Goal: Transaction & Acquisition: Purchase product/service

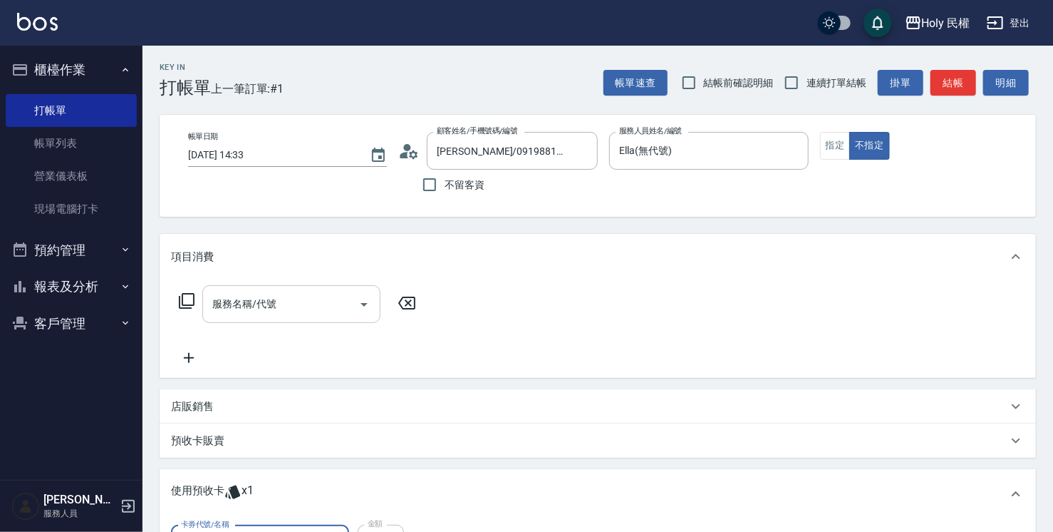
click at [288, 304] on input "服務名稱/代號" at bounding box center [281, 303] width 144 height 25
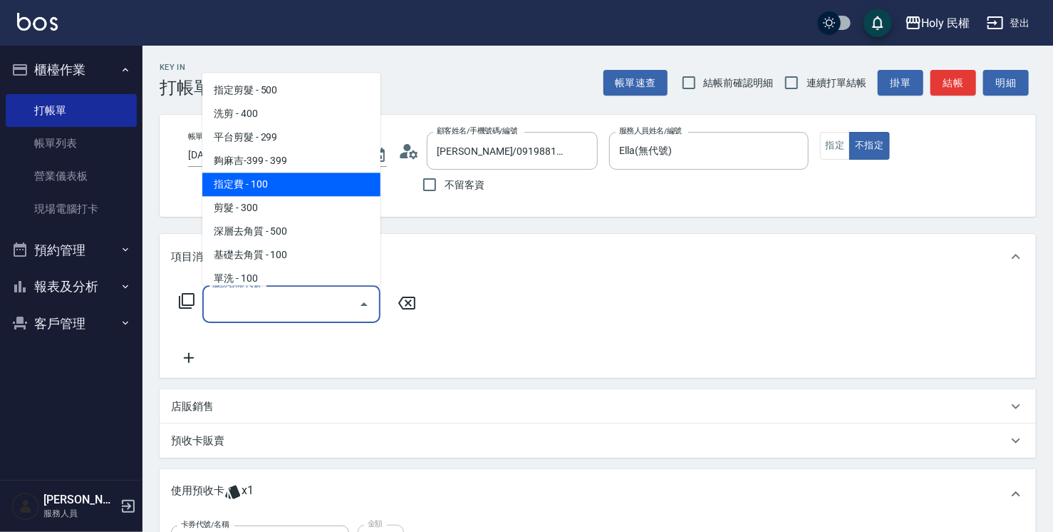
click at [273, 175] on span "指定費 - 100" at bounding box center [291, 184] width 178 height 24
type input "指定費(AA1)"
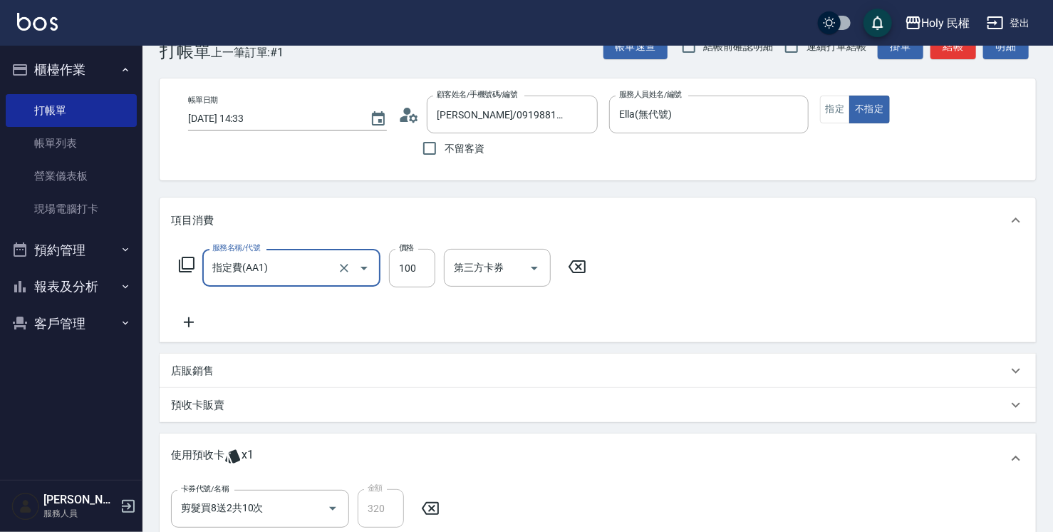
scroll to position [71, 0]
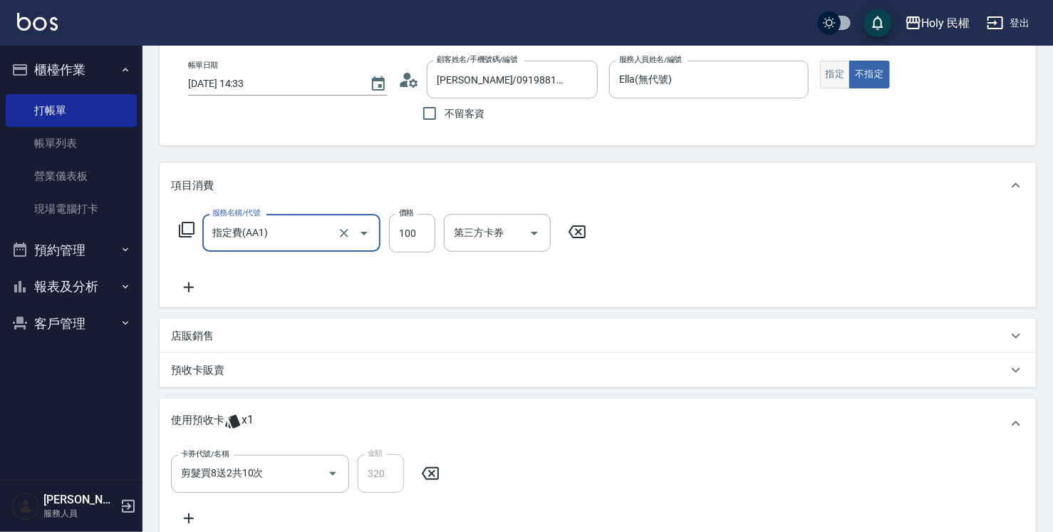
click at [846, 75] on button "指定" at bounding box center [835, 75] width 31 height 28
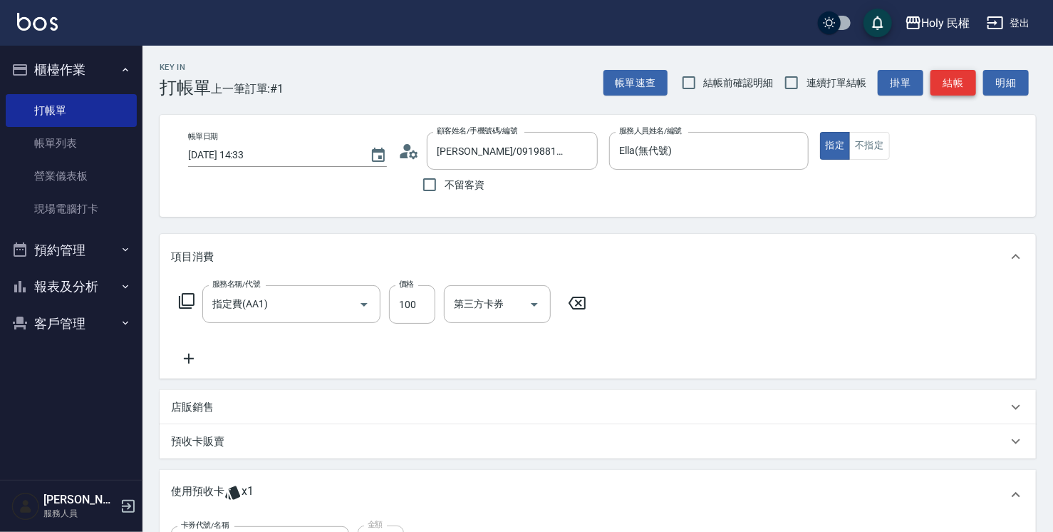
click at [948, 83] on button "結帳" at bounding box center [954, 83] width 46 height 26
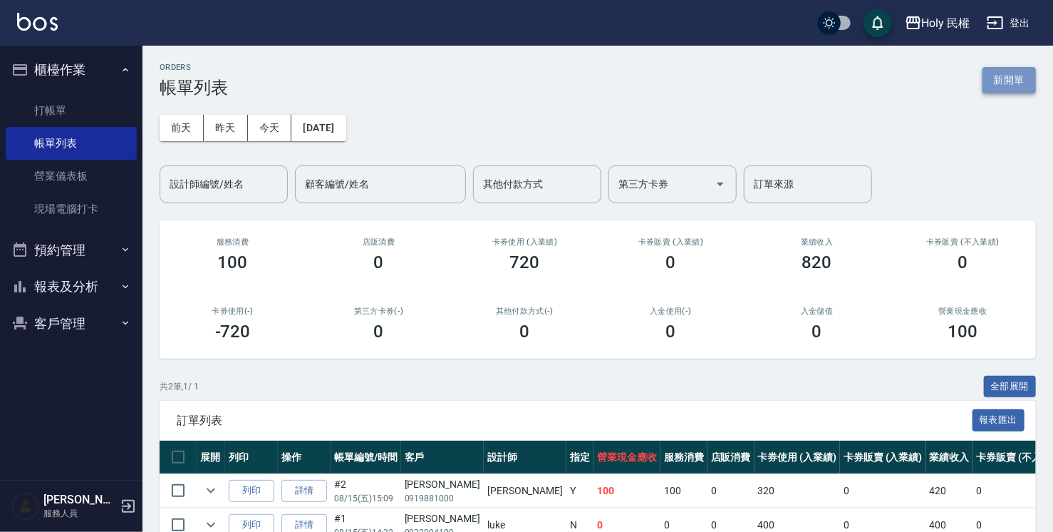
click at [1007, 76] on button "新開單" at bounding box center [1009, 80] width 53 height 26
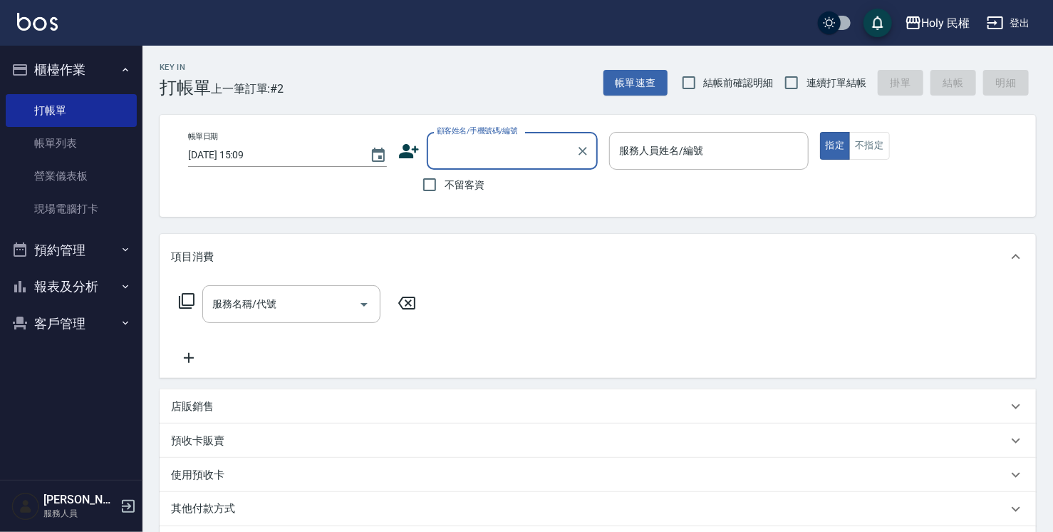
click at [410, 154] on icon at bounding box center [410, 151] width 20 height 14
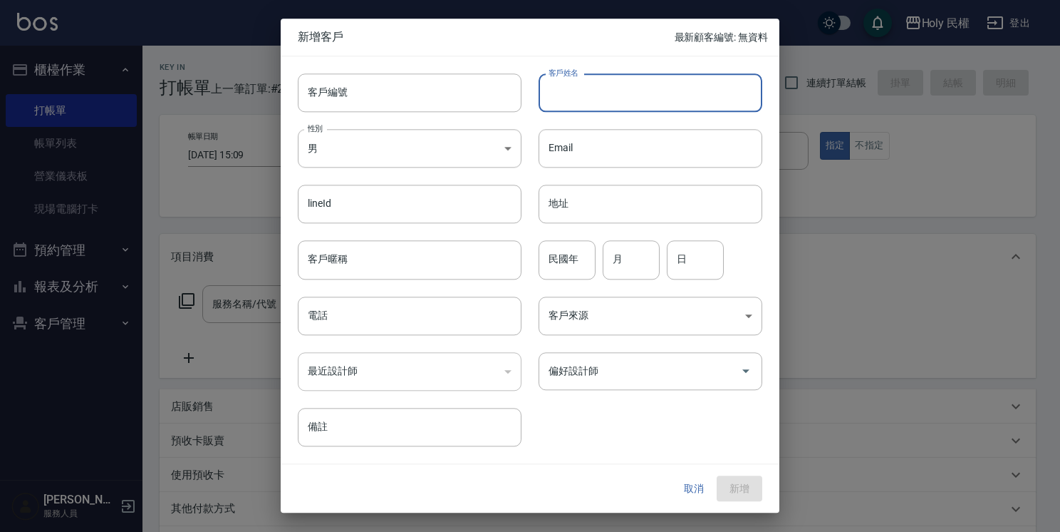
click at [592, 96] on input "客戶姓名" at bounding box center [651, 92] width 224 height 38
click at [693, 488] on button "取消" at bounding box center [694, 488] width 46 height 26
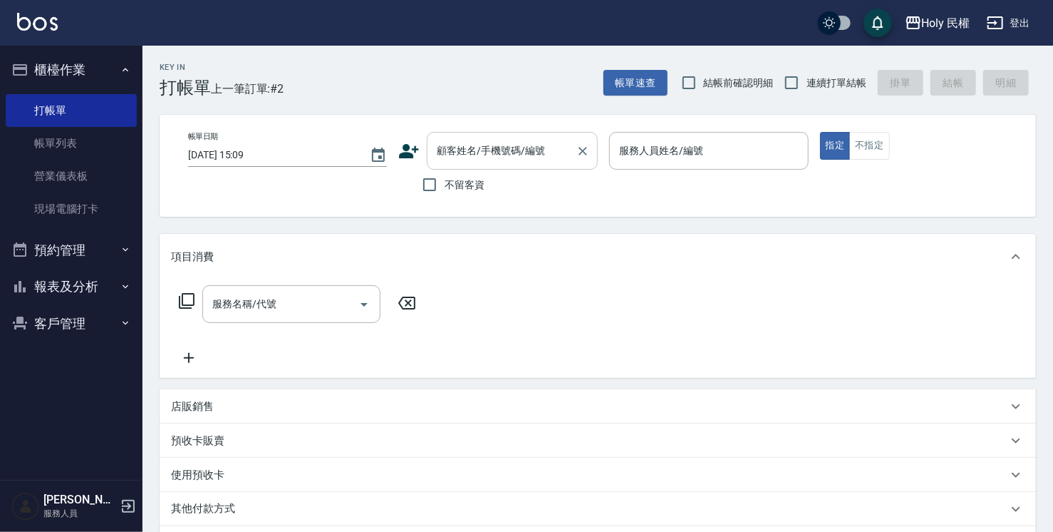
click at [524, 155] on input "顧客姓名/手機號碼/編號" at bounding box center [501, 150] width 137 height 25
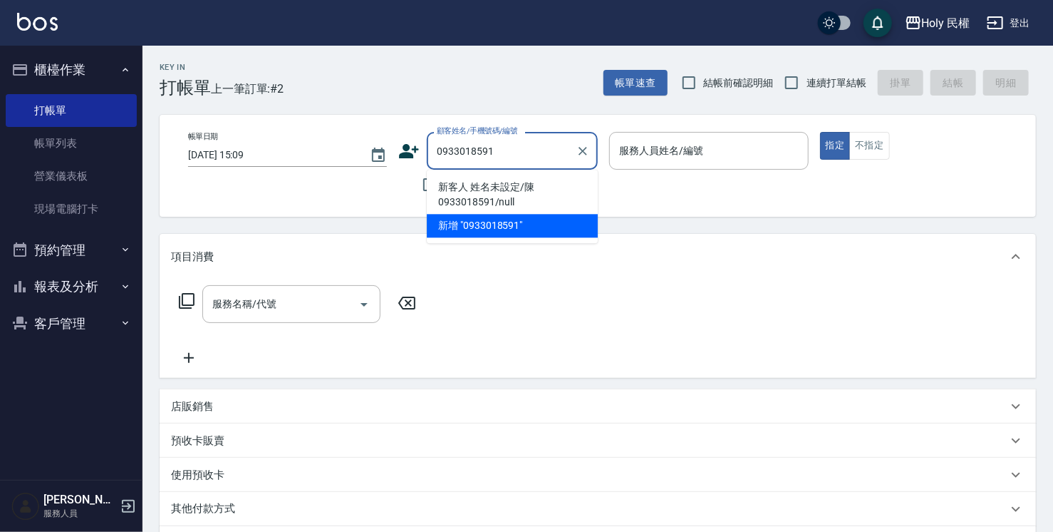
click at [516, 192] on li "新客人 姓名未設定/陳0933018591/null" at bounding box center [512, 194] width 171 height 38
type input "新客人 姓名未設定/陳0933018591/null"
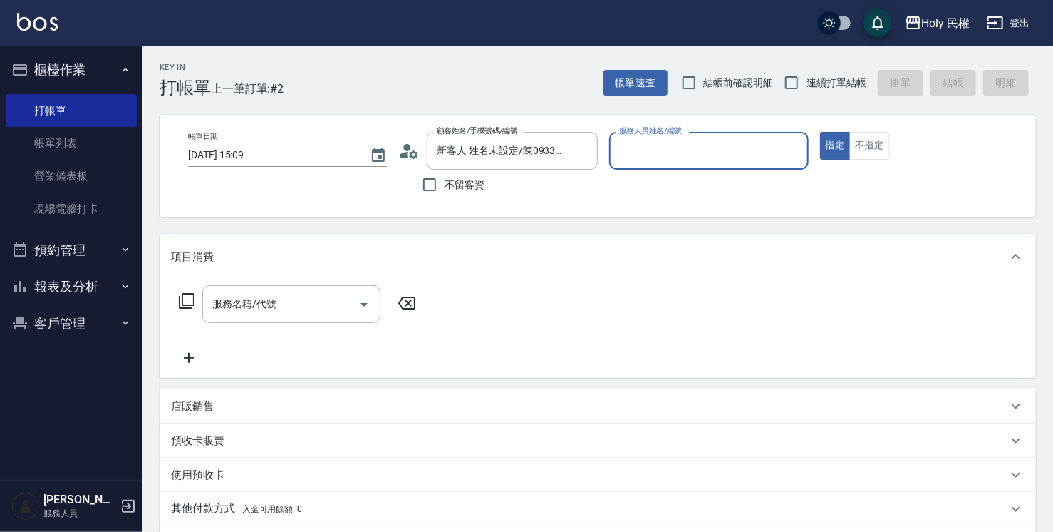
click at [413, 150] on icon at bounding box center [408, 150] width 21 height 21
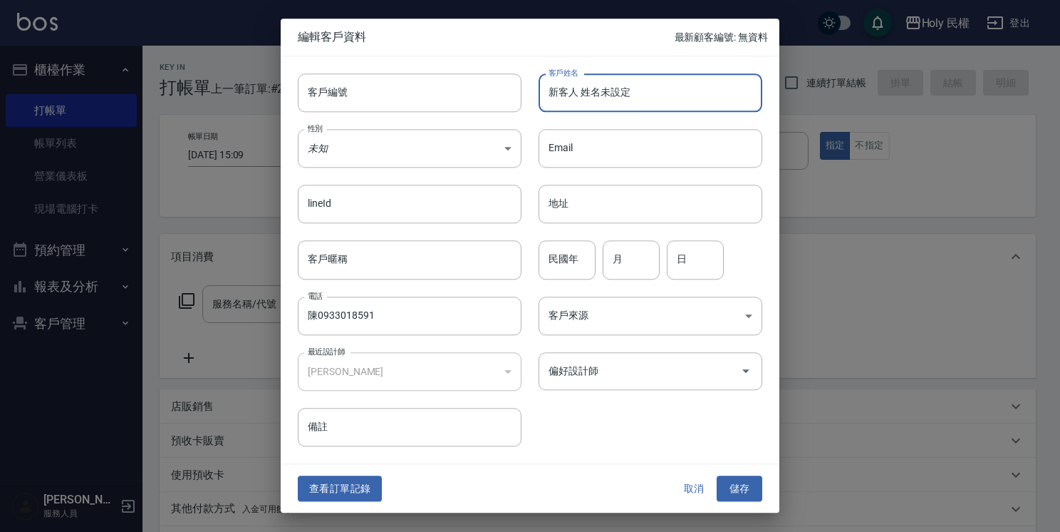
click at [647, 95] on input "新客人 姓名未設定" at bounding box center [651, 92] width 224 height 38
type input "新"
type input "t"
type input "陳"
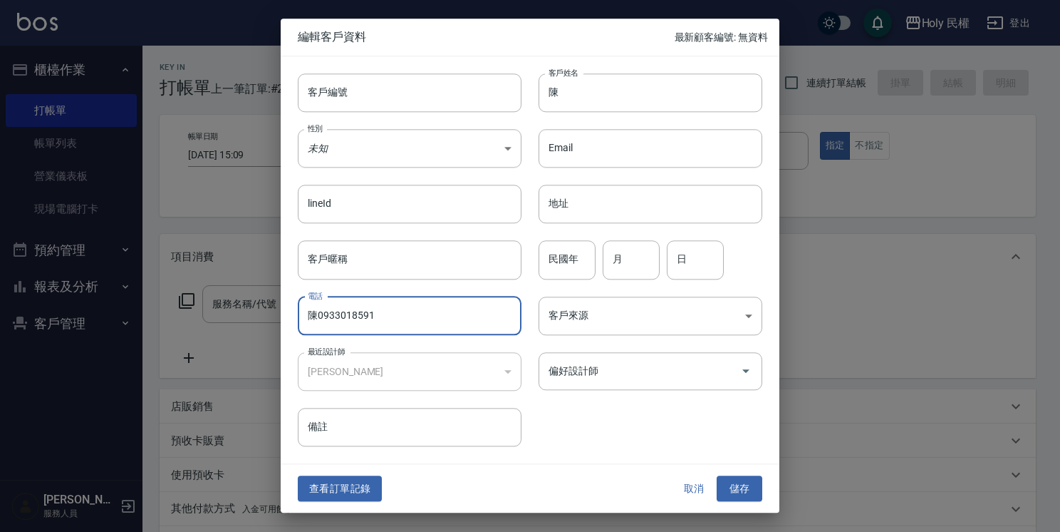
click at [316, 316] on input "陳0933018591" at bounding box center [410, 315] width 224 height 38
type input "0933018591"
click at [733, 486] on button "儲存" at bounding box center [740, 488] width 46 height 26
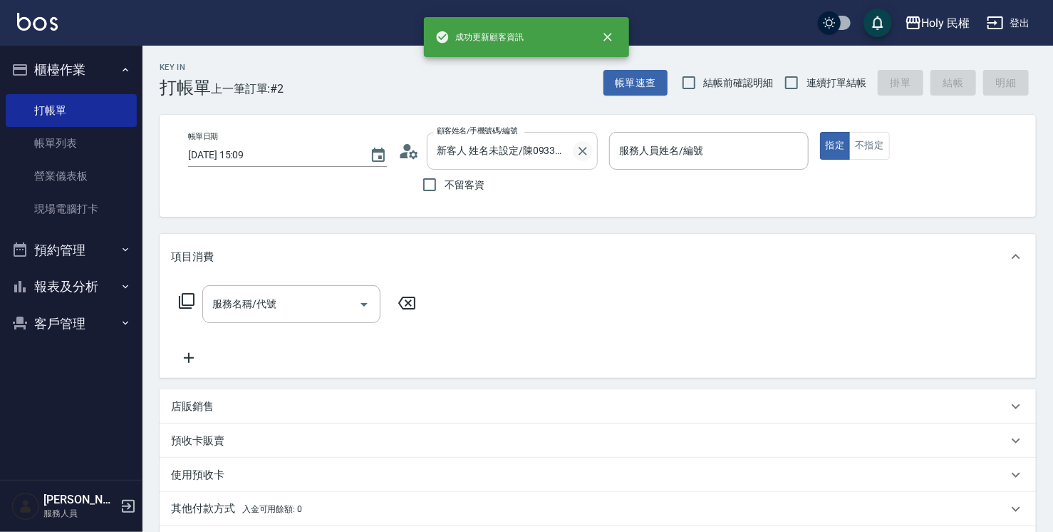
click at [576, 150] on icon "Clear" at bounding box center [583, 151] width 14 height 14
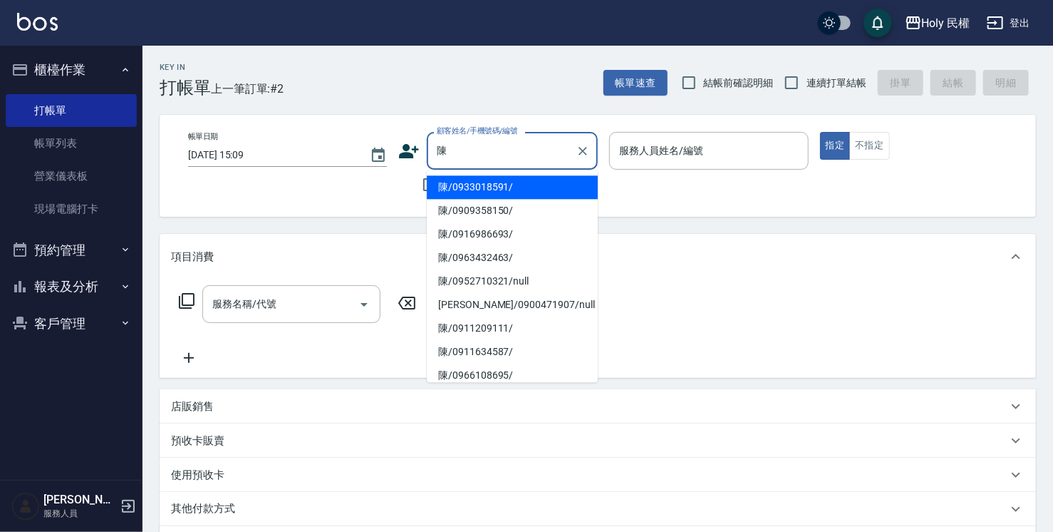
click at [502, 187] on li "陳/0933018591/" at bounding box center [512, 187] width 171 height 24
type input "陳/0933018591/"
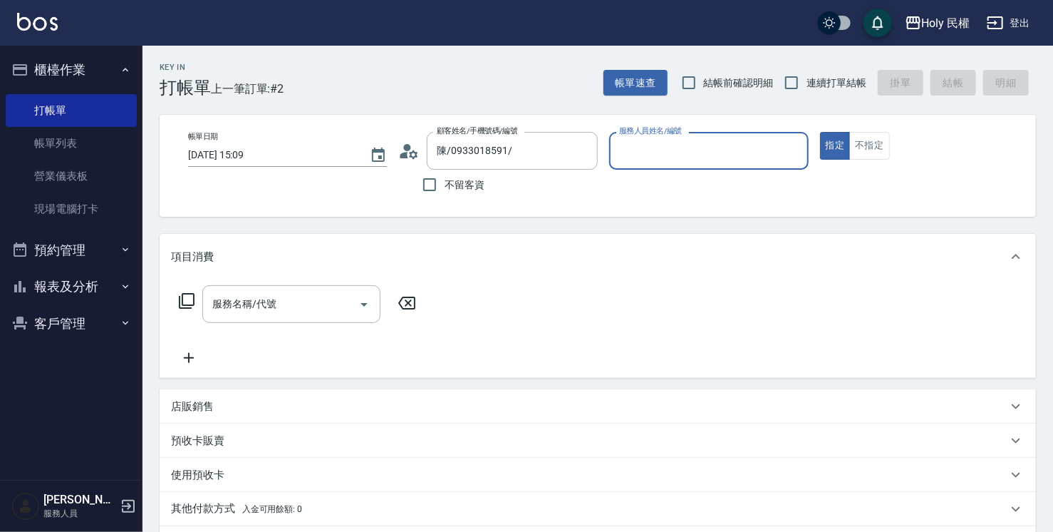
click at [692, 150] on input "服務人員姓名/編號" at bounding box center [709, 150] width 186 height 25
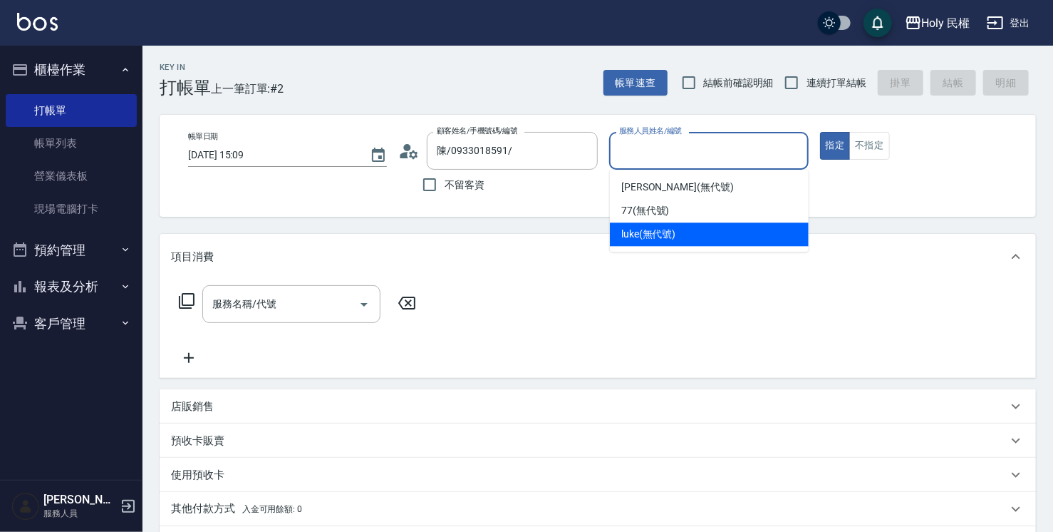
click at [675, 229] on span "luke (無代號)" at bounding box center [648, 234] width 55 height 15
type input "luke(無代號)"
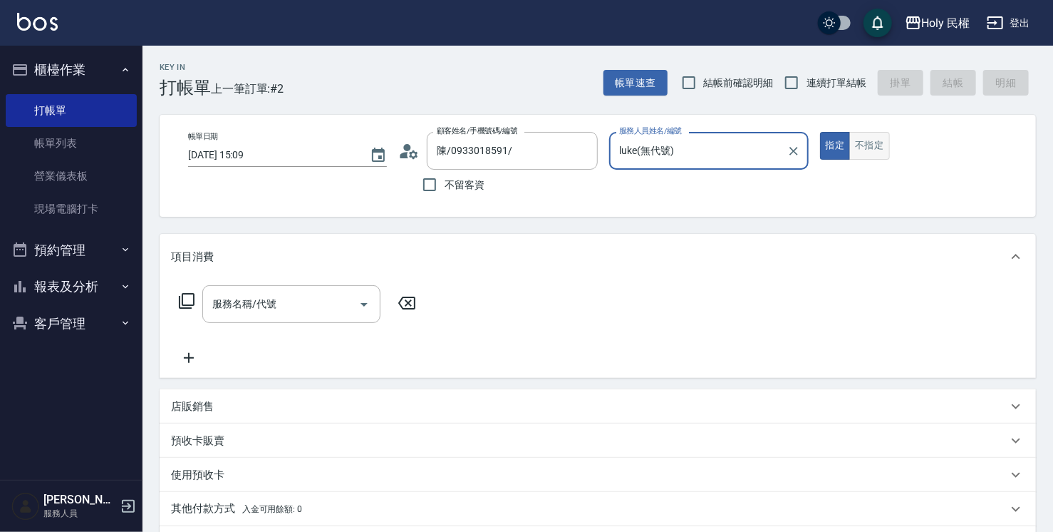
click at [861, 146] on button "不指定" at bounding box center [869, 146] width 40 height 28
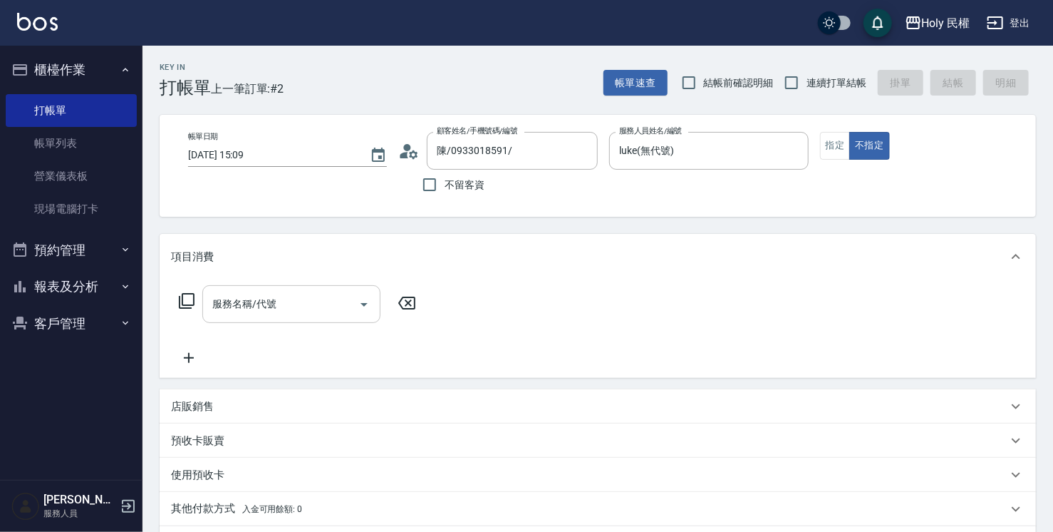
click at [255, 316] on div "服務名稱/代號" at bounding box center [291, 304] width 178 height 38
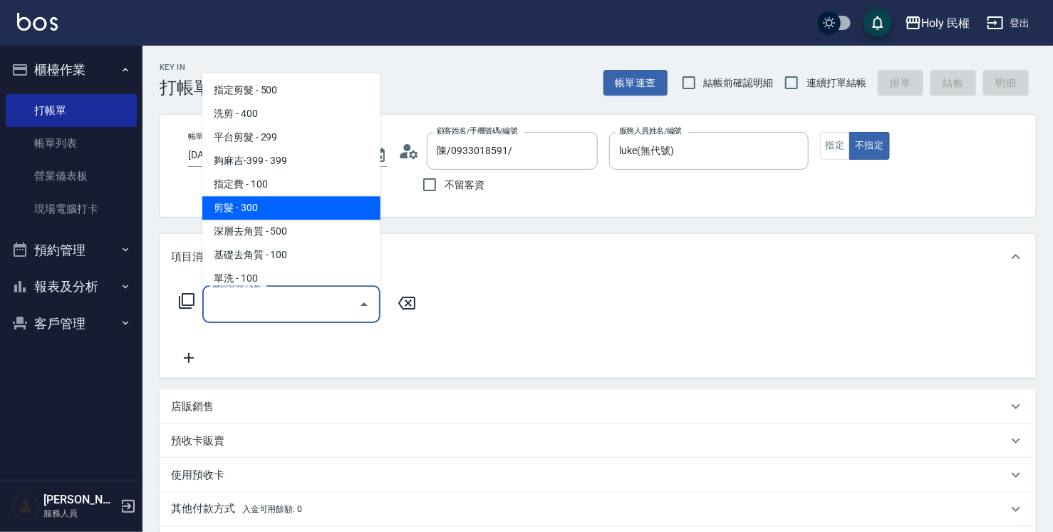
click at [249, 206] on span "剪髮 - 300" at bounding box center [291, 208] width 178 height 24
type input "剪髮(C02)"
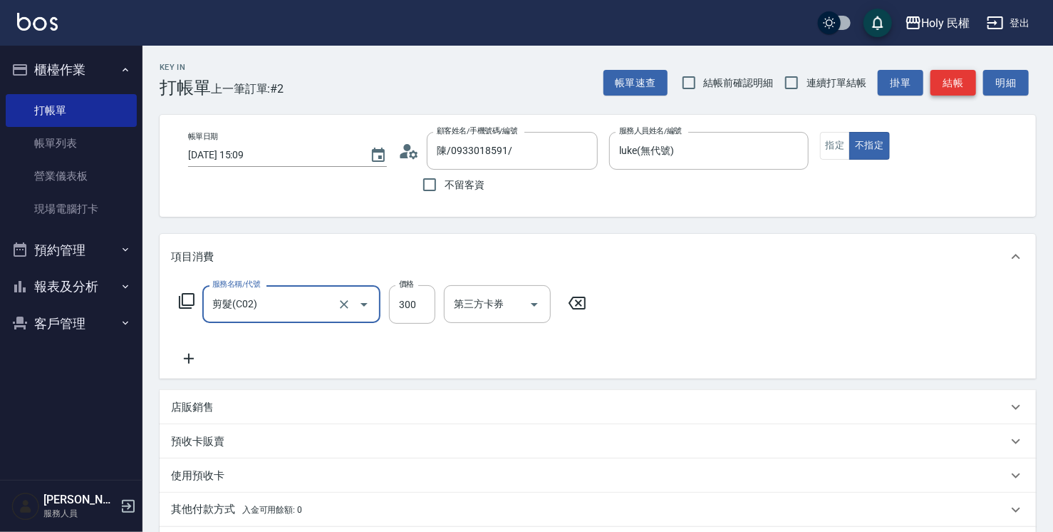
click at [948, 81] on button "結帳" at bounding box center [954, 83] width 46 height 26
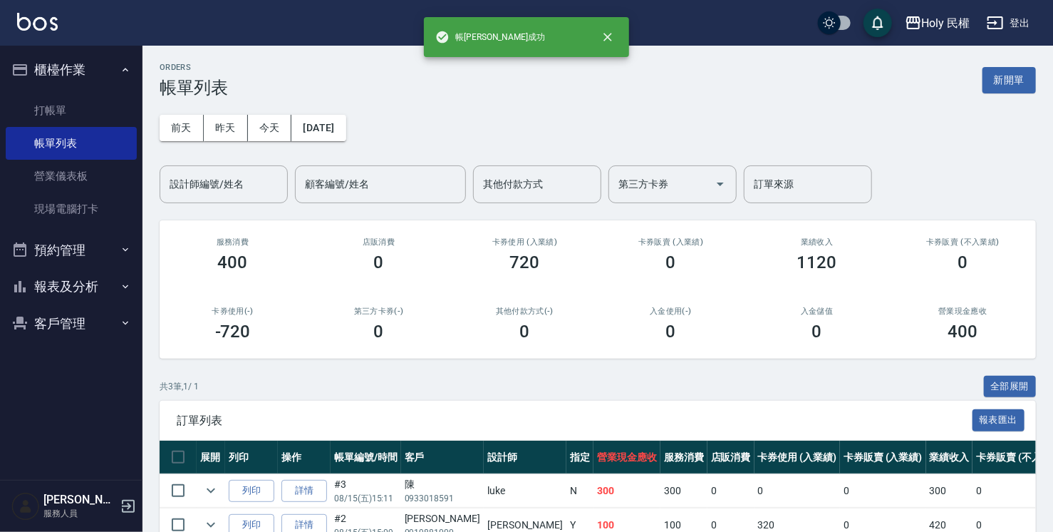
scroll to position [110, 0]
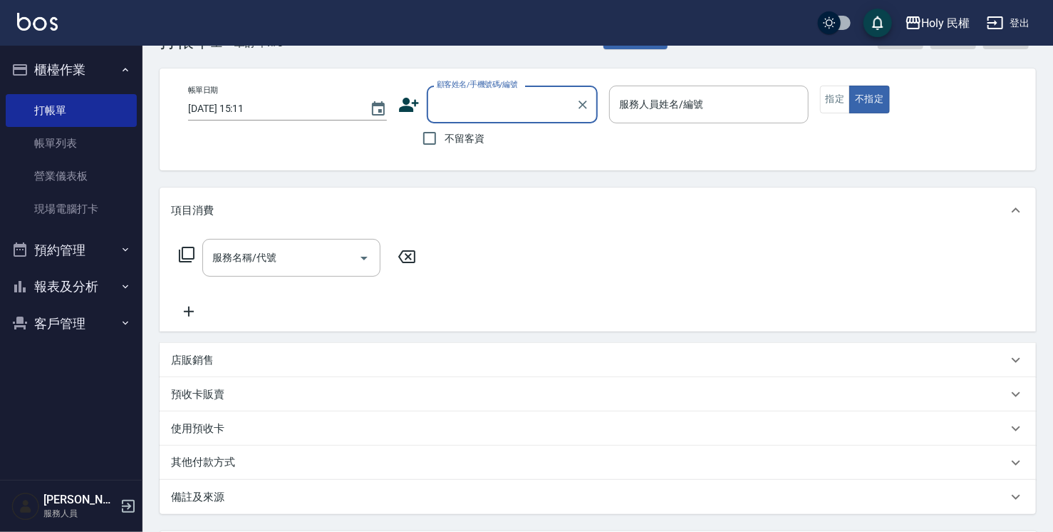
scroll to position [71, 0]
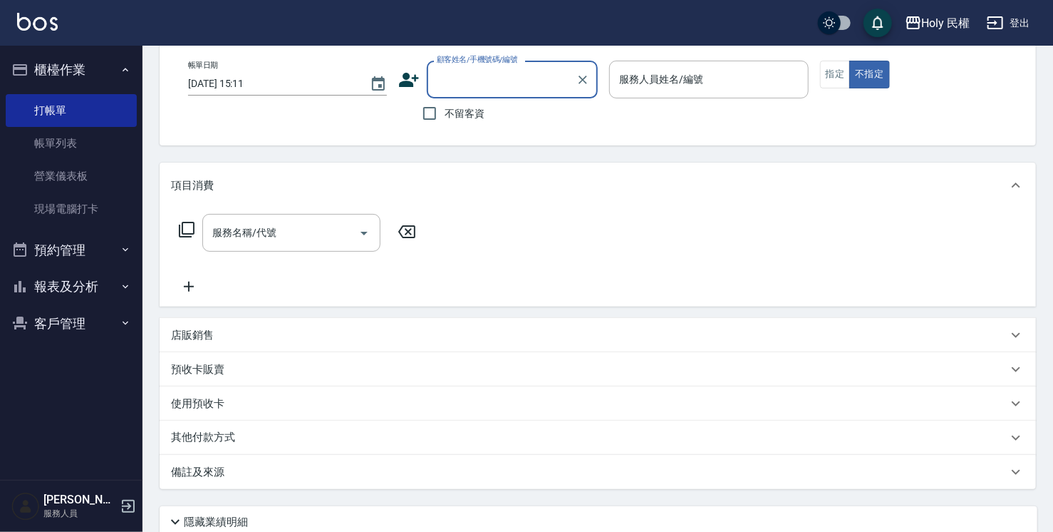
type input "ㄥ"
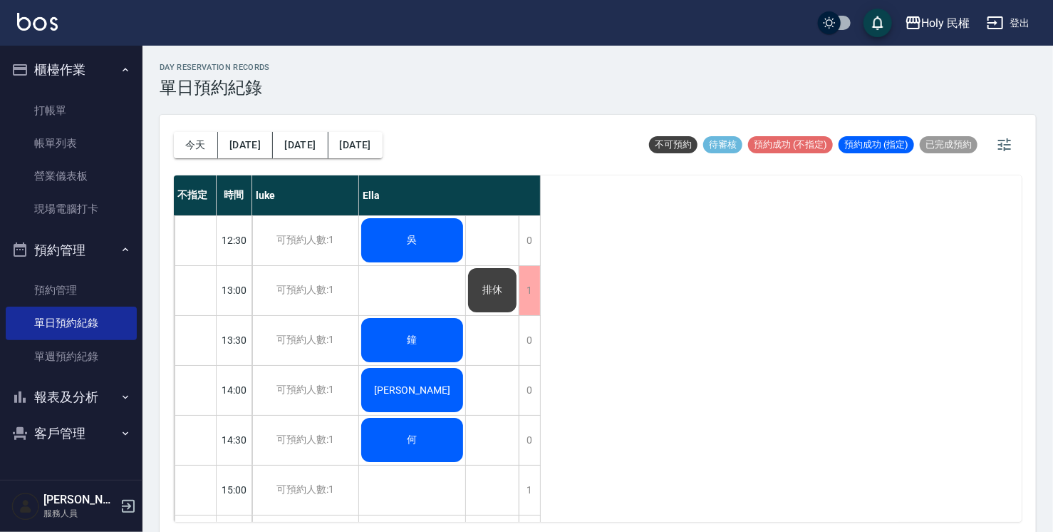
click at [405, 244] on span "吳" at bounding box center [413, 240] width 16 height 13
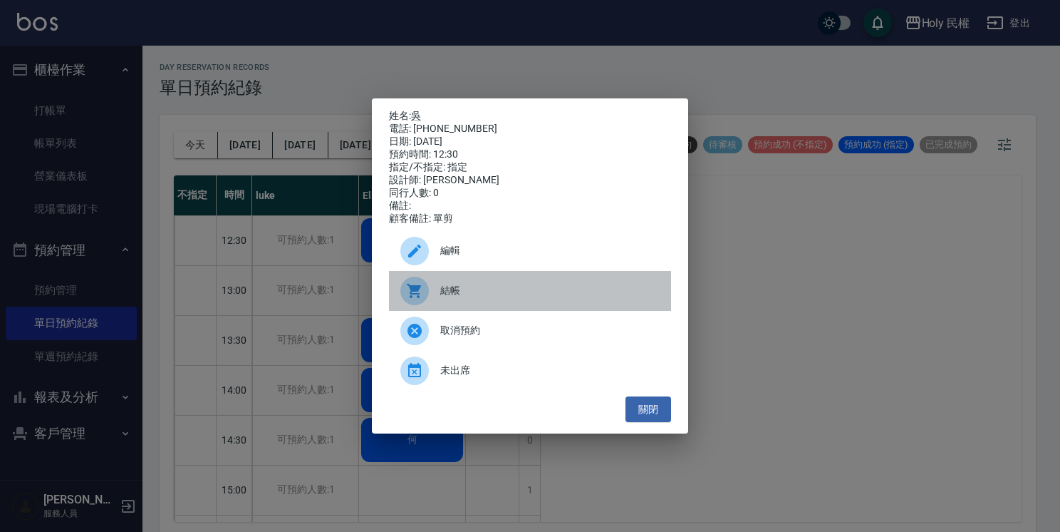
click at [452, 295] on span "結帳" at bounding box center [549, 290] width 219 height 15
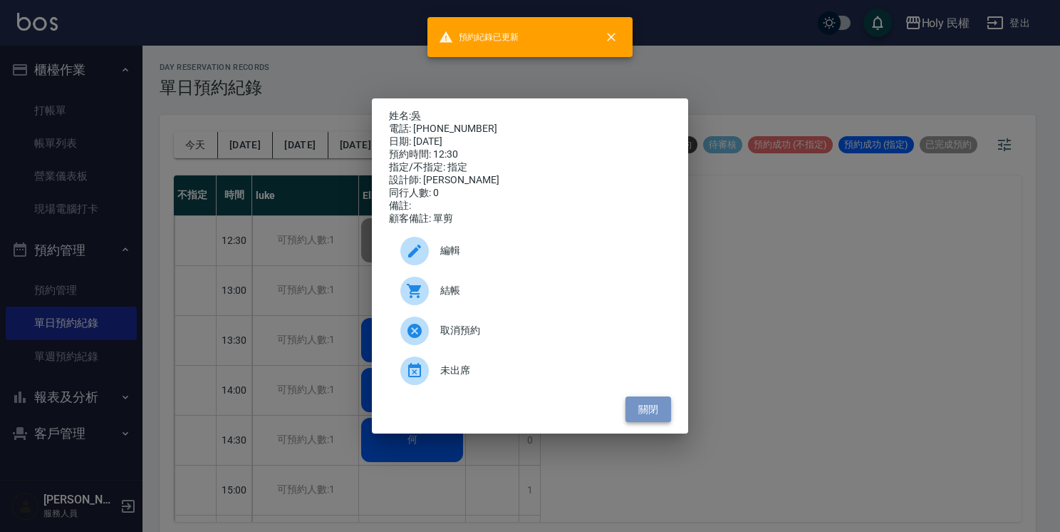
click at [638, 418] on button "關閉" at bounding box center [649, 409] width 46 height 26
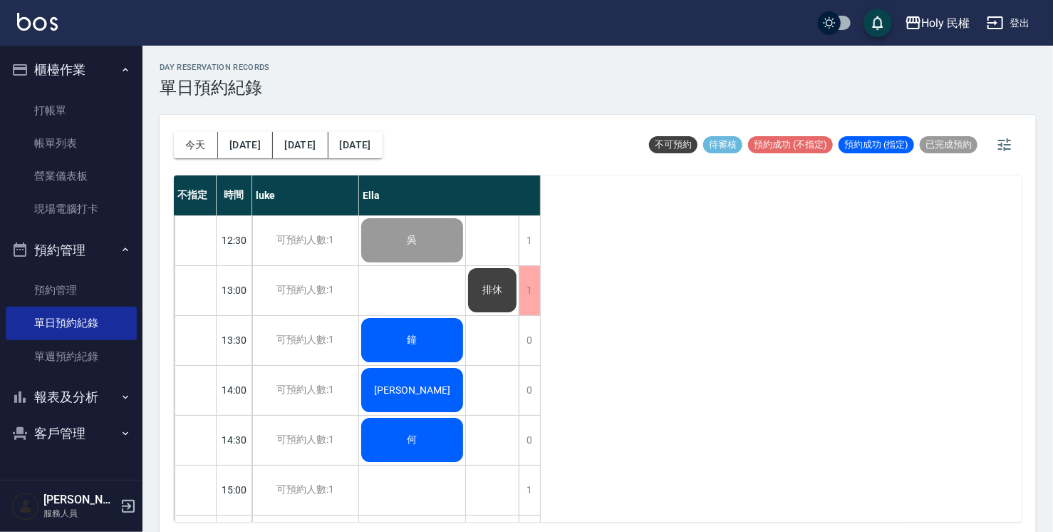
click at [387, 264] on div "鐘" at bounding box center [412, 240] width 106 height 48
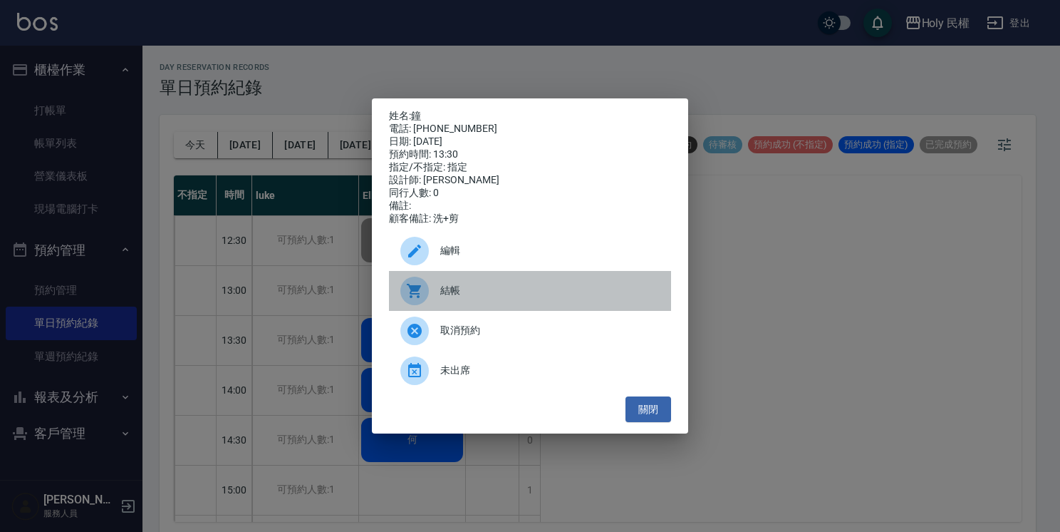
click at [413, 286] on div at bounding box center [414, 290] width 28 height 28
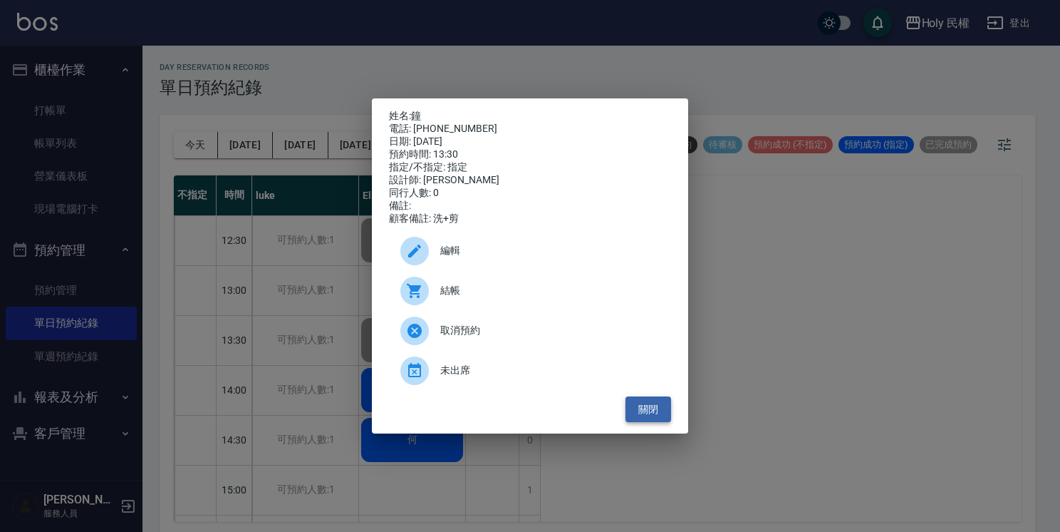
click at [667, 408] on button "關閉" at bounding box center [649, 409] width 46 height 26
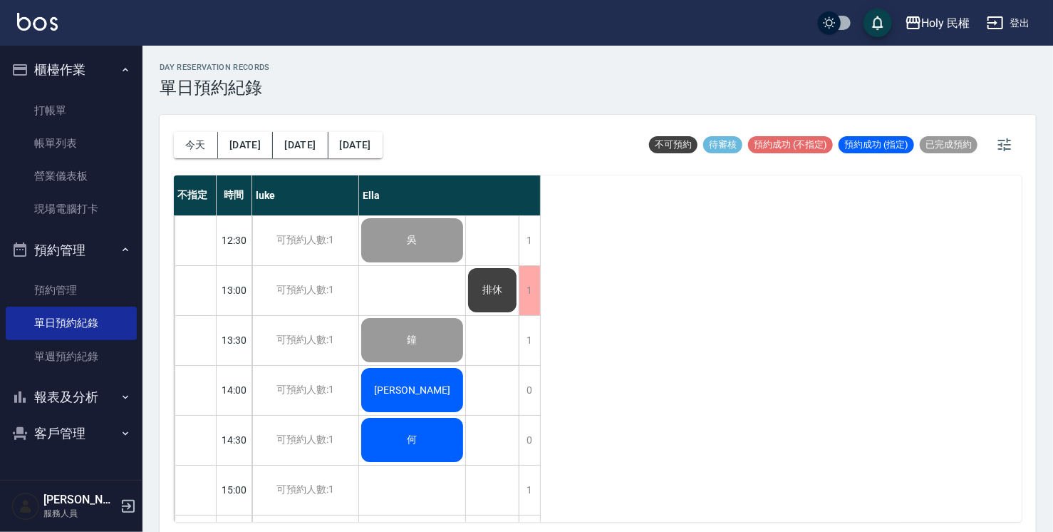
click at [435, 264] on div "[PERSON_NAME]" at bounding box center [412, 240] width 106 height 48
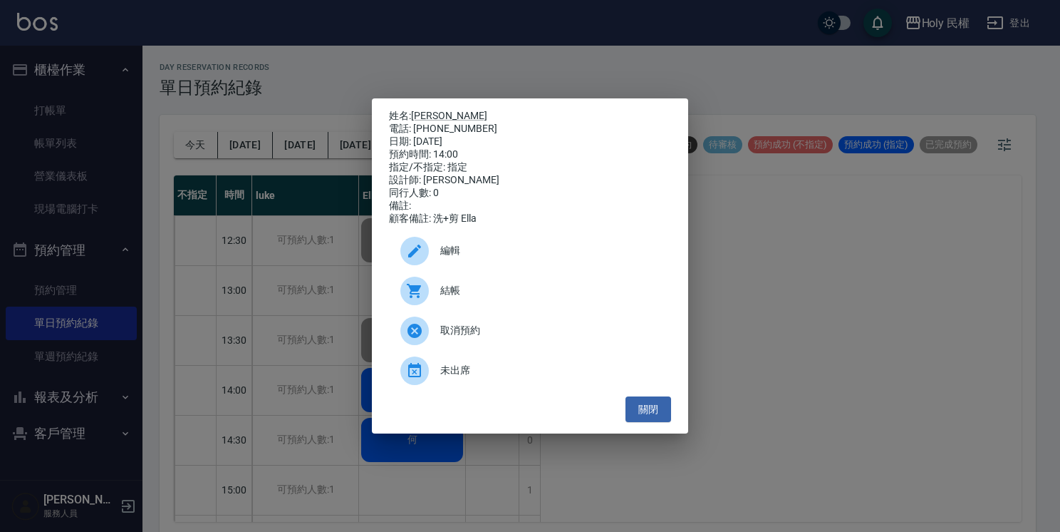
click at [469, 296] on span "結帳" at bounding box center [549, 290] width 219 height 15
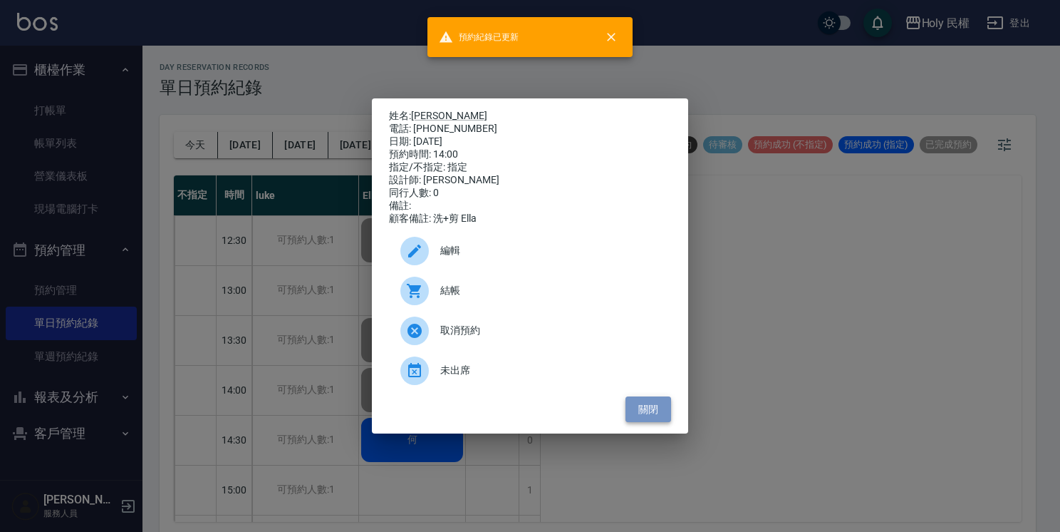
click at [660, 412] on button "關閉" at bounding box center [649, 409] width 46 height 26
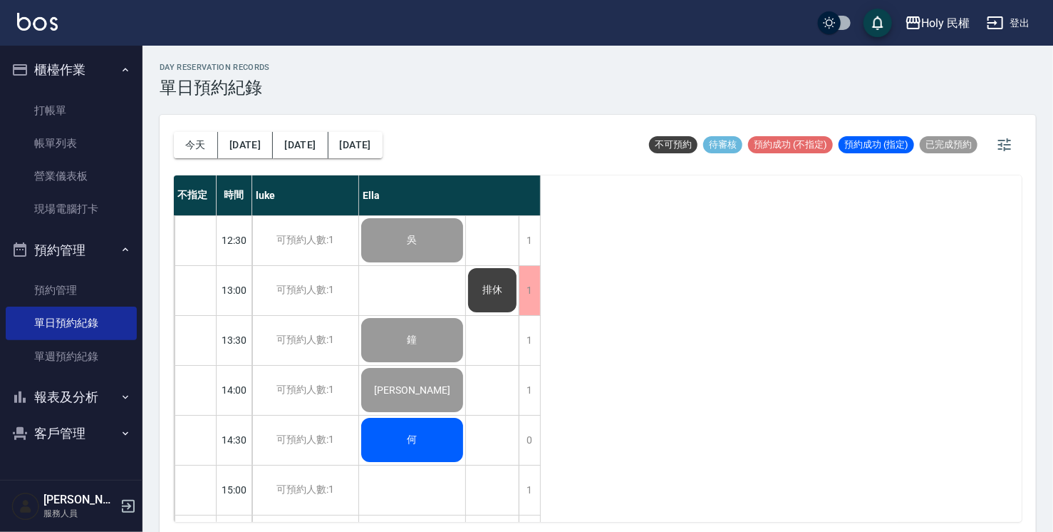
click at [420, 264] on div "何" at bounding box center [412, 240] width 106 height 48
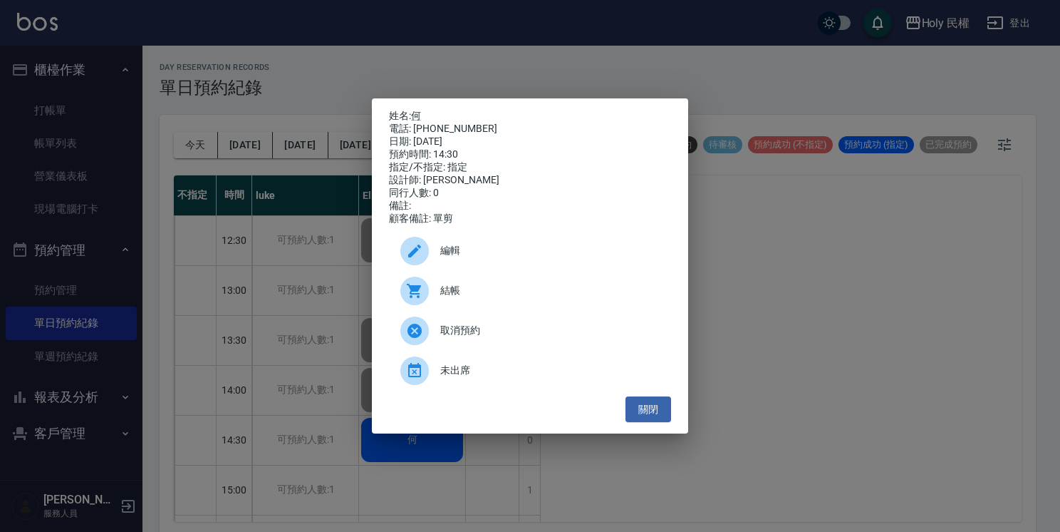
click at [452, 291] on span "結帳" at bounding box center [549, 290] width 219 height 15
click at [663, 423] on button "關閉" at bounding box center [649, 409] width 46 height 26
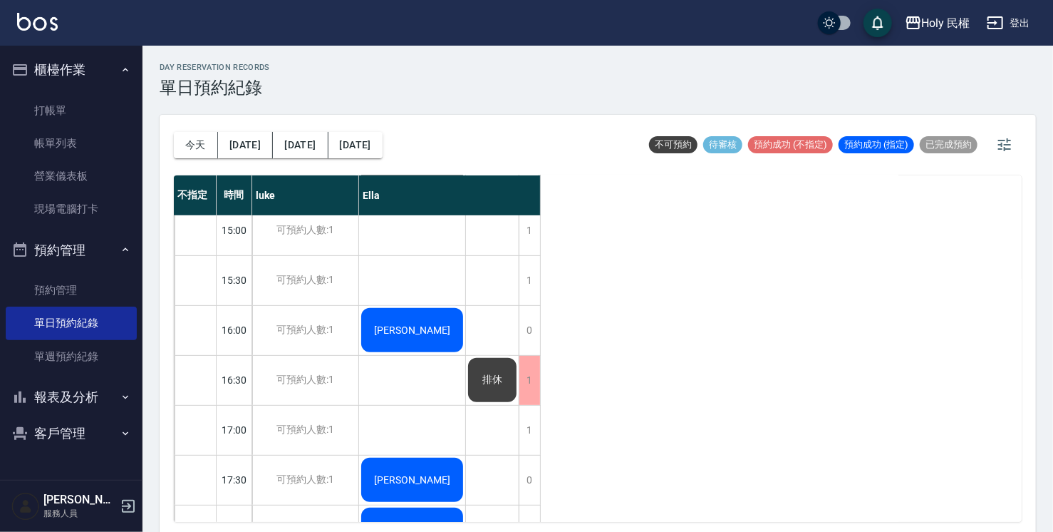
scroll to position [285, 0]
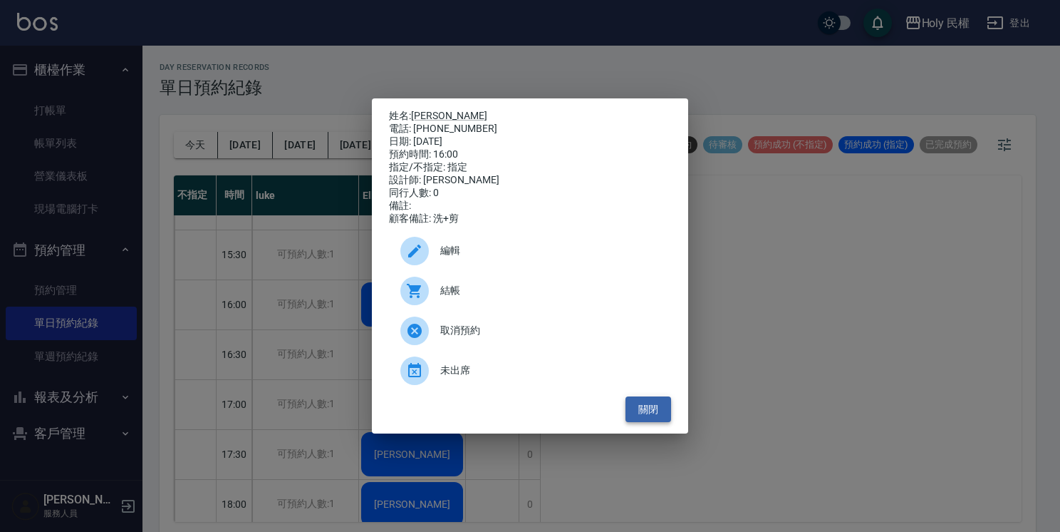
click at [660, 408] on button "關閉" at bounding box center [649, 409] width 46 height 26
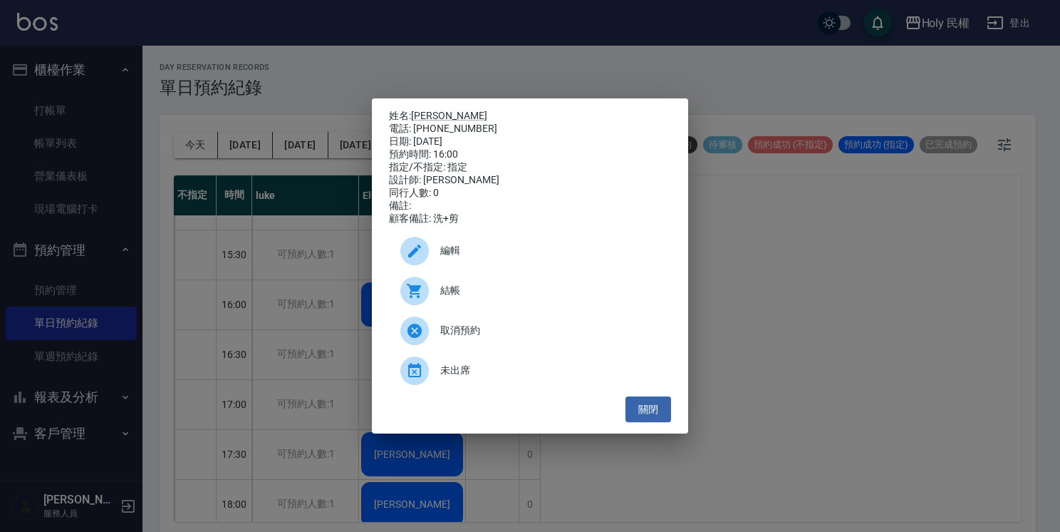
click at [459, 298] on span "結帳" at bounding box center [549, 290] width 219 height 15
click at [640, 423] on button "關閉" at bounding box center [649, 409] width 46 height 26
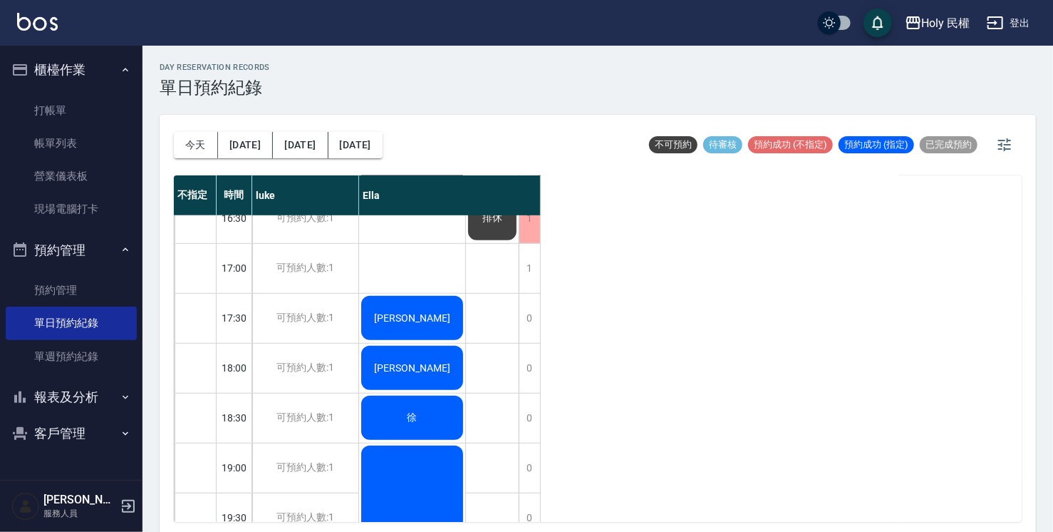
scroll to position [427, 0]
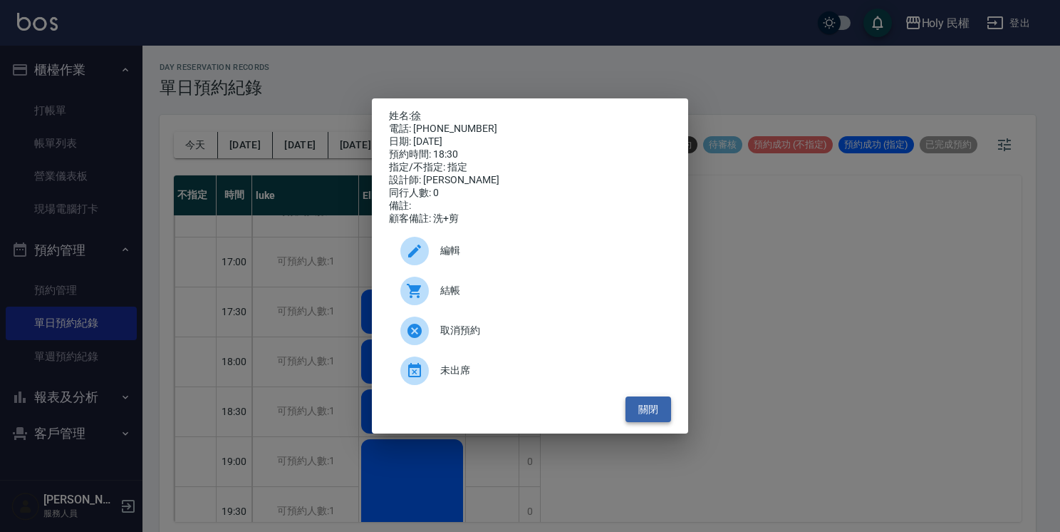
click at [658, 423] on button "關閉" at bounding box center [649, 409] width 46 height 26
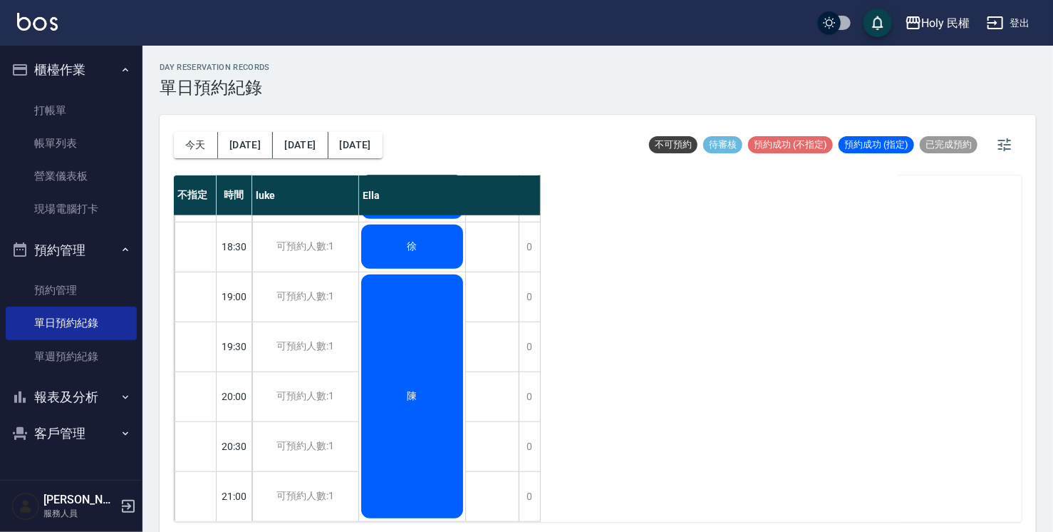
scroll to position [4, 0]
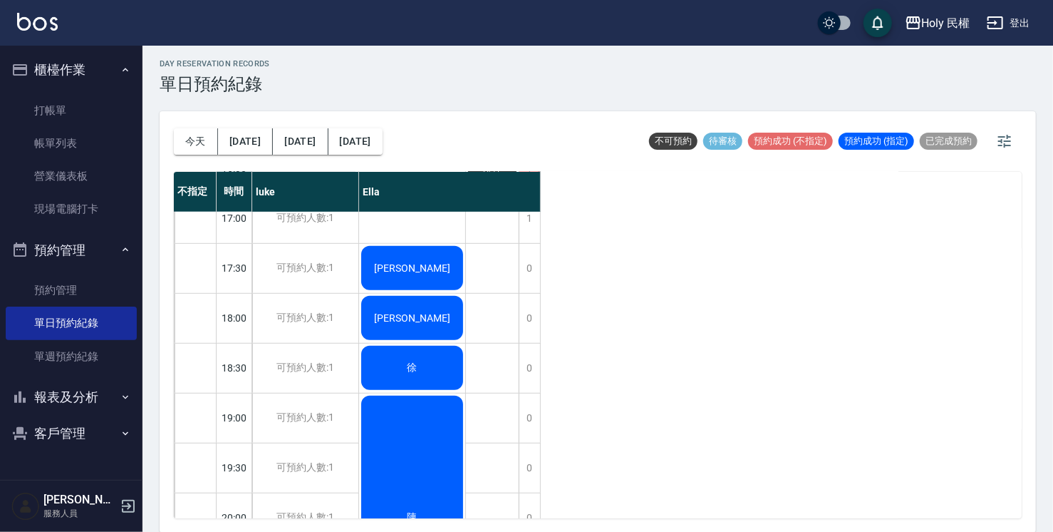
click at [802, 492] on div "不指定 時間 luke Ella 12:30 13:00 13:30 14:00 14:30 15:00 15:30 16:00 16:30 17:00 17…" at bounding box center [598, 345] width 848 height 346
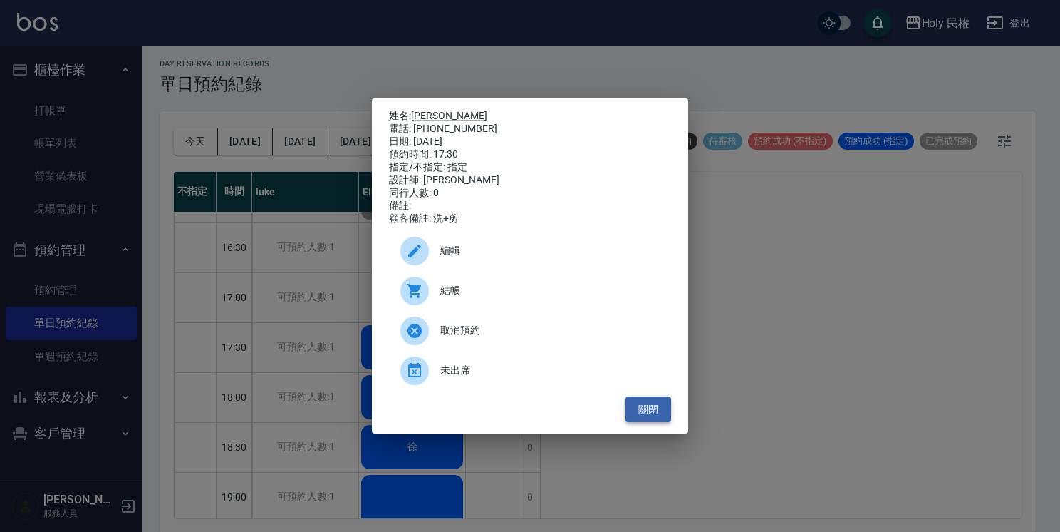
click at [648, 418] on button "關閉" at bounding box center [649, 409] width 46 height 26
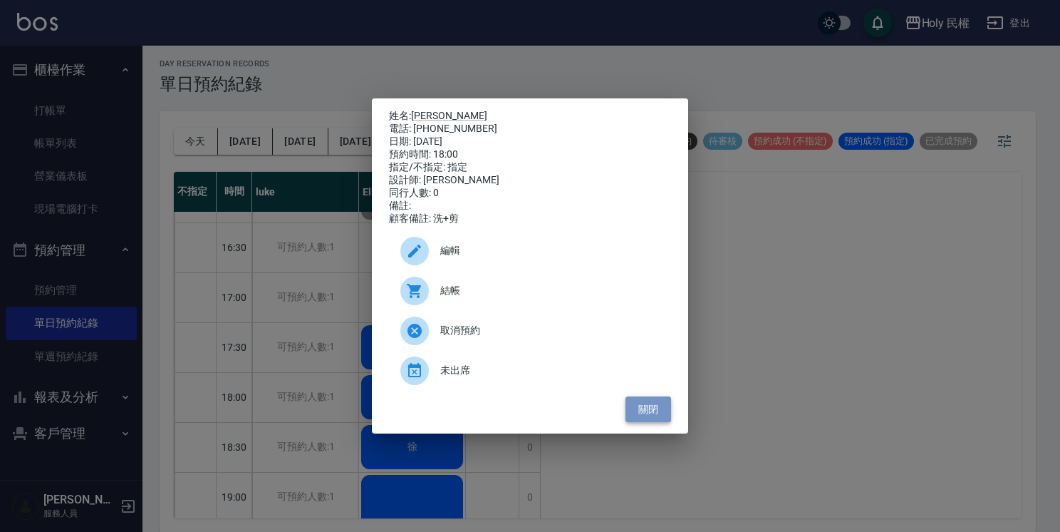
click at [653, 414] on button "關閉" at bounding box center [649, 409] width 46 height 26
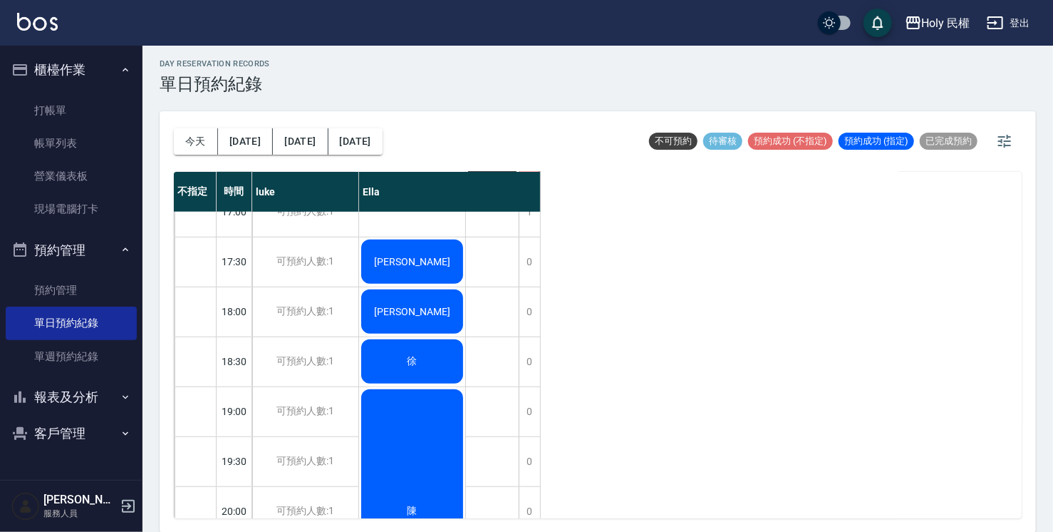
scroll to position [499, 0]
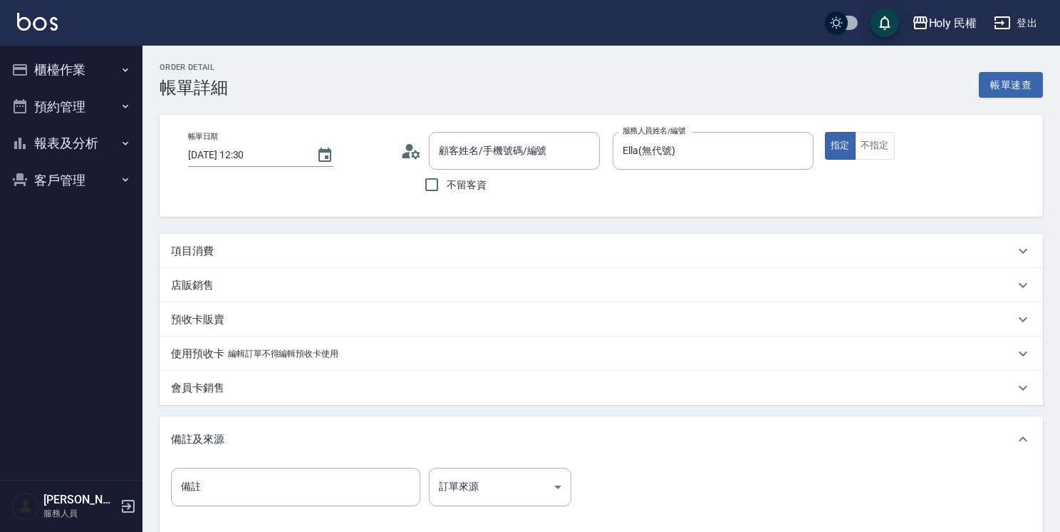
type input "2025/08/15 12:30"
type input "Ella(無代號)"
click at [343, 247] on div "項目消費" at bounding box center [589, 251] width 836 height 15
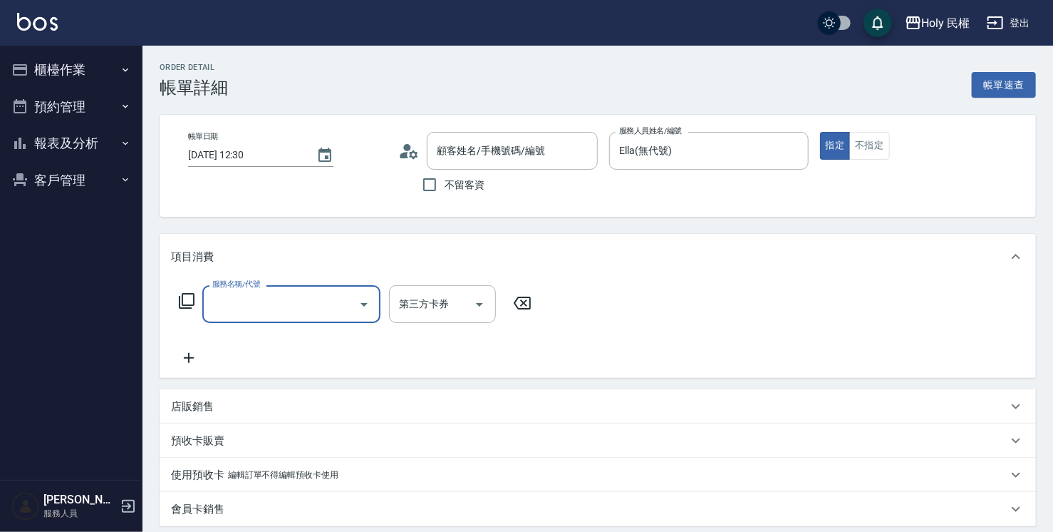
click at [289, 298] on input "服務名稱/代號" at bounding box center [281, 303] width 144 height 25
type input "吳/0921458696/"
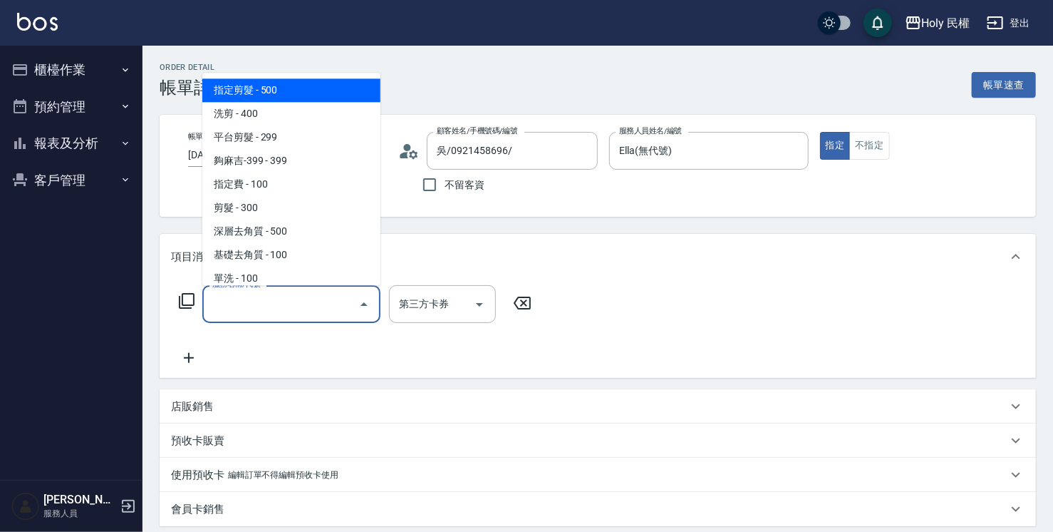
click at [356, 98] on span "指定剪髮 - 500" at bounding box center [291, 90] width 178 height 24
type input "指定剪髮(1)"
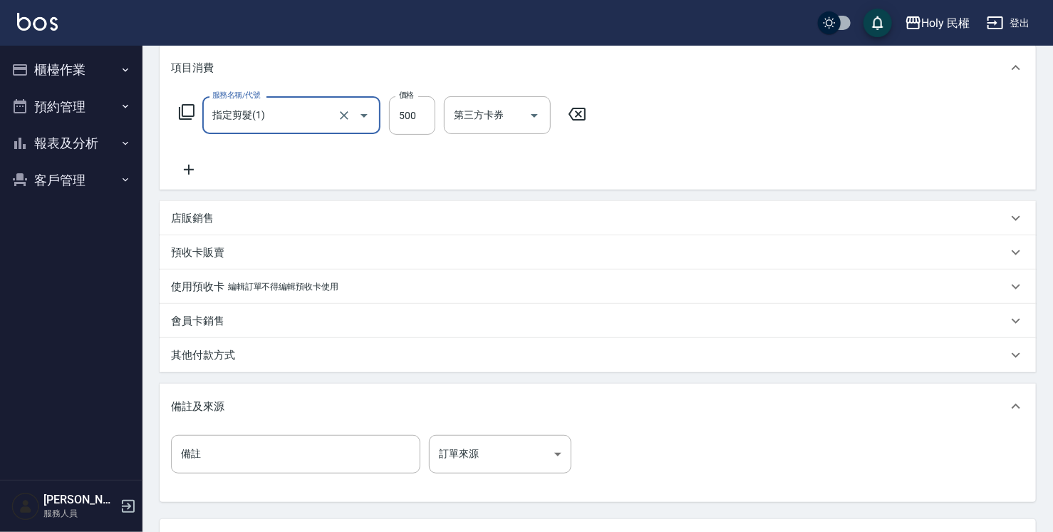
scroll to position [214, 0]
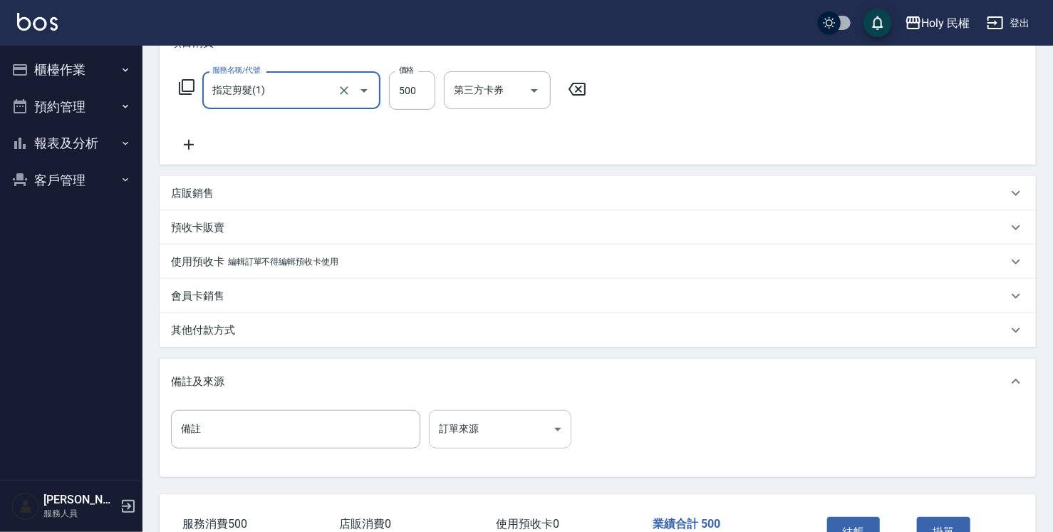
click at [519, 432] on body "Holy 民權 登出 櫃檯作業 打帳單 帳單列表 營業儀表板 現場電腦打卡 預約管理 預約管理 單日預約紀錄 單週預約紀錄 報表及分析 報表目錄 店家日報表 …" at bounding box center [526, 205] width 1053 height 838
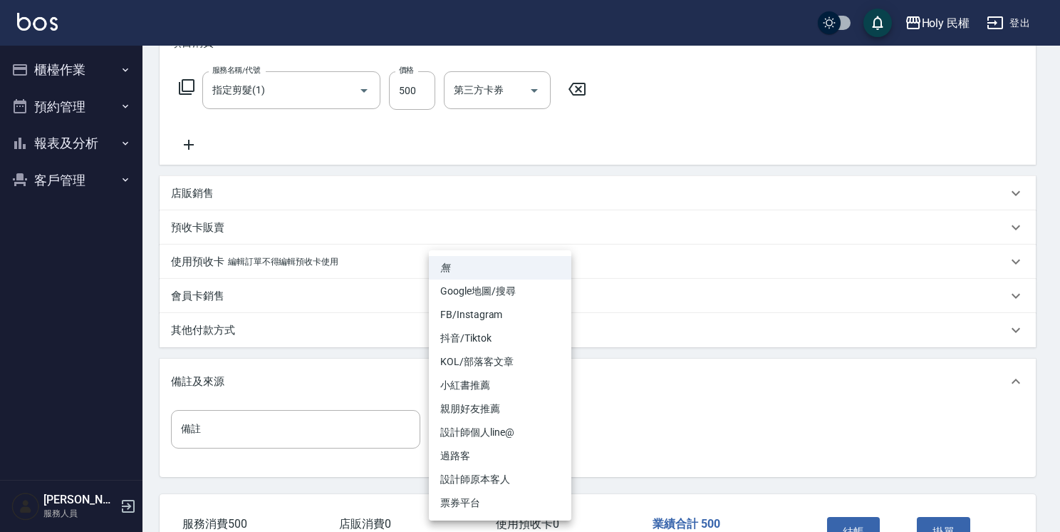
click at [505, 477] on li "設計師原本客人" at bounding box center [500, 479] width 142 height 24
type input "設計師原本客人"
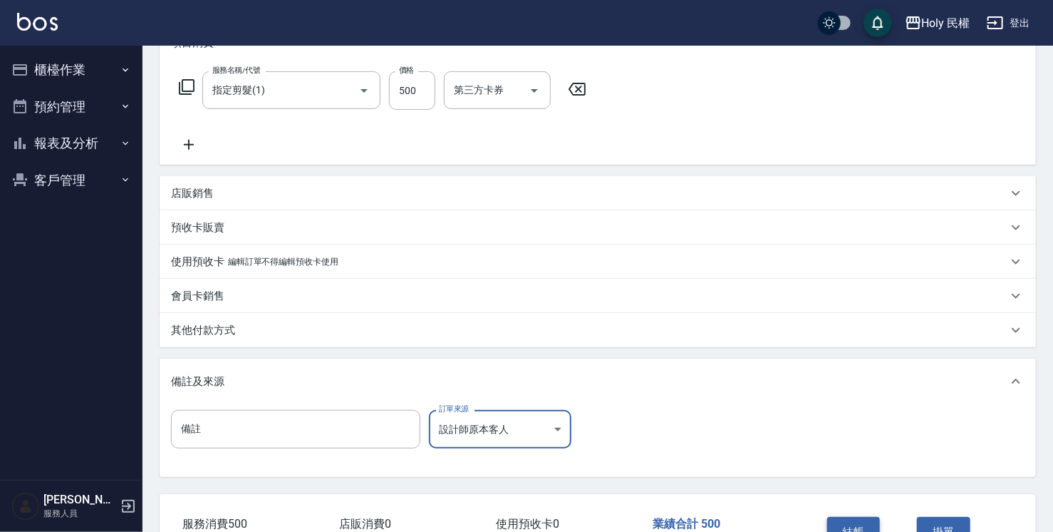
click at [855, 523] on button "結帳" at bounding box center [853, 532] width 53 height 30
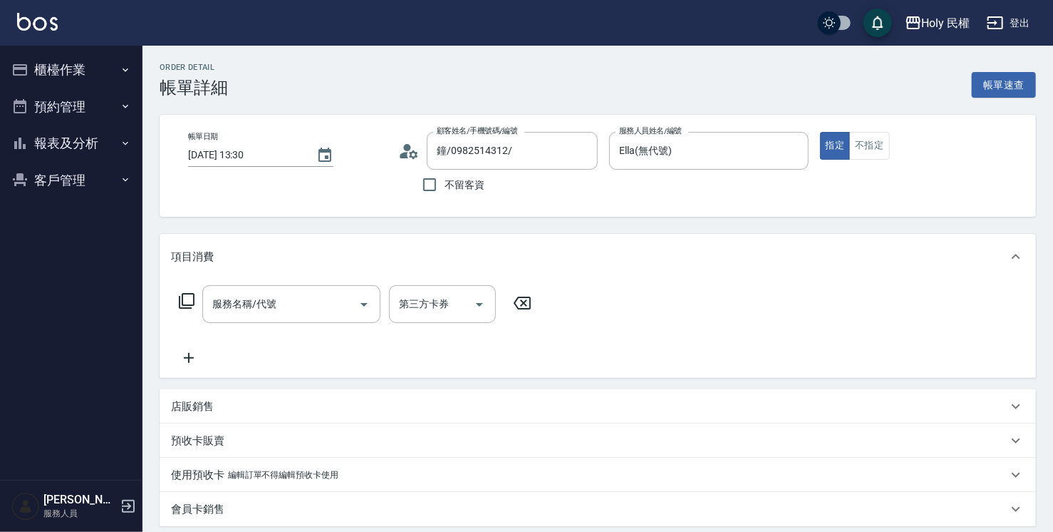
click at [288, 435] on div "預收卡販賣" at bounding box center [589, 440] width 836 height 15
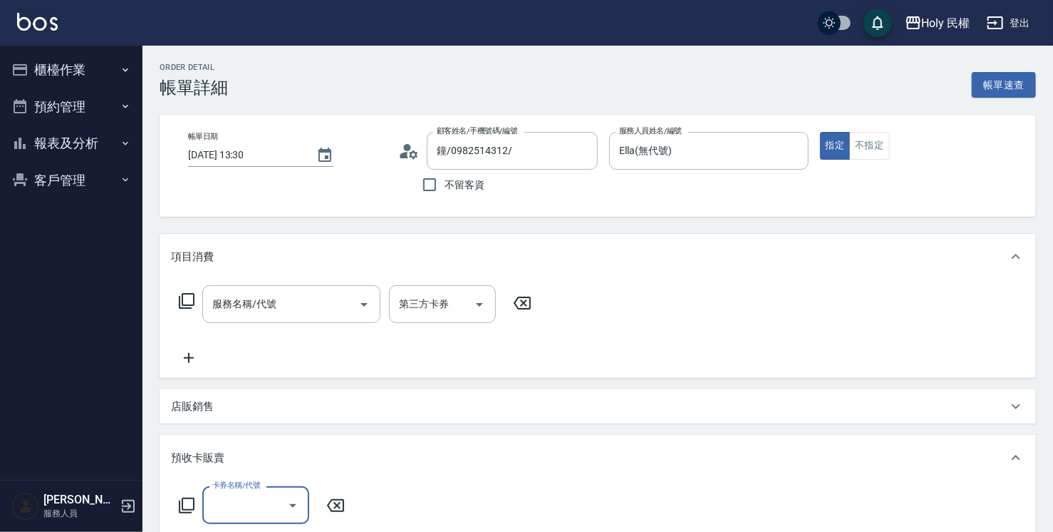
click at [281, 501] on div at bounding box center [291, 505] width 21 height 38
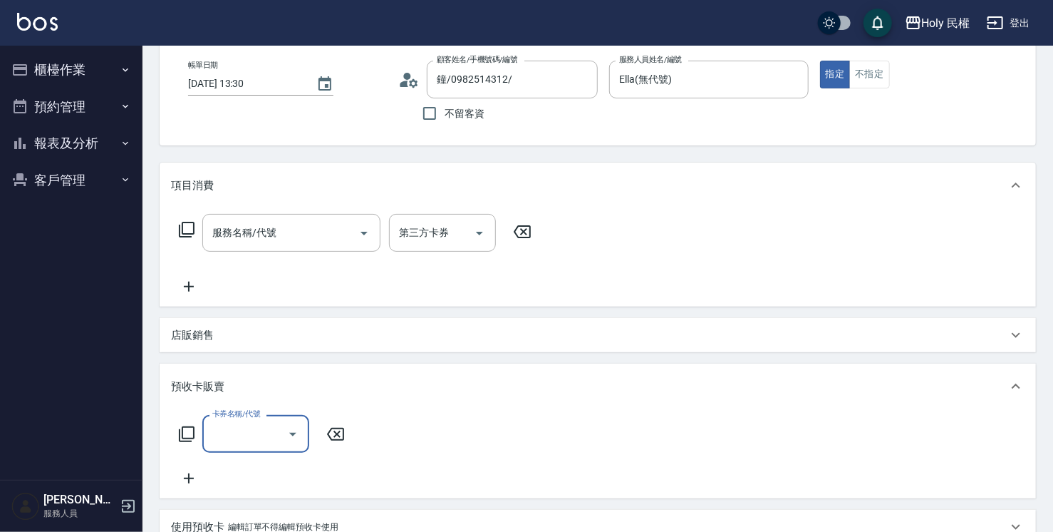
click at [281, 427] on div at bounding box center [291, 434] width 21 height 38
click at [291, 436] on icon "Open" at bounding box center [292, 433] width 17 height 17
click at [276, 501] on span "VIP洗剪髮卡6次送(頭皮水)" at bounding box center [255, 501] width 107 height 38
type input "VIP洗剪髮卡6次送(頭皮水)(C002)"
click at [410, 437] on input "2400" at bounding box center [426, 434] width 107 height 38
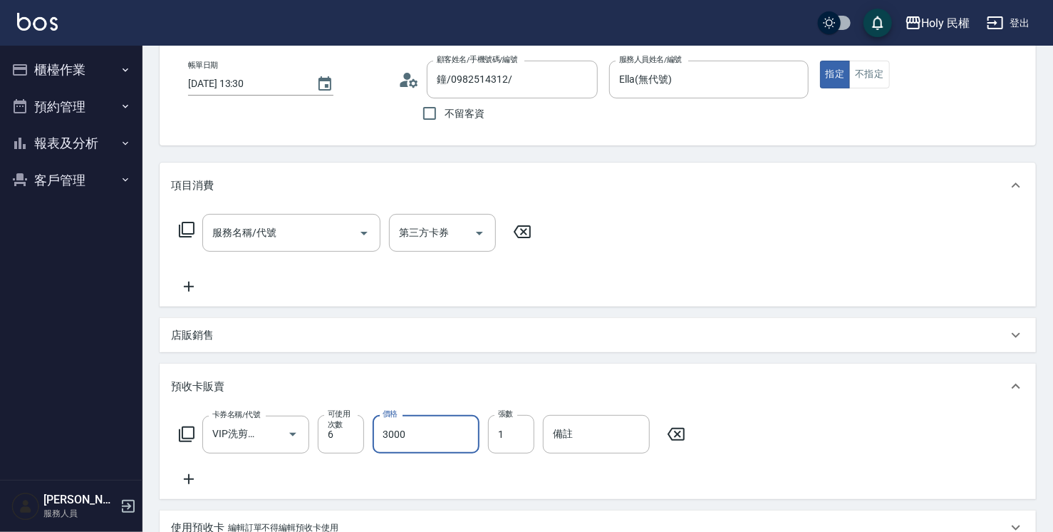
type input "3000"
click at [370, 472] on div "卡券名稱/代號 VIP洗剪髮卡6次送(頭皮水)(C002) 卡券名稱/代號 可使用次數 6 可使用次數 價格 3000 價格 張數 1 張數 備註 備註" at bounding box center [598, 451] width 854 height 73
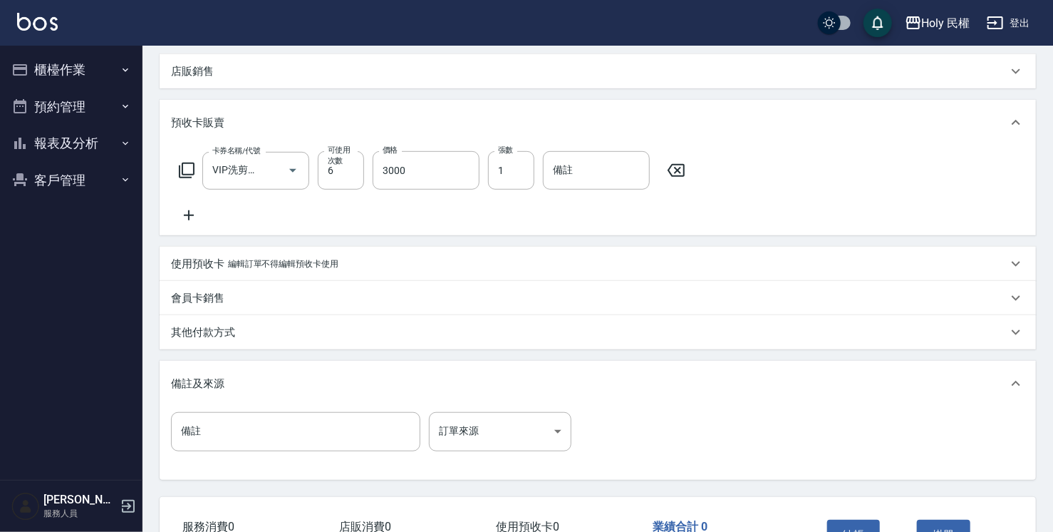
scroll to position [356, 0]
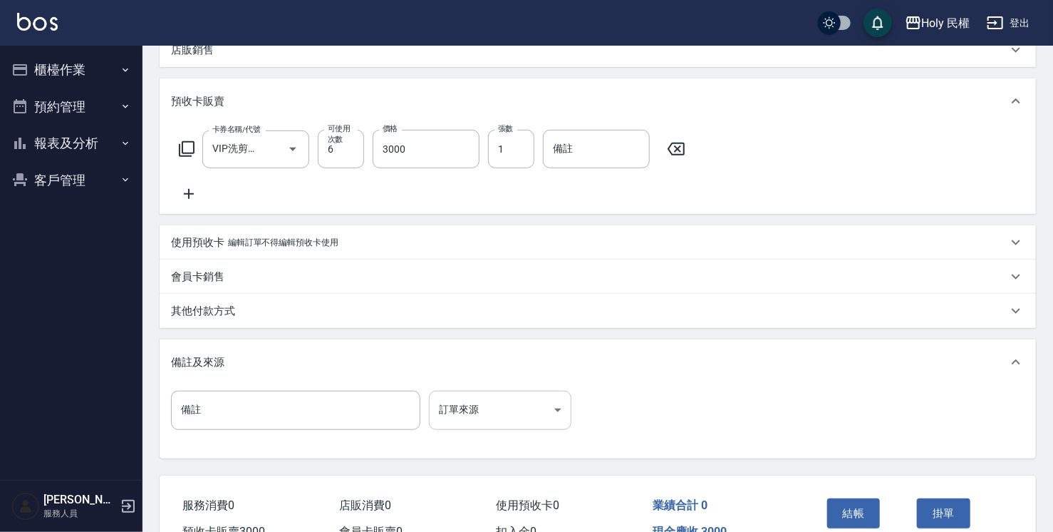
click at [502, 412] on body "Holy 民權 登出 櫃檯作業 打帳單 帳單列表 營業儀表板 現場電腦打卡 預約管理 預約管理 單日預約紀錄 單週預約紀錄 報表及分析 報表目錄 店家日報表 …" at bounding box center [526, 125] width 1053 height 962
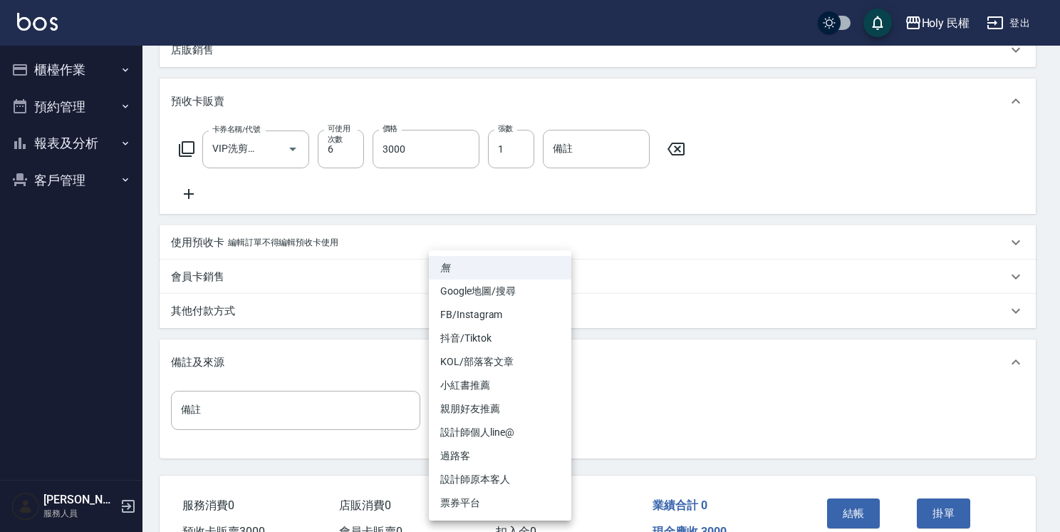
click at [519, 480] on li "設計師原本客人" at bounding box center [500, 479] width 142 height 24
type input "設計師原本客人"
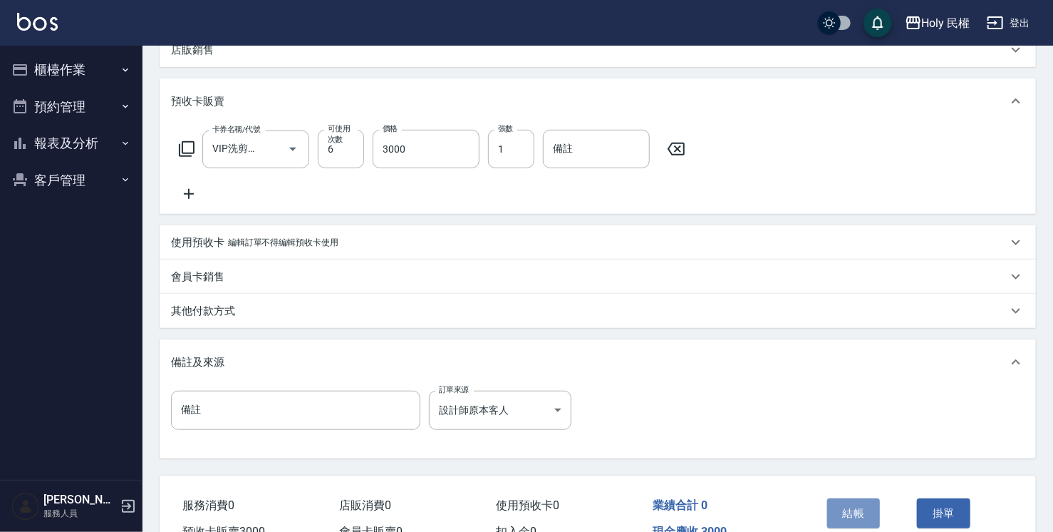
click at [869, 503] on button "結帳" at bounding box center [853, 513] width 53 height 30
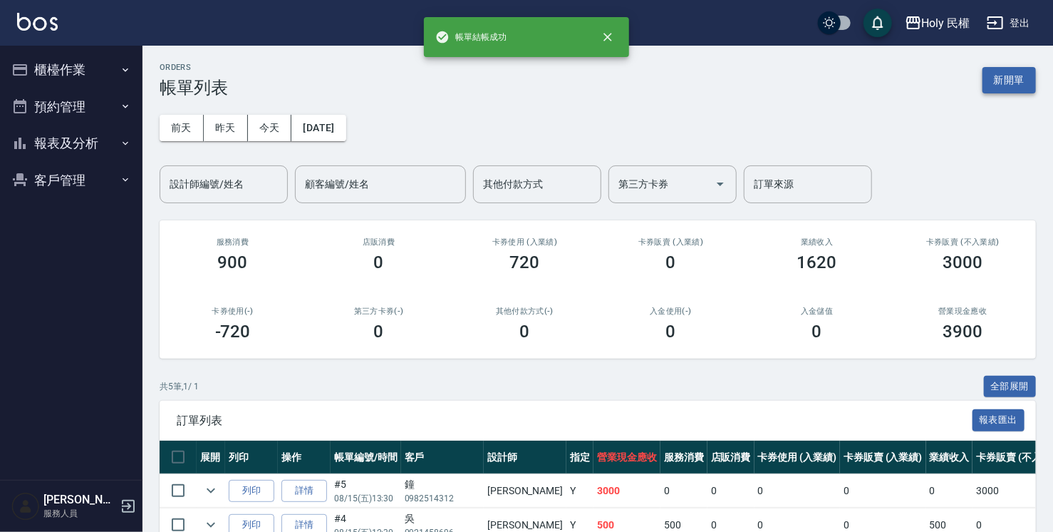
click at [1007, 76] on button "新開單" at bounding box center [1009, 80] width 53 height 26
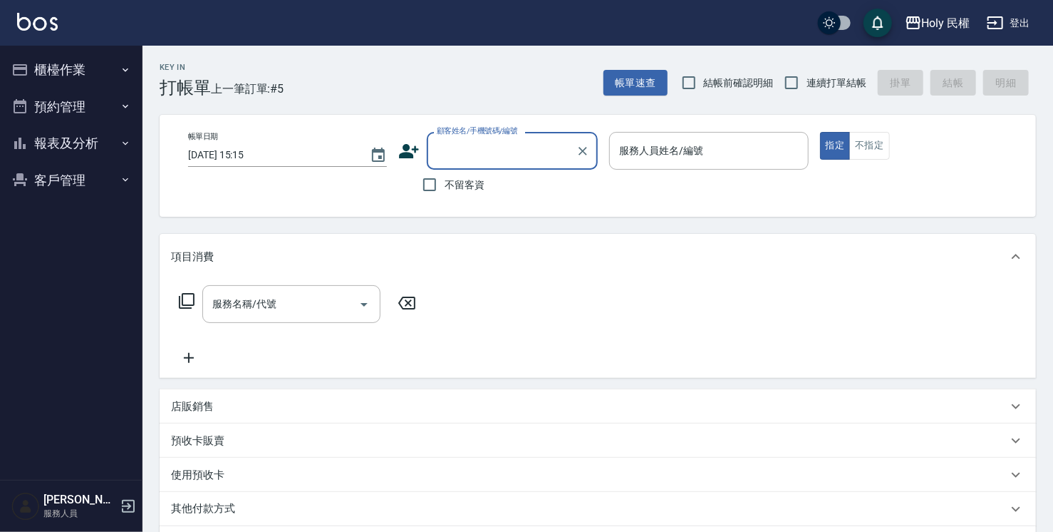
click at [512, 155] on input "顧客姓名/手機號碼/編號" at bounding box center [501, 150] width 137 height 25
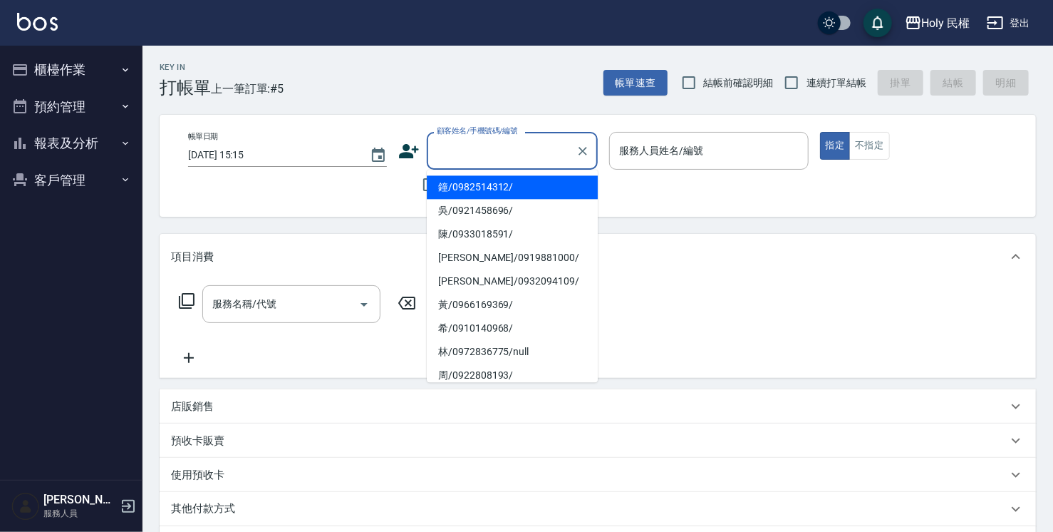
click at [514, 176] on li "鐘/0982514312/" at bounding box center [512, 187] width 171 height 24
type input "鐘/0982514312/"
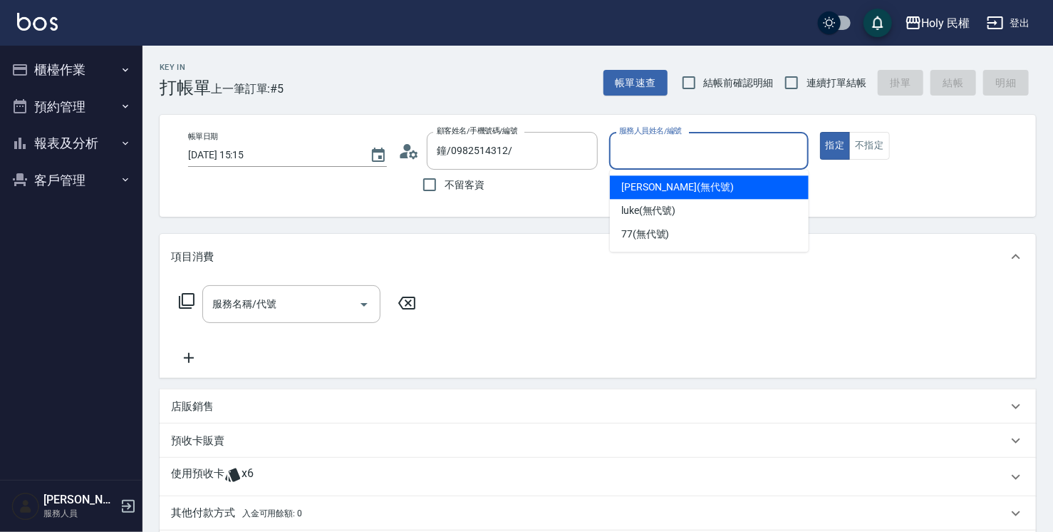
click at [715, 138] on input "服務人員姓名/編號" at bounding box center [709, 150] width 186 height 25
click at [705, 177] on div "Ella (無代號)" at bounding box center [709, 187] width 199 height 24
type input "Ella(無代號)"
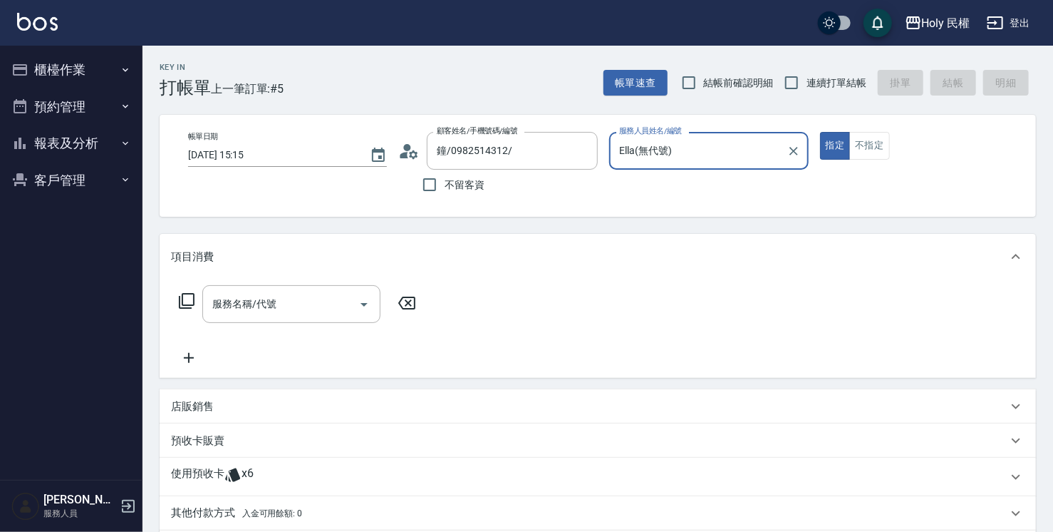
click at [248, 328] on div "服務名稱/代號 服務名稱/代號" at bounding box center [298, 325] width 254 height 81
click at [254, 314] on input "服務名稱/代號" at bounding box center [281, 303] width 144 height 25
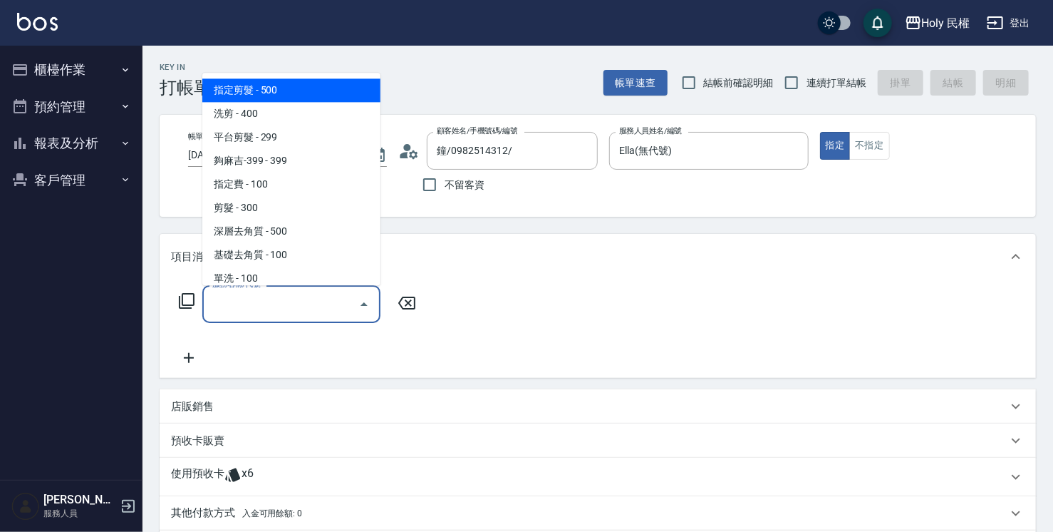
click at [290, 84] on span "指定剪髮 - 500" at bounding box center [291, 90] width 178 height 24
type input "指定剪髮(1)"
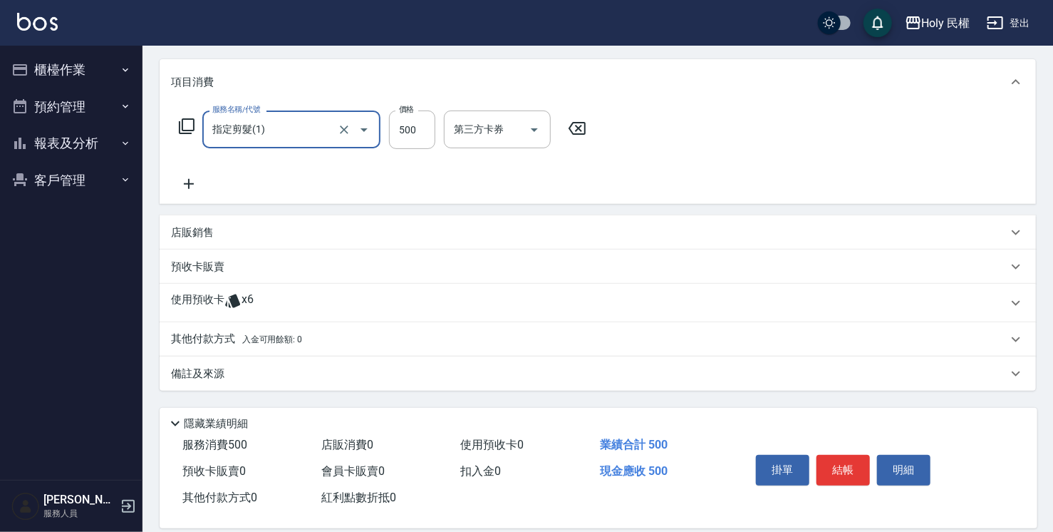
scroll to position [192, 0]
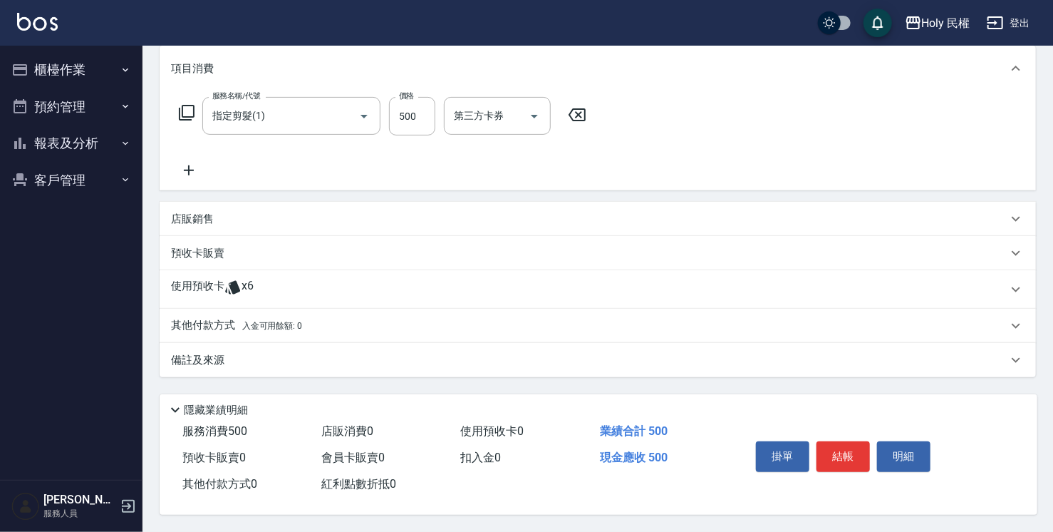
click at [269, 329] on div "其他付款方式 入金可用餘額: 0" at bounding box center [598, 326] width 876 height 34
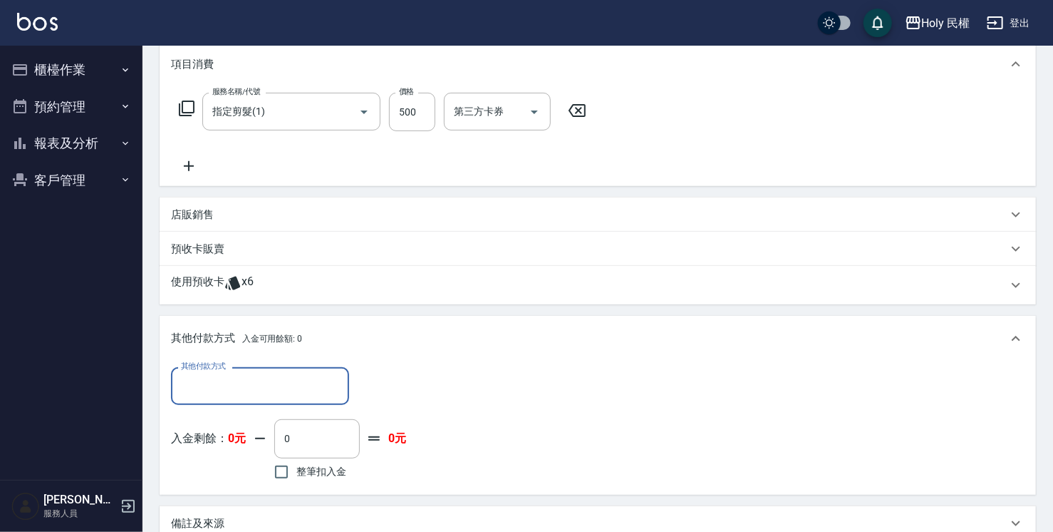
scroll to position [0, 0]
click at [274, 383] on input "其他付款方式" at bounding box center [259, 385] width 165 height 25
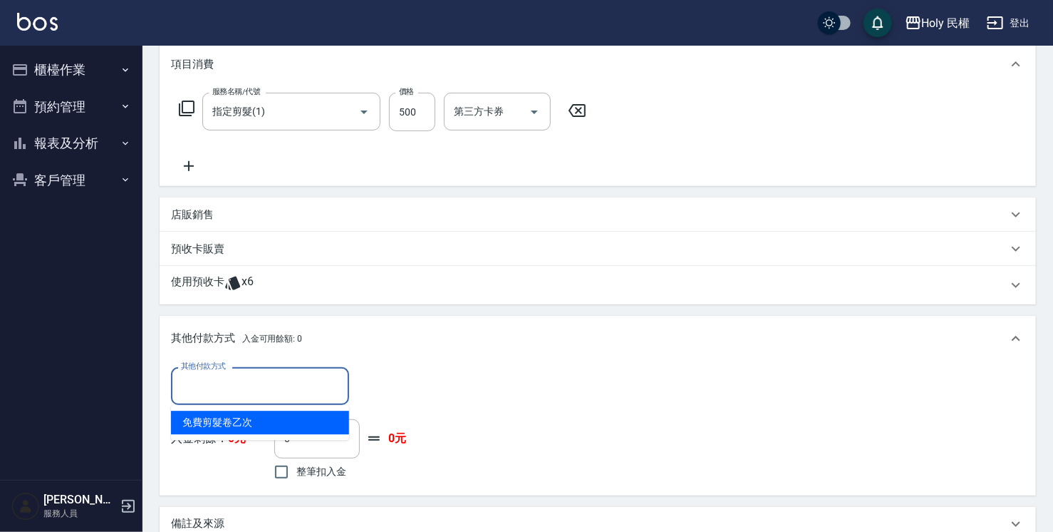
click at [274, 412] on ul "免費剪髮卷乙次" at bounding box center [260, 422] width 178 height 35
click at [273, 415] on span "免費剪髮卷乙次" at bounding box center [260, 422] width 178 height 24
type input "免費剪髮卷乙次"
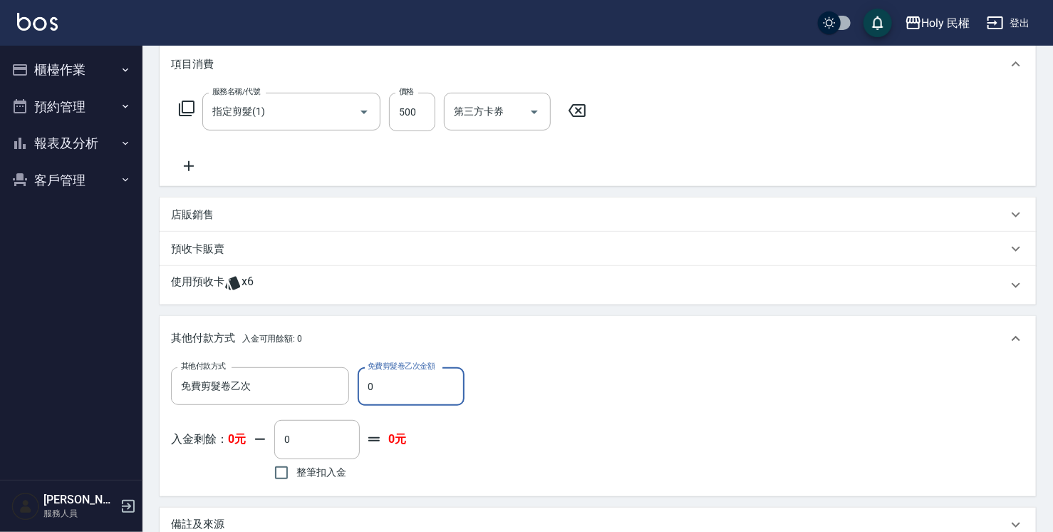
drag, startPoint x: 383, startPoint y: 390, endPoint x: 353, endPoint y: 398, distance: 31.5
click at [353, 398] on div "其他付款方式 免費剪髮卷乙次 其他付款方式 免費剪髮卷乙次金額 0 免費剪髮卷乙次金額" at bounding box center [322, 386] width 302 height 38
type input "500"
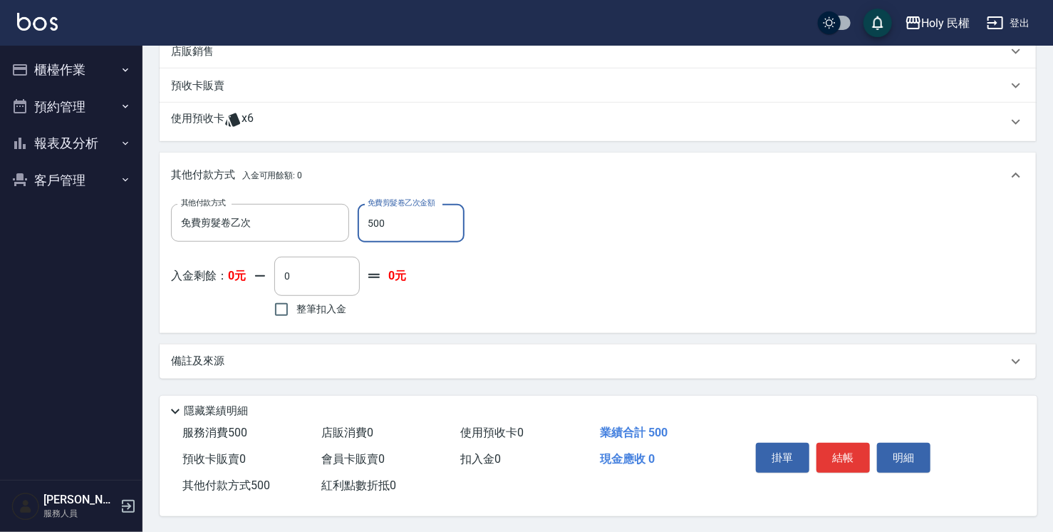
scroll to position [361, 0]
click at [832, 455] on button "結帳" at bounding box center [843, 456] width 53 height 30
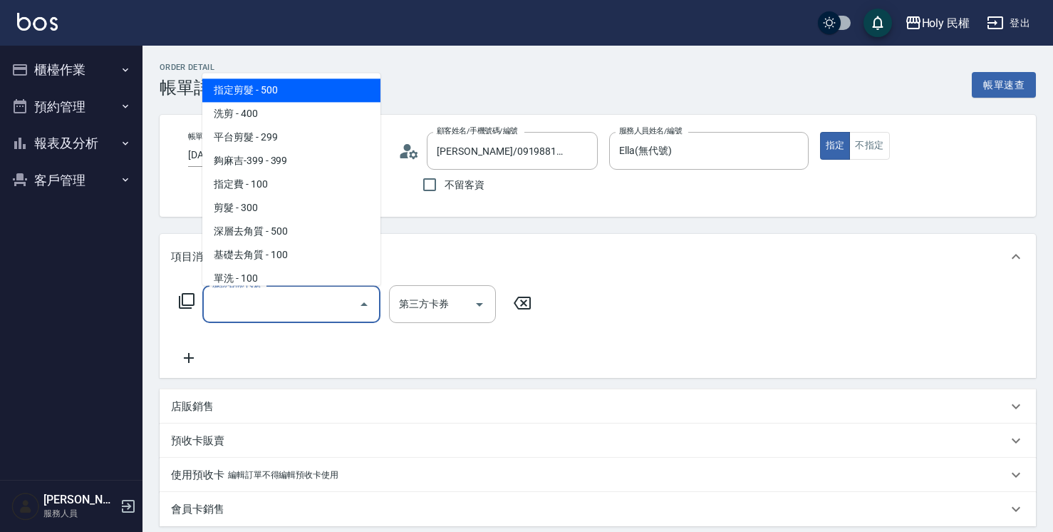
click at [265, 306] on input "服務名稱/代號" at bounding box center [281, 303] width 144 height 25
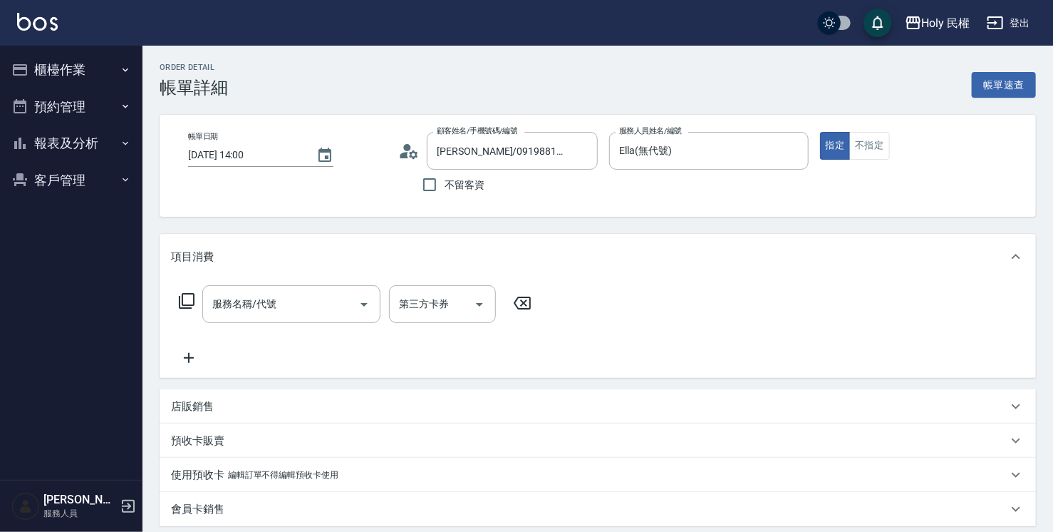
click at [308, 437] on div "預收卡販賣" at bounding box center [589, 440] width 836 height 15
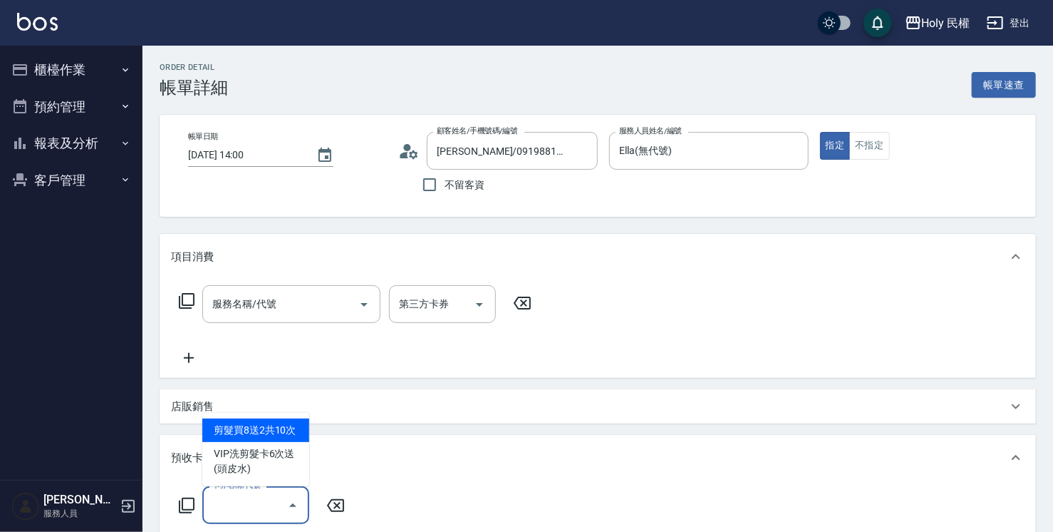
click at [274, 506] on input "卡券名稱/代號" at bounding box center [245, 504] width 73 height 25
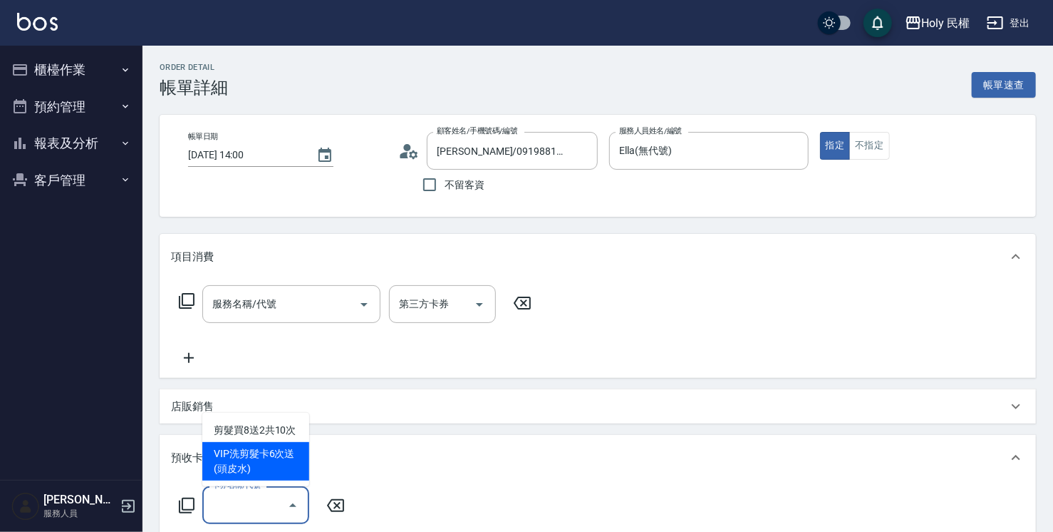
click at [245, 450] on span "VIP洗剪髮卡6次送(頭皮水)" at bounding box center [255, 461] width 107 height 38
type input "VIP洗剪髮卡6次送(頭皮水)(C002)"
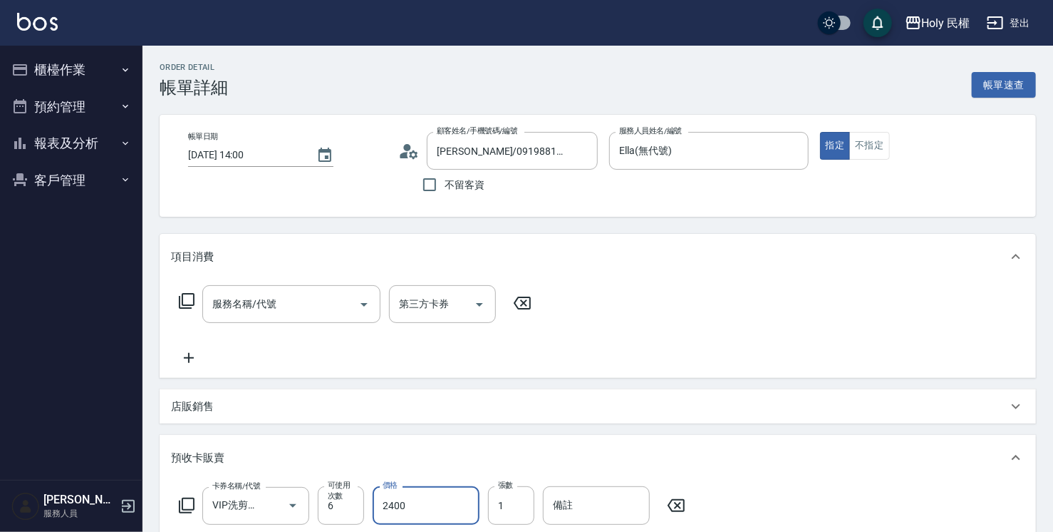
click at [470, 492] on input "2400" at bounding box center [426, 505] width 107 height 38
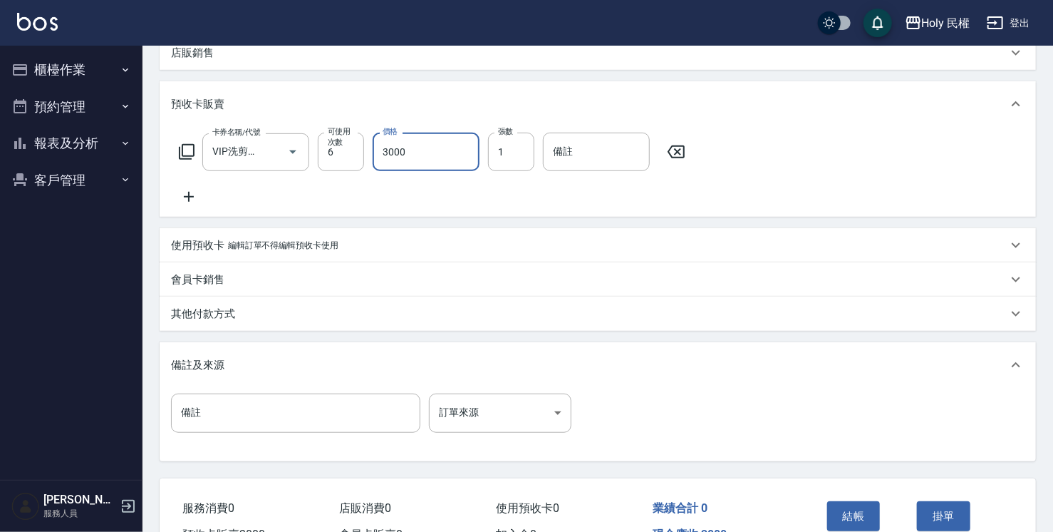
scroll to position [427, 0]
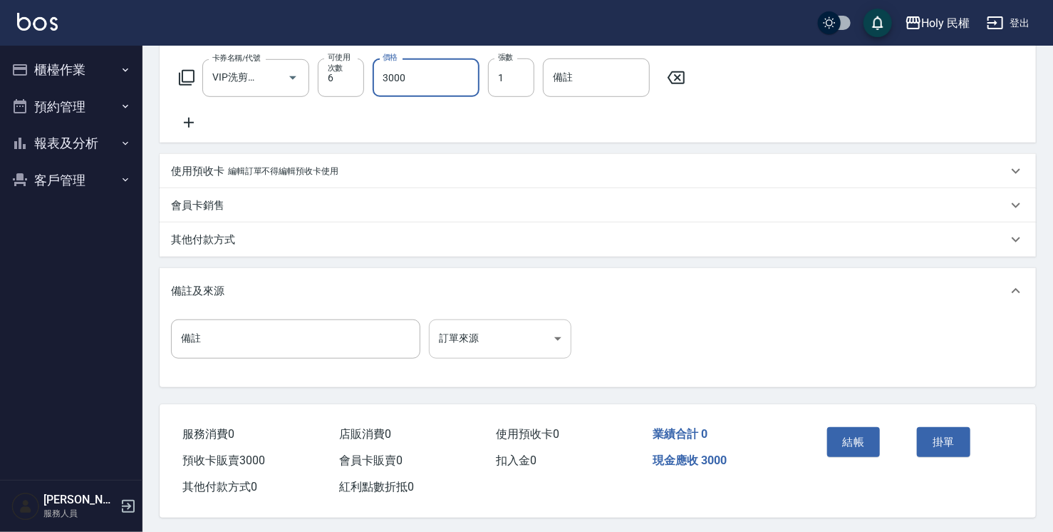
type input "3000"
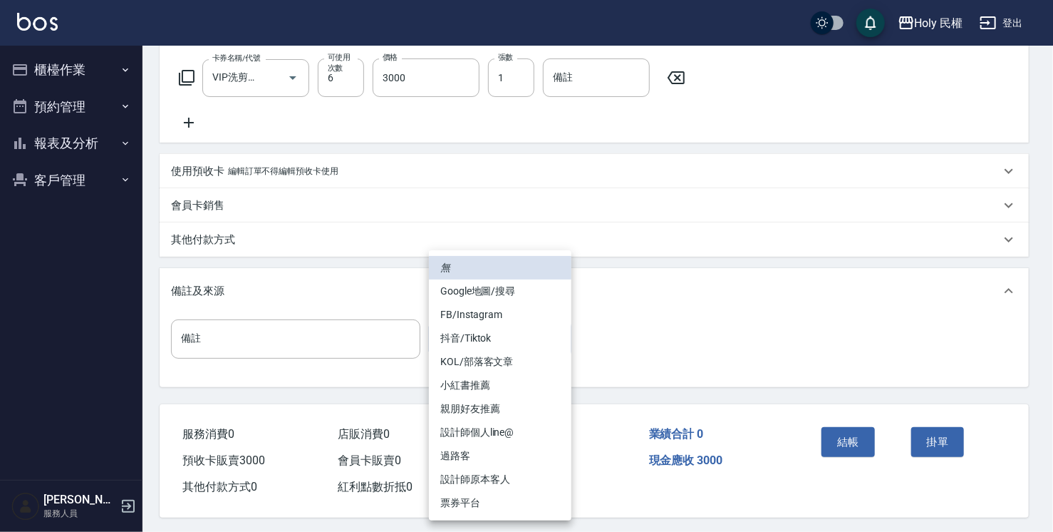
click at [524, 338] on body "Holy 民權 登出 櫃檯作業 打帳單 帳單列表 營業儀表板 現場電腦打卡 預約管理 預約管理 單日預約紀錄 單週預約紀錄 報表及分析 報表目錄 店家日報表 …" at bounding box center [526, 54] width 1053 height 962
click at [465, 486] on li "設計師原本客人" at bounding box center [500, 479] width 142 height 24
type input "設計師原本客人"
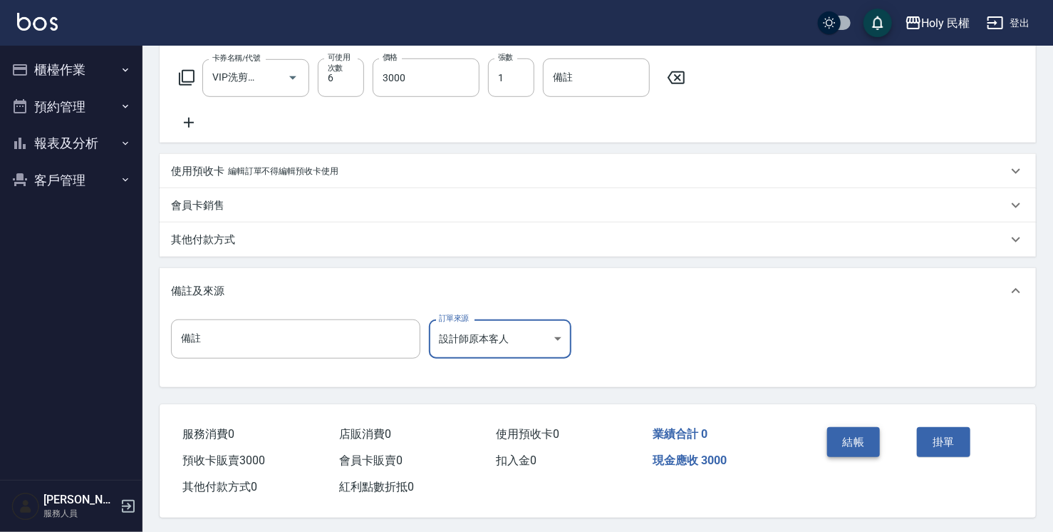
click at [851, 437] on button "結帳" at bounding box center [853, 442] width 53 height 30
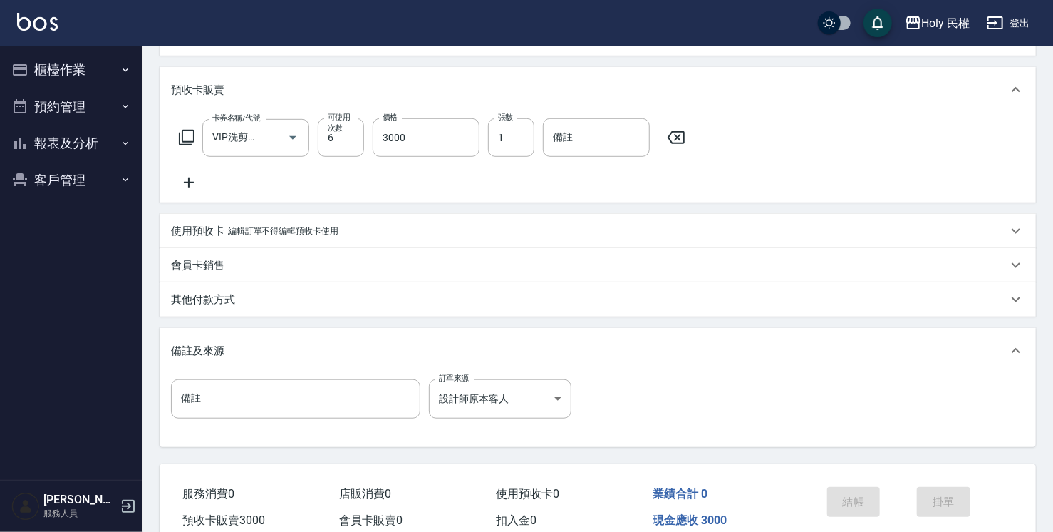
scroll to position [214, 0]
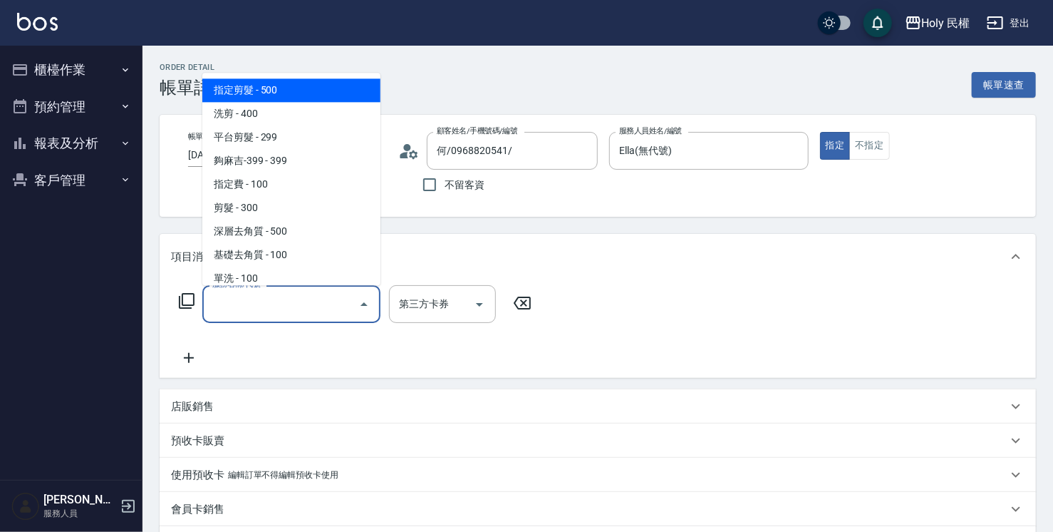
click at [303, 96] on span "指定剪髮 - 500" at bounding box center [291, 90] width 178 height 24
type input "指定剪髮(1)"
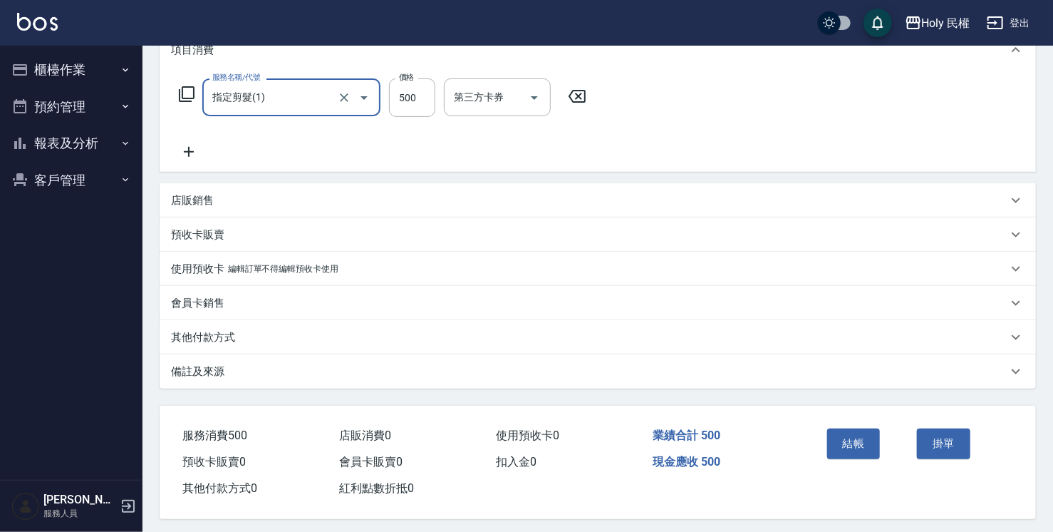
scroll to position [215, 0]
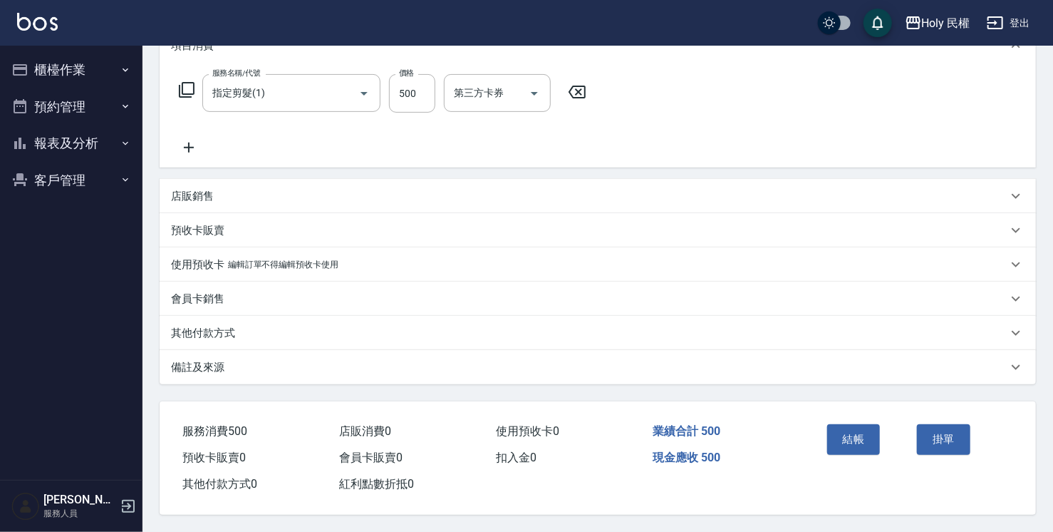
click at [407, 366] on div "備註及來源" at bounding box center [589, 367] width 836 height 15
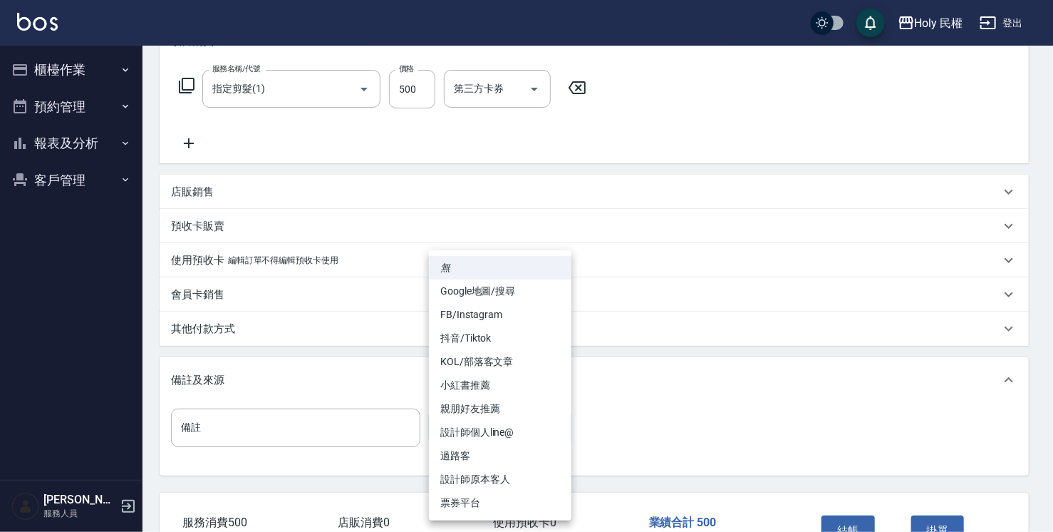
click at [462, 420] on body "Holy 民權 登出 櫃檯作業 打帳單 帳單列表 營業儀表板 現場電腦打卡 預約管理 預約管理 單日預約紀錄 單週預約紀錄 報表及分析 報表目錄 店家日報表 …" at bounding box center [526, 204] width 1053 height 838
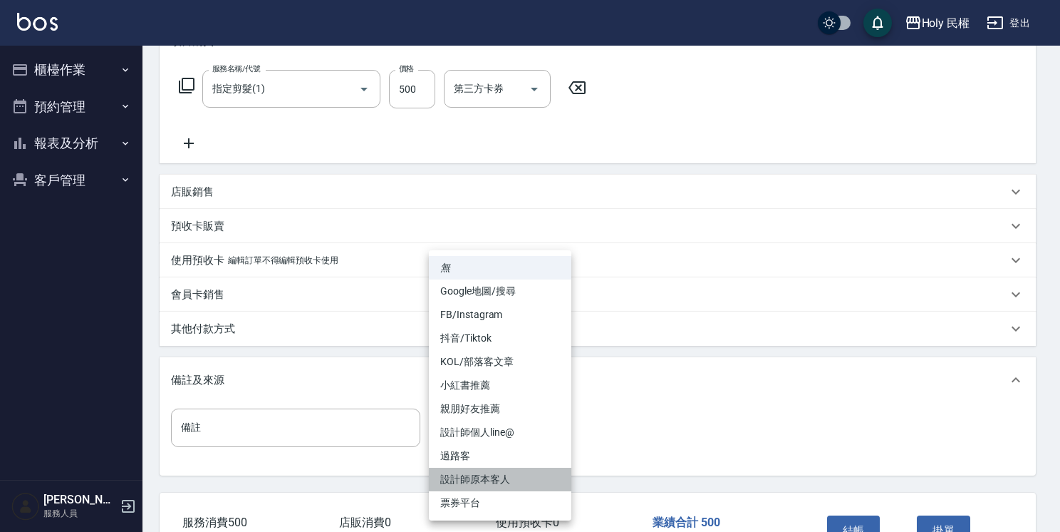
click at [516, 481] on li "設計師原本客人" at bounding box center [500, 479] width 142 height 24
type input "設計師原本客人"
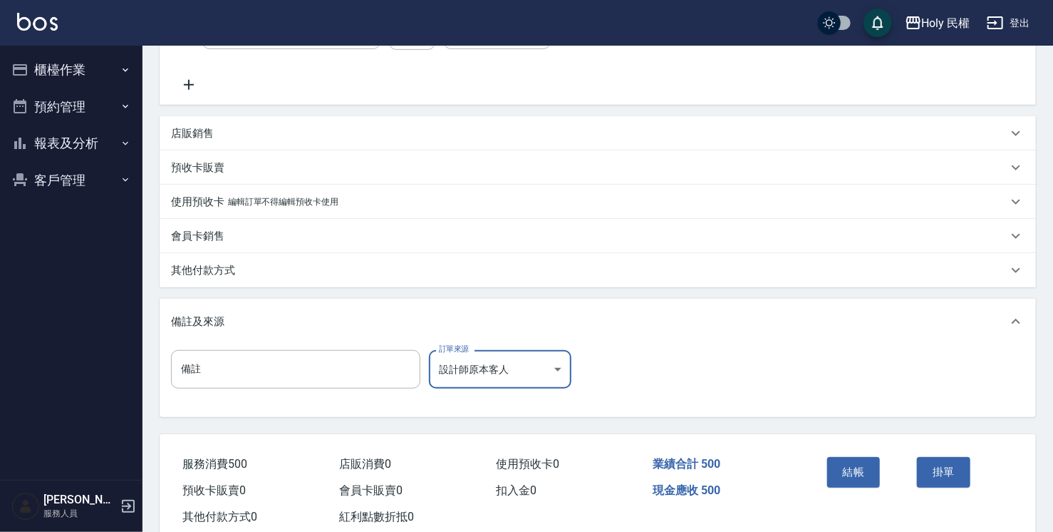
scroll to position [311, 0]
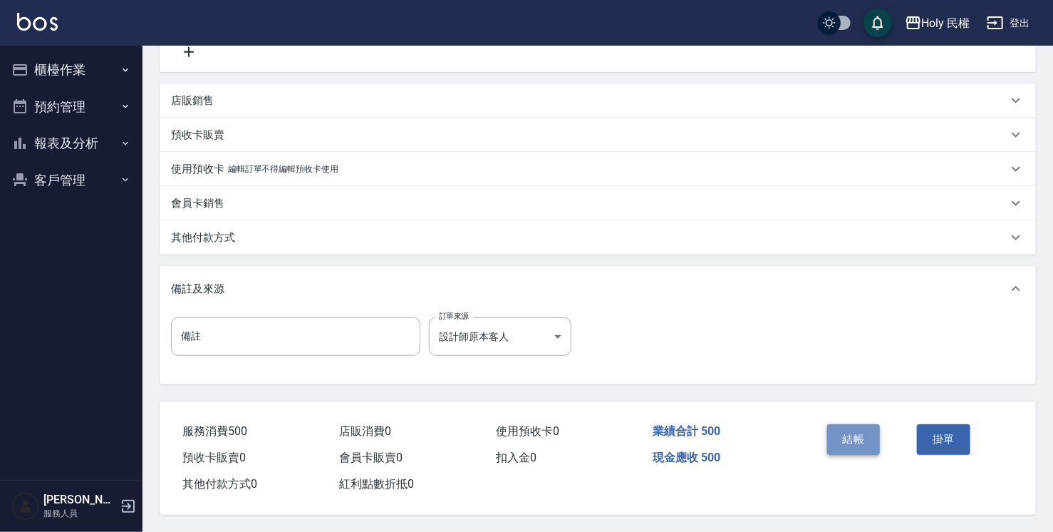
click at [858, 432] on button "結帳" at bounding box center [853, 439] width 53 height 30
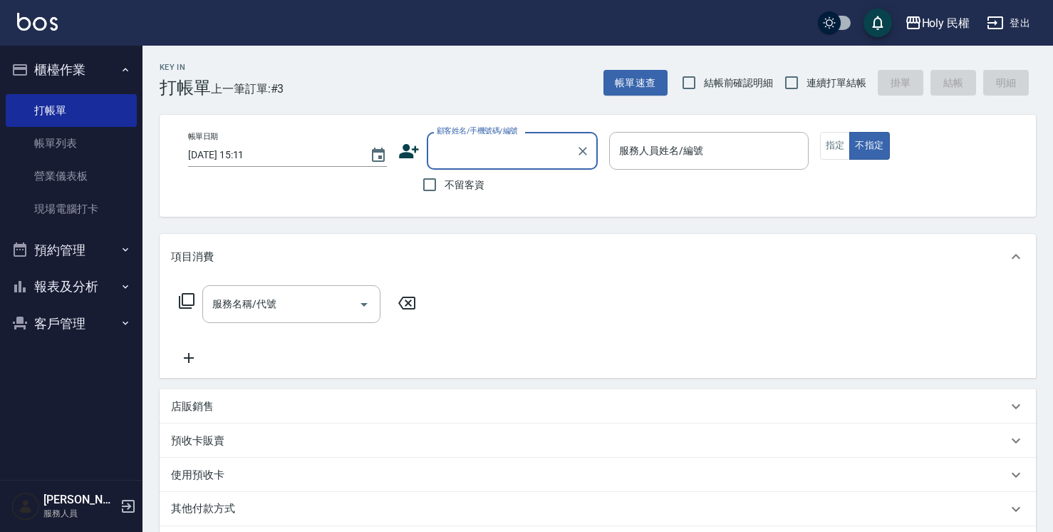
scroll to position [71, 0]
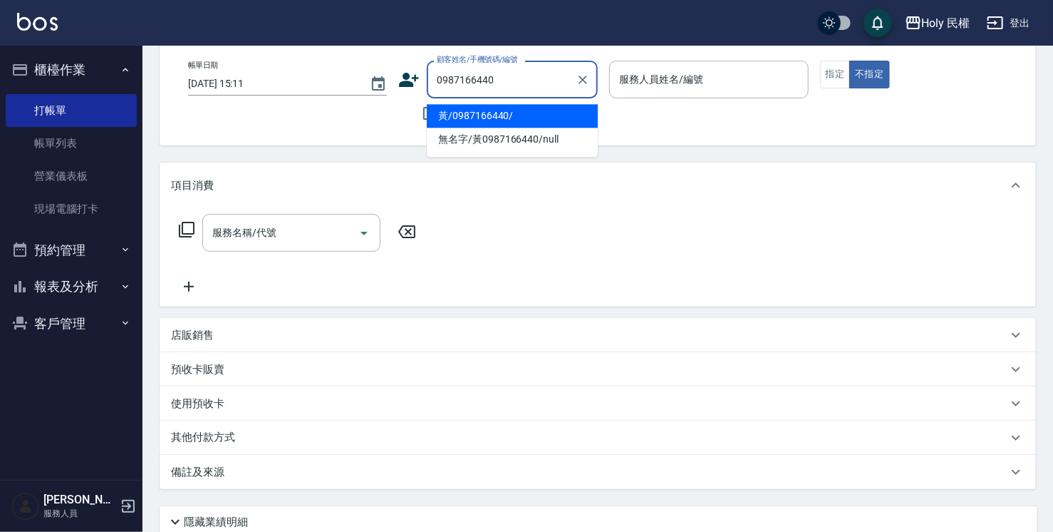
click at [492, 119] on li "黃/0987166440/" at bounding box center [512, 116] width 171 height 24
type input "黃/0987166440/"
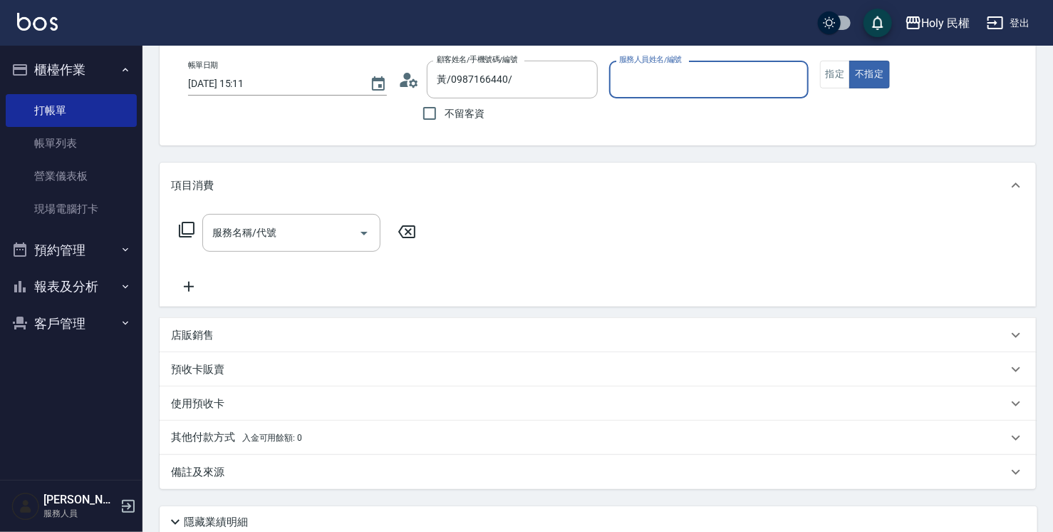
click at [708, 81] on input "服務人員姓名/編號" at bounding box center [709, 79] width 186 height 25
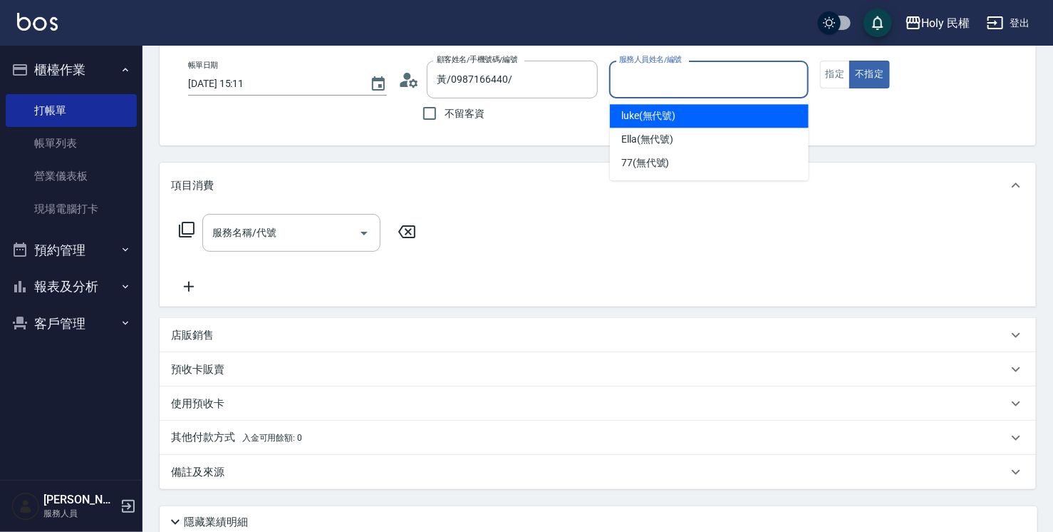
click at [665, 120] on span "luke (無代號)" at bounding box center [648, 115] width 55 height 15
type input "luke(無代號)"
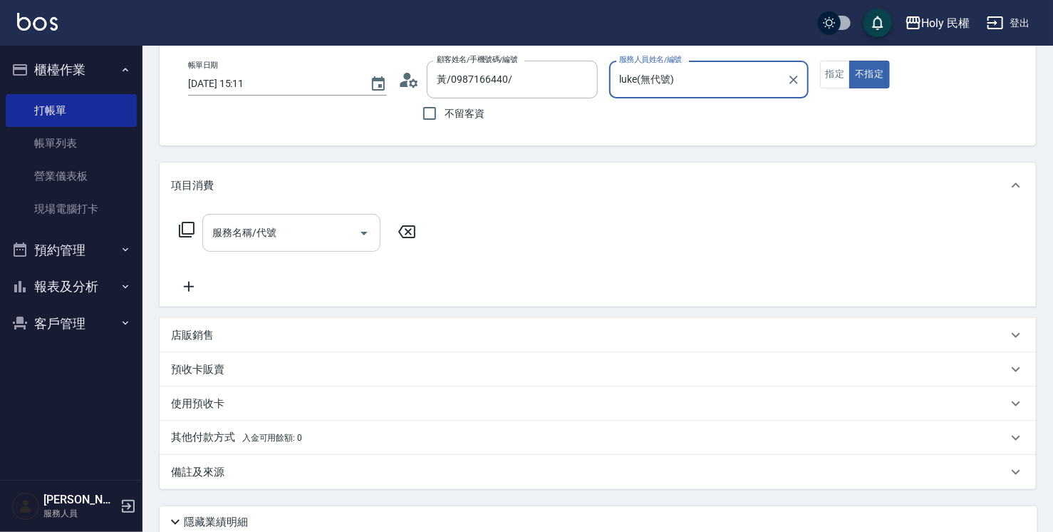
click at [261, 238] on input "服務名稱/代號" at bounding box center [281, 232] width 144 height 25
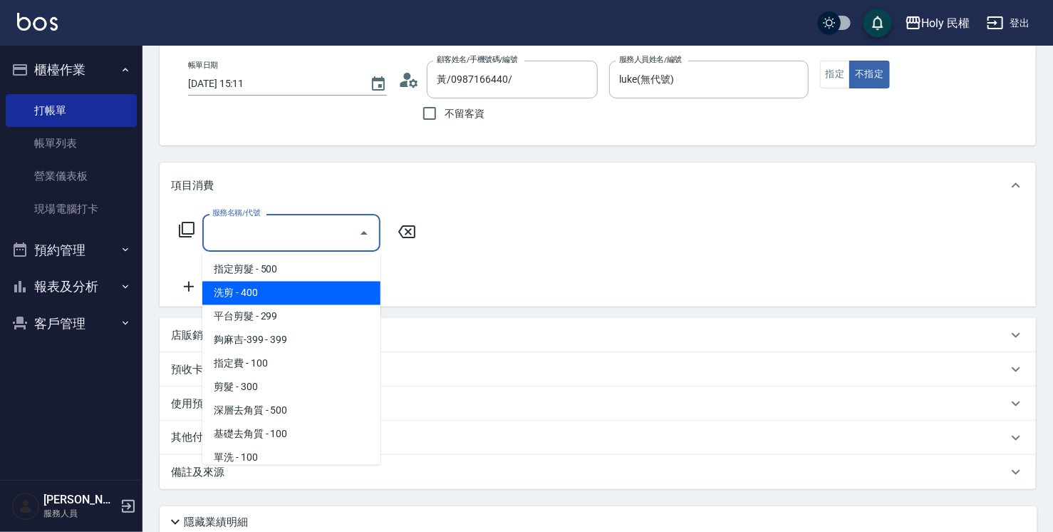
click at [254, 292] on span "洗剪 - 400" at bounding box center [291, 293] width 178 height 24
type input "洗剪(3)"
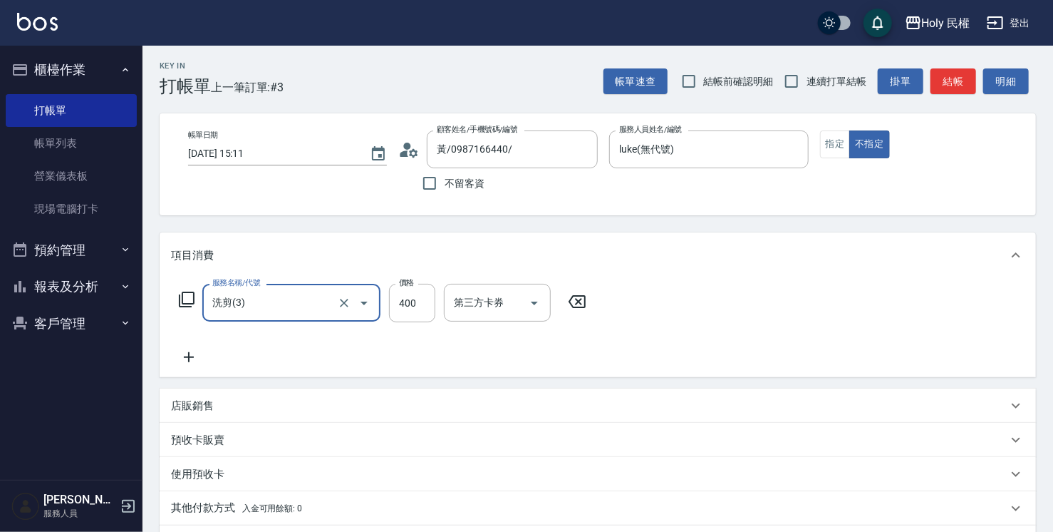
scroll to position [0, 0]
click at [832, 148] on button "指定" at bounding box center [835, 146] width 31 height 28
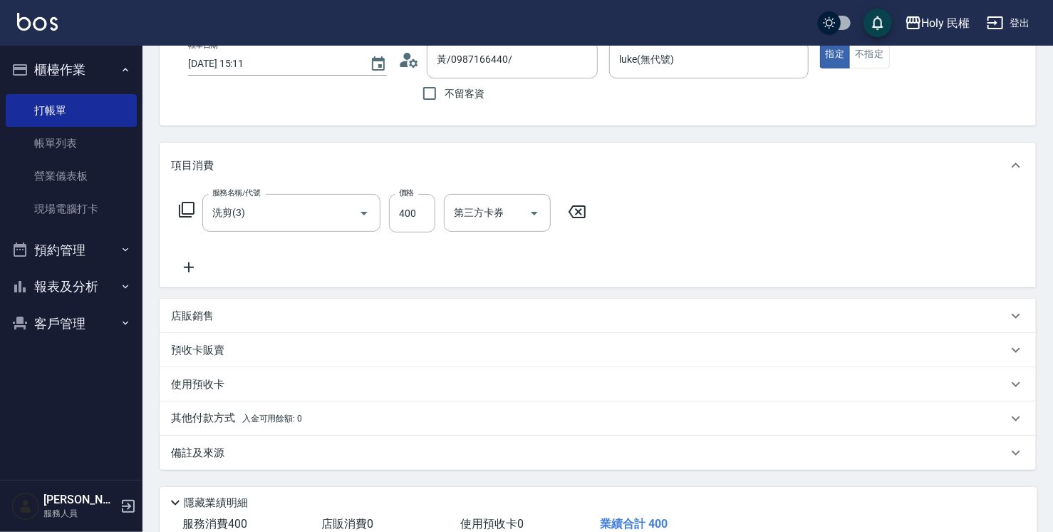
scroll to position [188, 0]
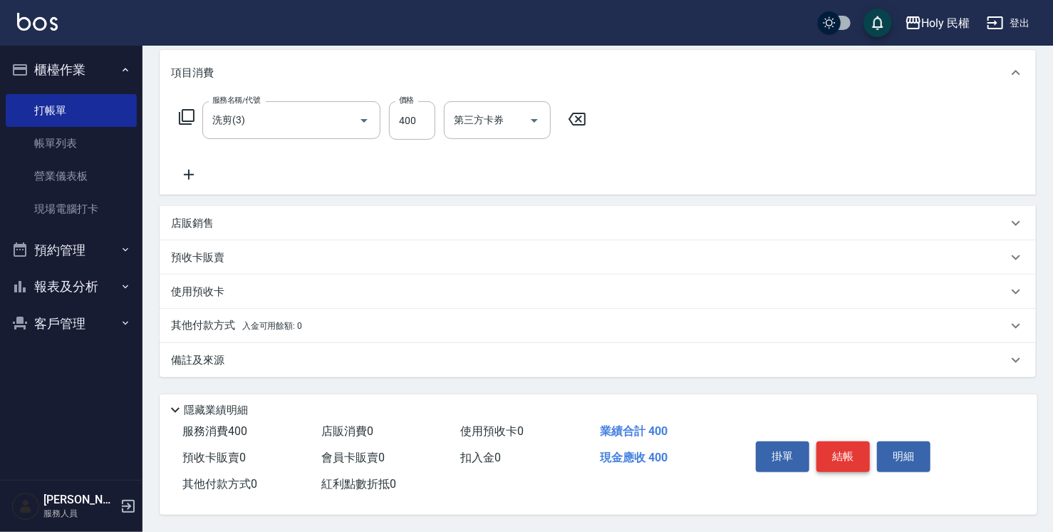
click at [844, 457] on button "結帳" at bounding box center [843, 456] width 53 height 30
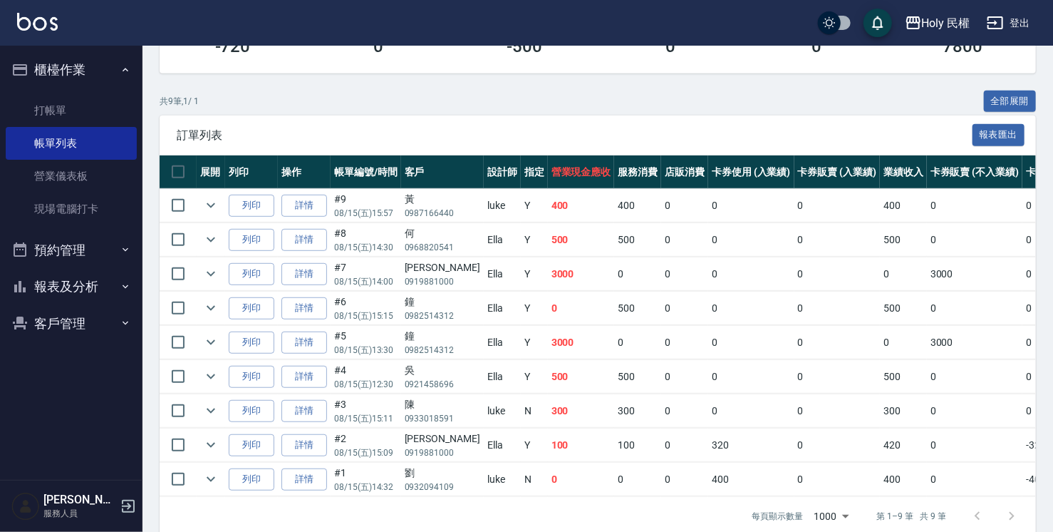
scroll to position [313, 0]
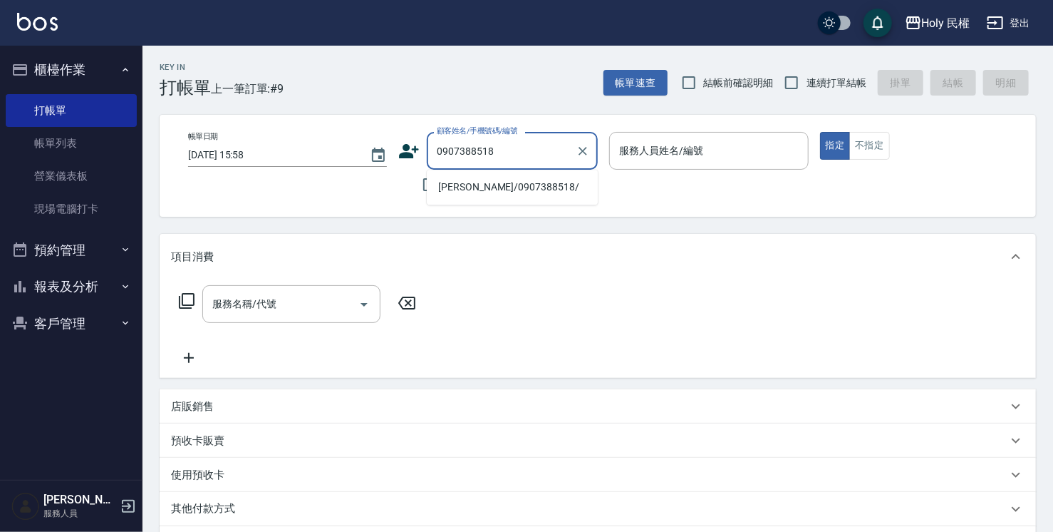
click at [520, 188] on li "李先生/0907388518/" at bounding box center [512, 187] width 171 height 24
type input "李先生/0907388518/"
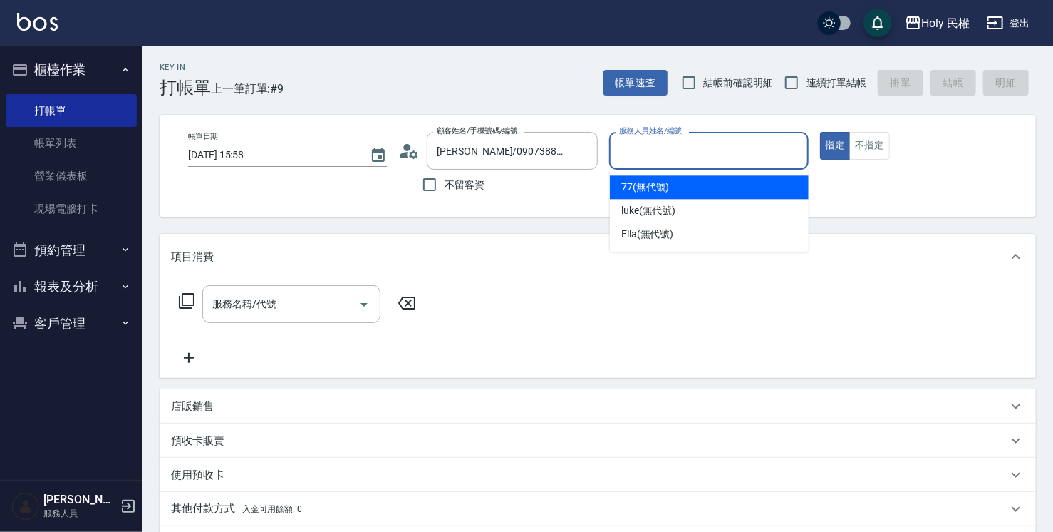
click at [675, 147] on input "服務人員姓名/編號" at bounding box center [709, 150] width 186 height 25
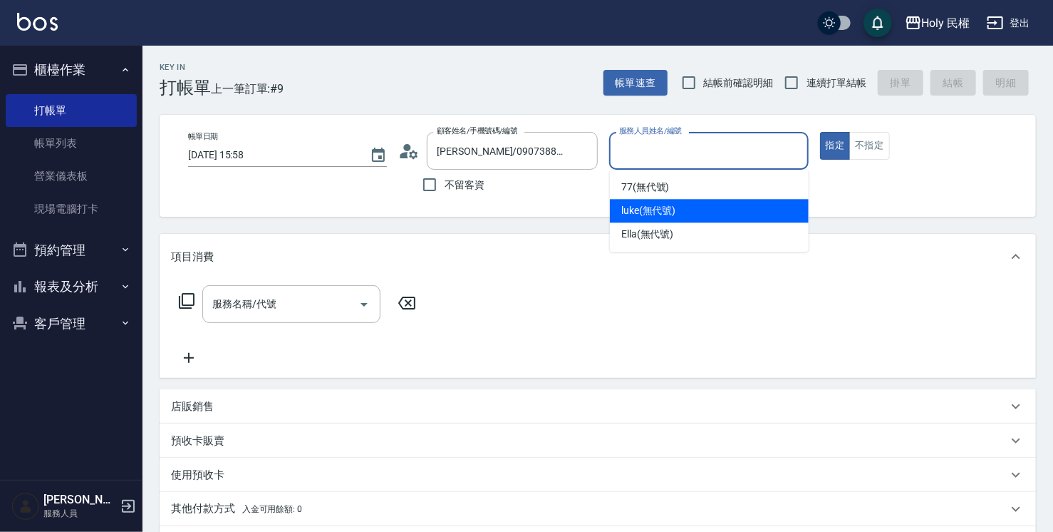
click at [718, 212] on div "luke (無代號)" at bounding box center [709, 211] width 199 height 24
type input "luke(無代號)"
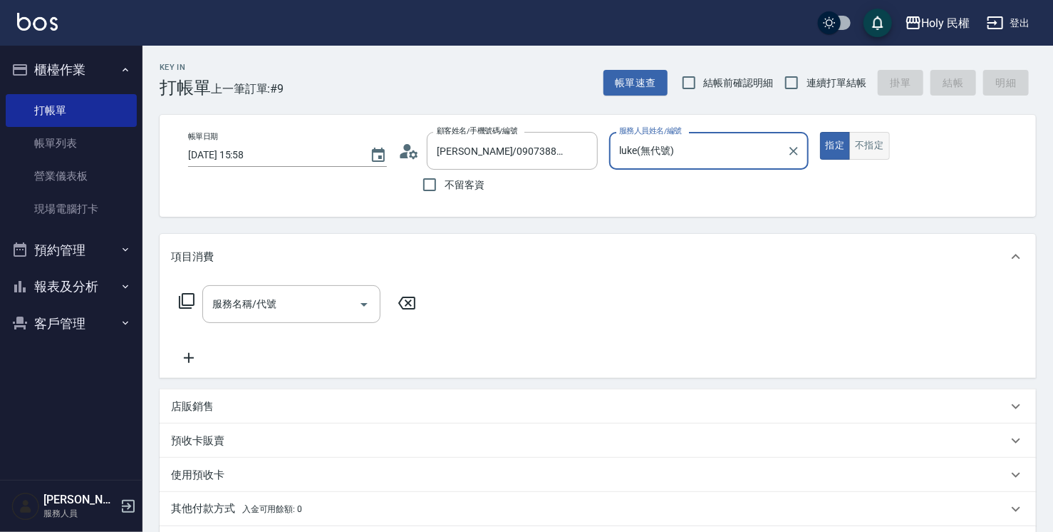
click at [864, 147] on button "不指定" at bounding box center [869, 146] width 40 height 28
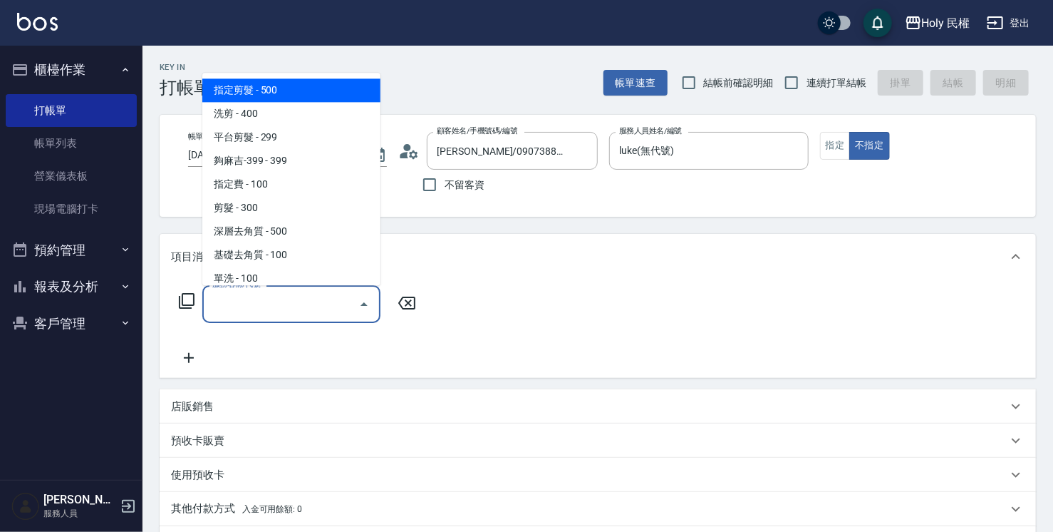
click at [279, 312] on input "服務名稱/代號" at bounding box center [281, 303] width 144 height 25
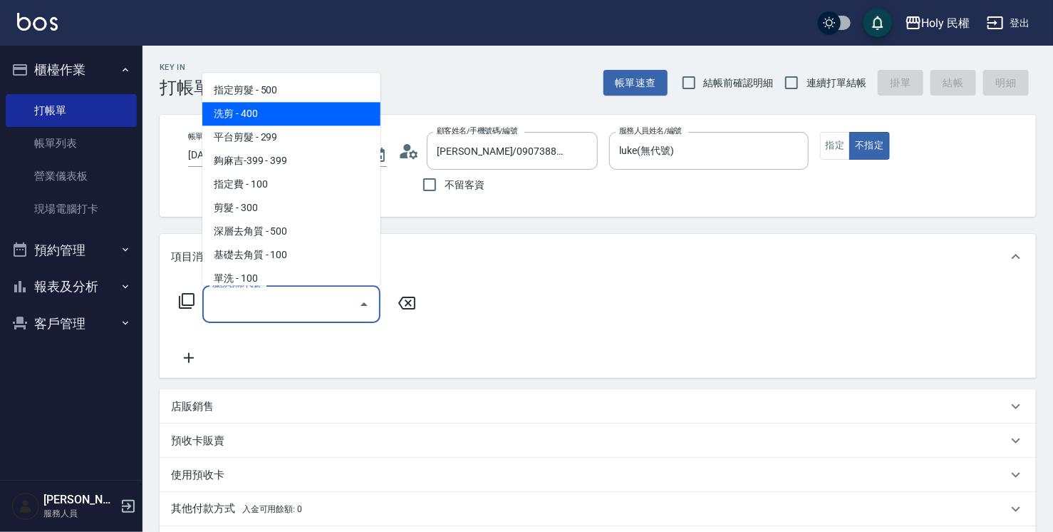
click at [256, 114] on span "洗剪 - 400" at bounding box center [291, 114] width 178 height 24
type input "洗剪(3)"
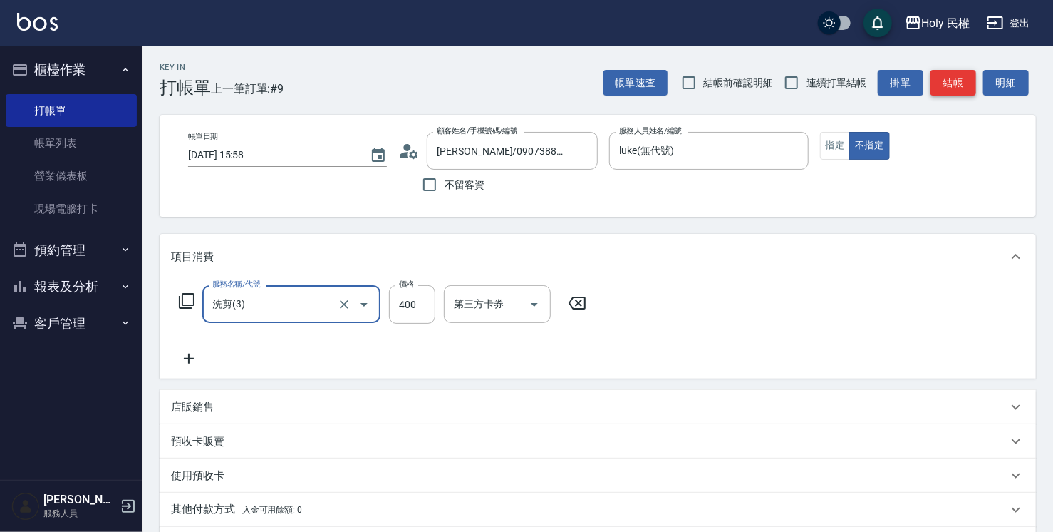
click at [960, 80] on button "結帳" at bounding box center [954, 83] width 46 height 26
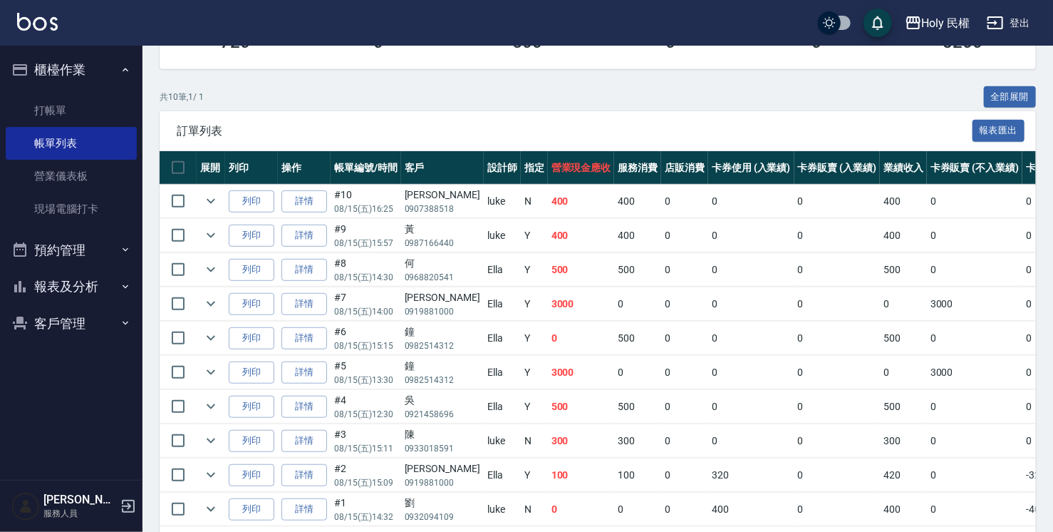
scroll to position [348, 0]
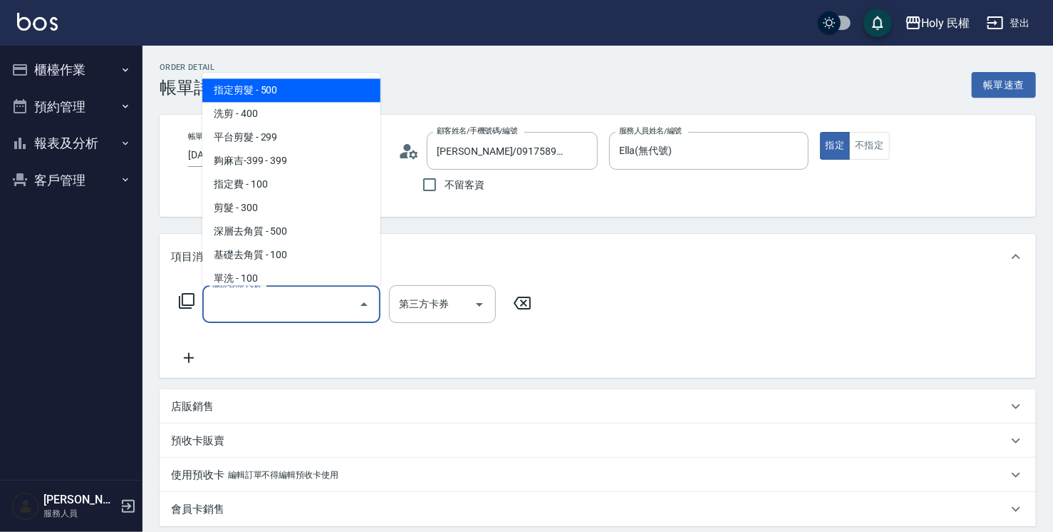
click at [261, 87] on span "指定剪髮 - 500" at bounding box center [291, 90] width 178 height 24
type input "指定剪髮(1)"
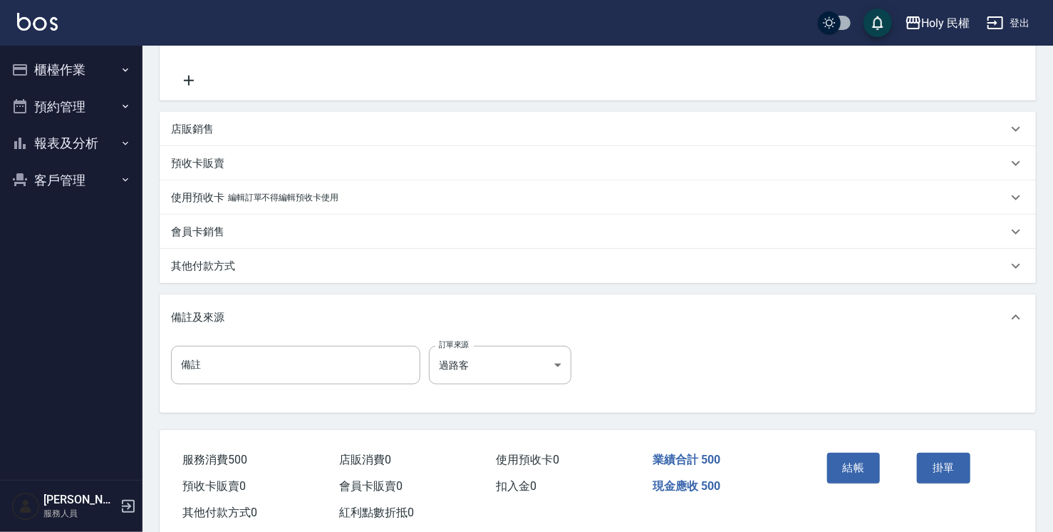
scroll to position [311, 0]
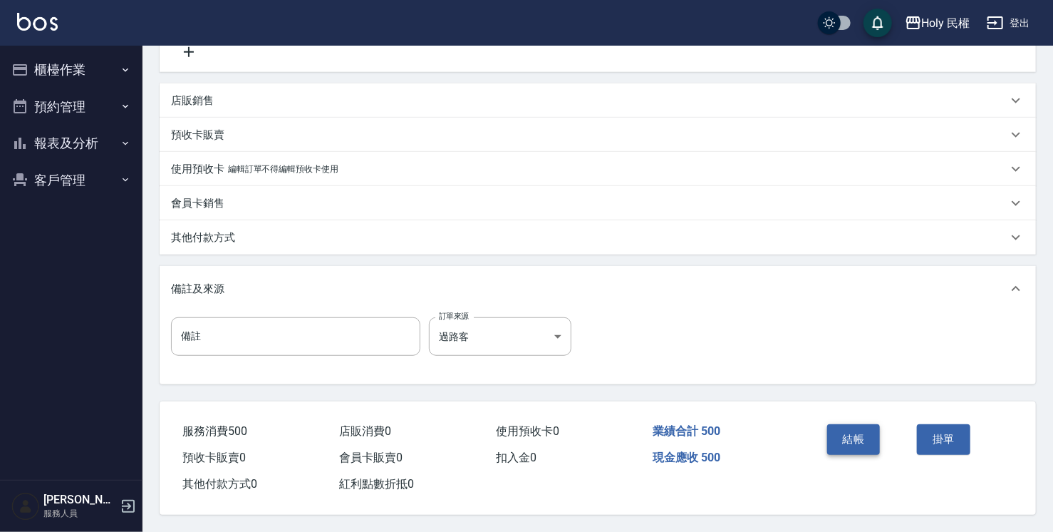
click at [867, 435] on button "結帳" at bounding box center [853, 439] width 53 height 30
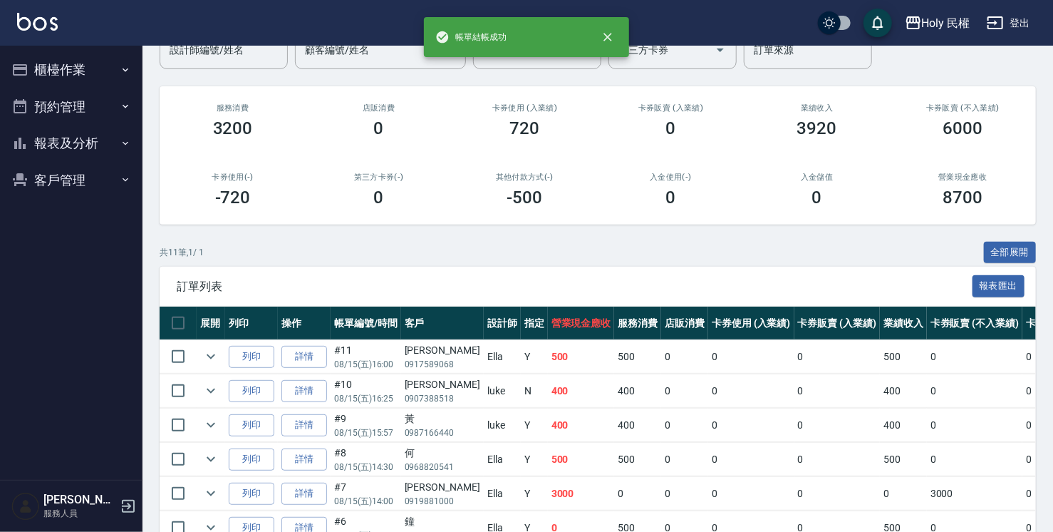
scroll to position [142, 0]
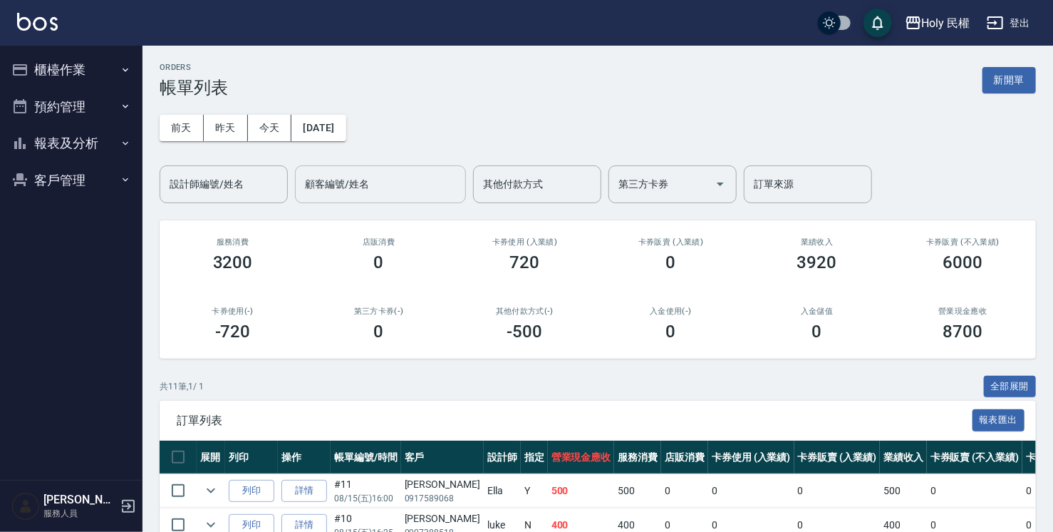
click at [351, 180] on input "顧客編號/姓名" at bounding box center [380, 184] width 158 height 25
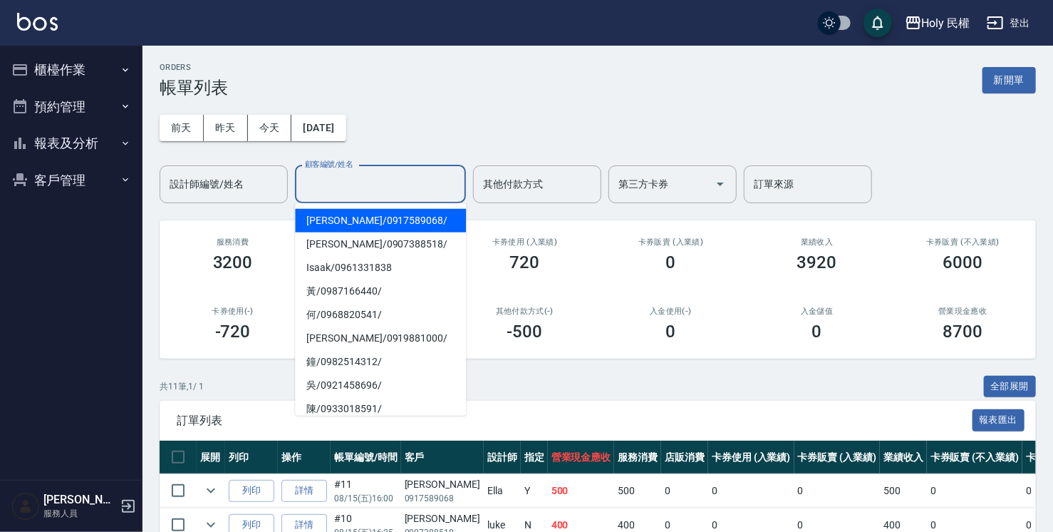
click at [349, 170] on div "顧客編號/姓名" at bounding box center [380, 184] width 171 height 38
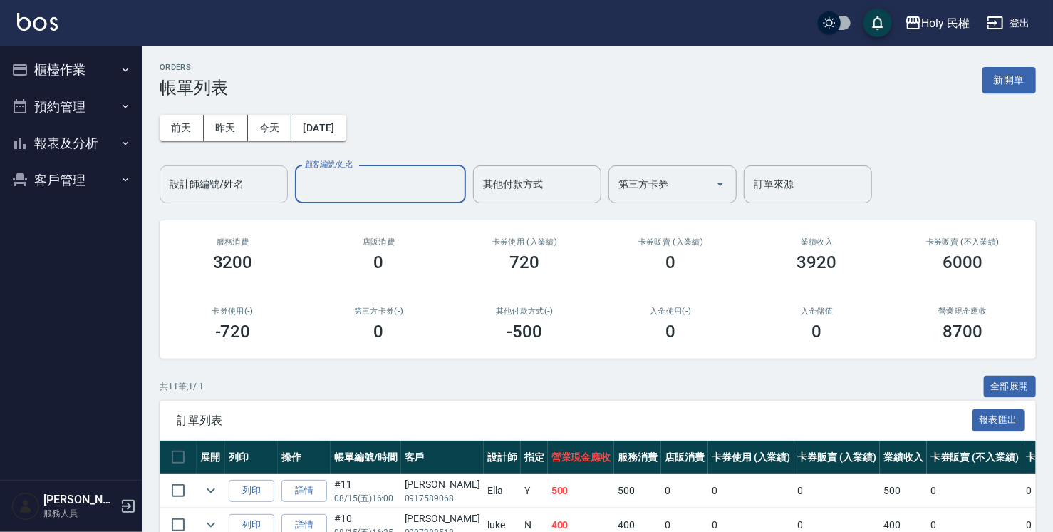
click at [217, 195] on input "設計師編號/姓名" at bounding box center [223, 184] width 115 height 25
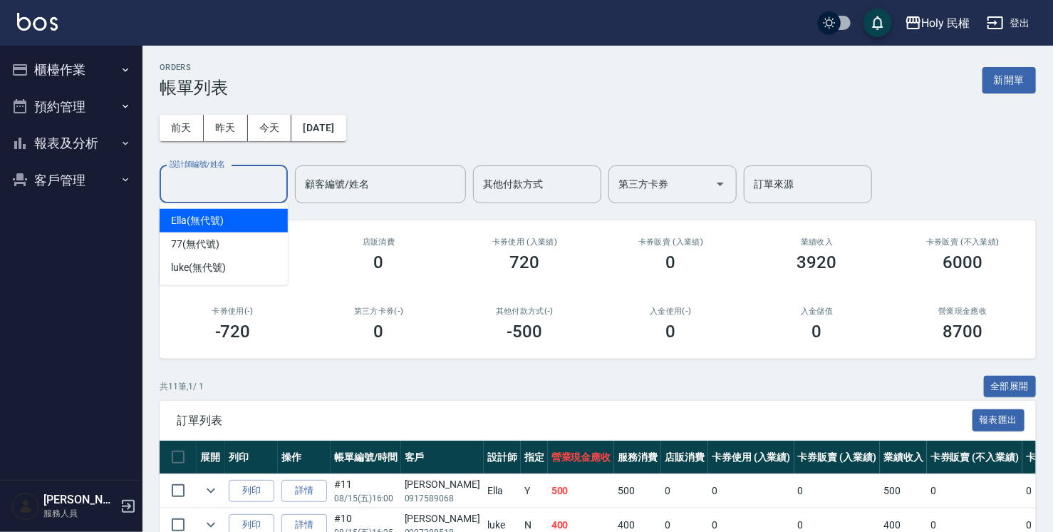
click at [245, 224] on div "Ella (無代號)" at bounding box center [224, 221] width 128 height 24
type input "Ella(無代號)"
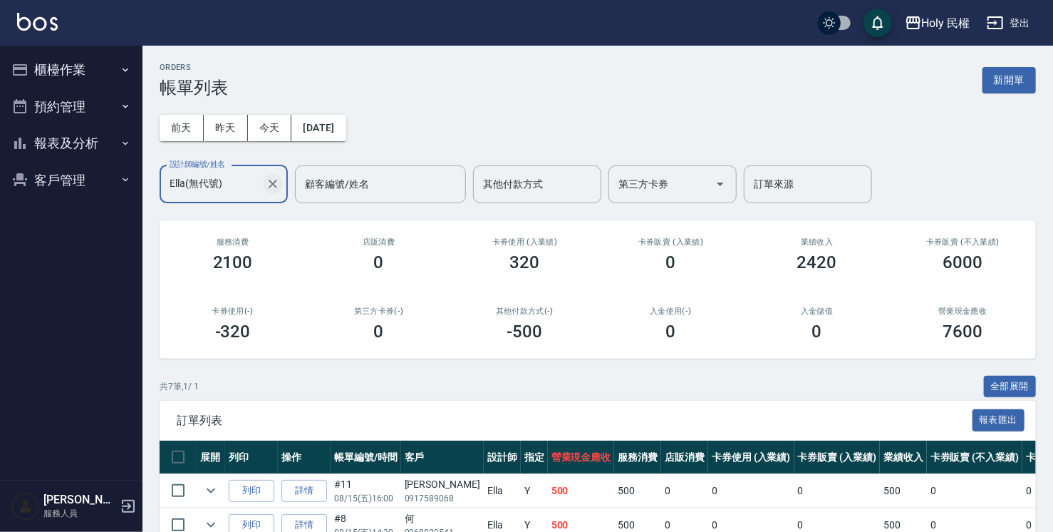
click at [269, 187] on icon "Clear" at bounding box center [273, 184] width 14 height 14
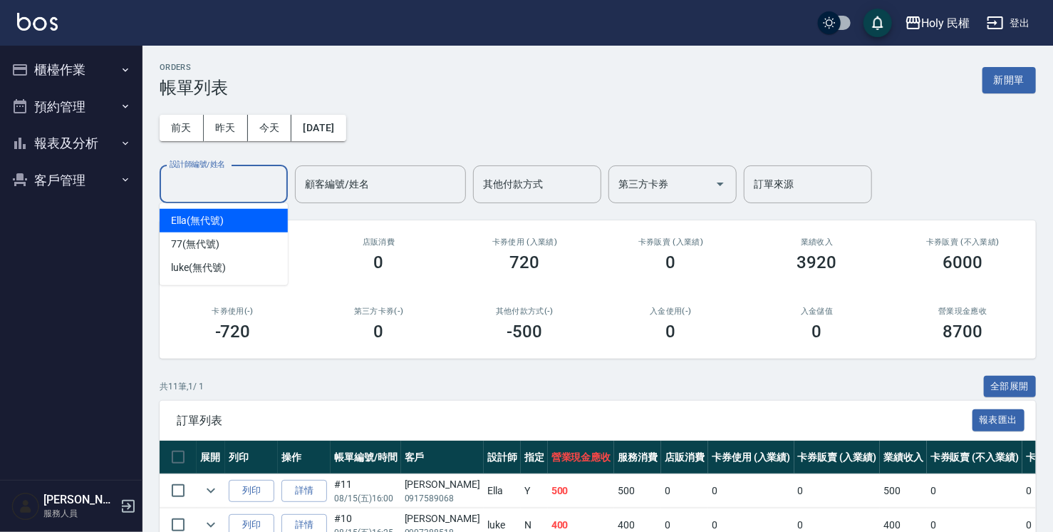
click at [253, 190] on input "設計師編號/姓名" at bounding box center [223, 184] width 115 height 25
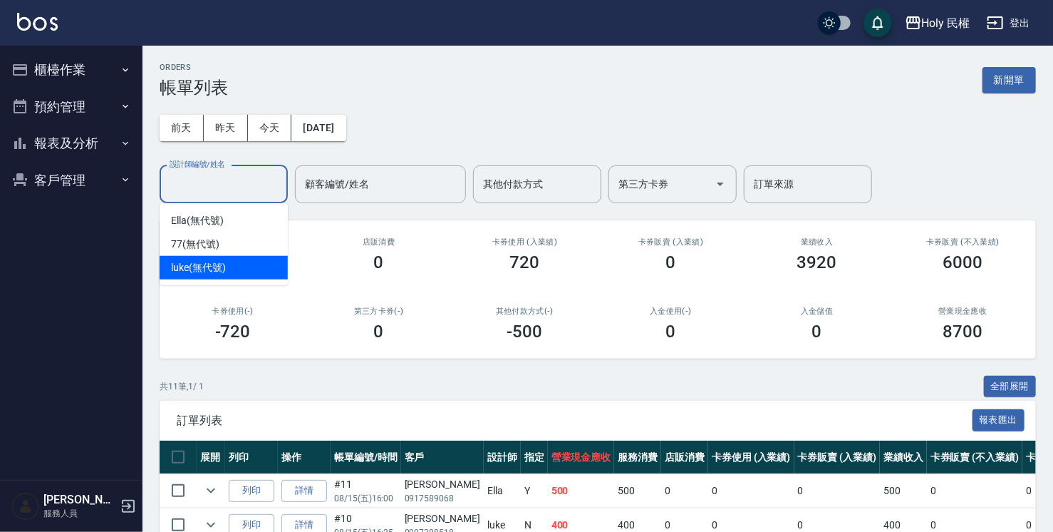
click at [242, 258] on div "luke (無代號)" at bounding box center [224, 268] width 128 height 24
type input "luke(無代號)"
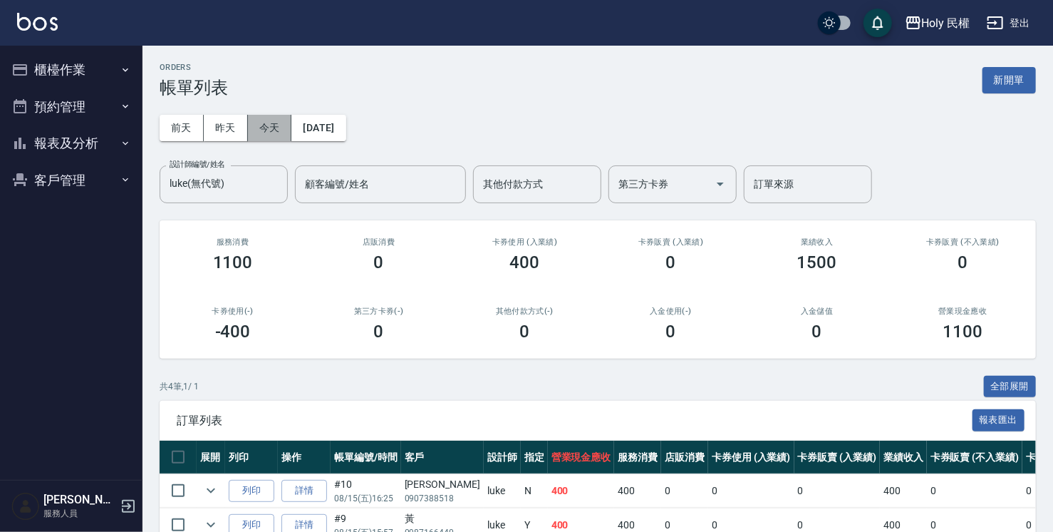
click at [257, 128] on button "今天" at bounding box center [270, 128] width 44 height 26
click at [273, 184] on icon "Clear" at bounding box center [273, 184] width 9 height 9
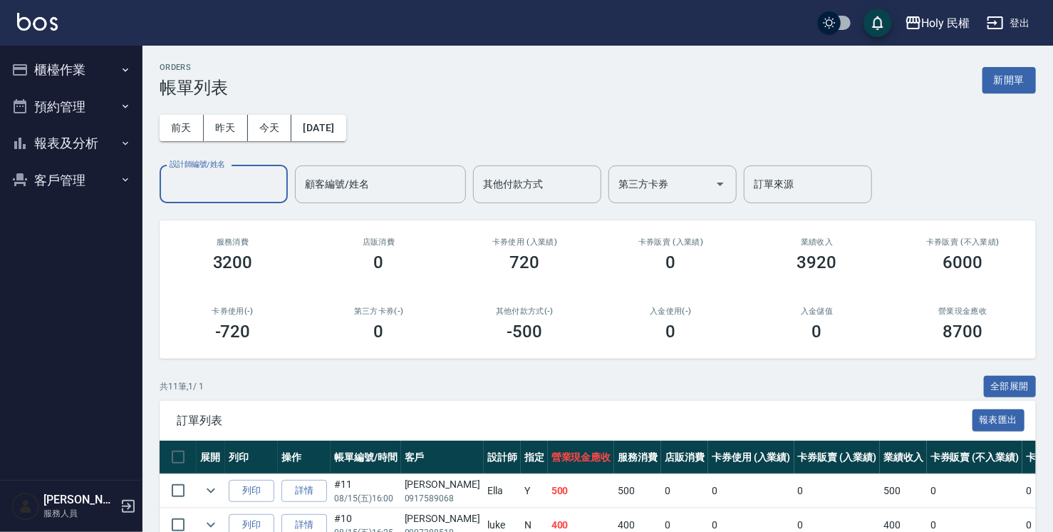
click at [596, 128] on div "[DATE] [DATE] [DATE] [DATE] 設計師編號/姓名 設計師編號/姓名 顧客編號/姓名 顧客編號/姓名 其他付款方式 其他付款方式 第三方…" at bounding box center [598, 150] width 876 height 105
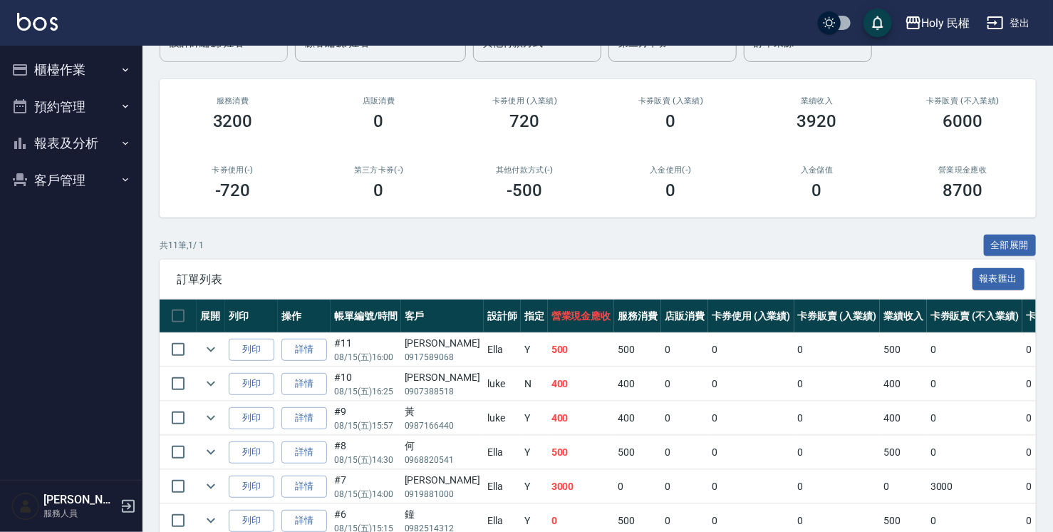
scroll to position [142, 0]
